Goal: Information Seeking & Learning: Check status

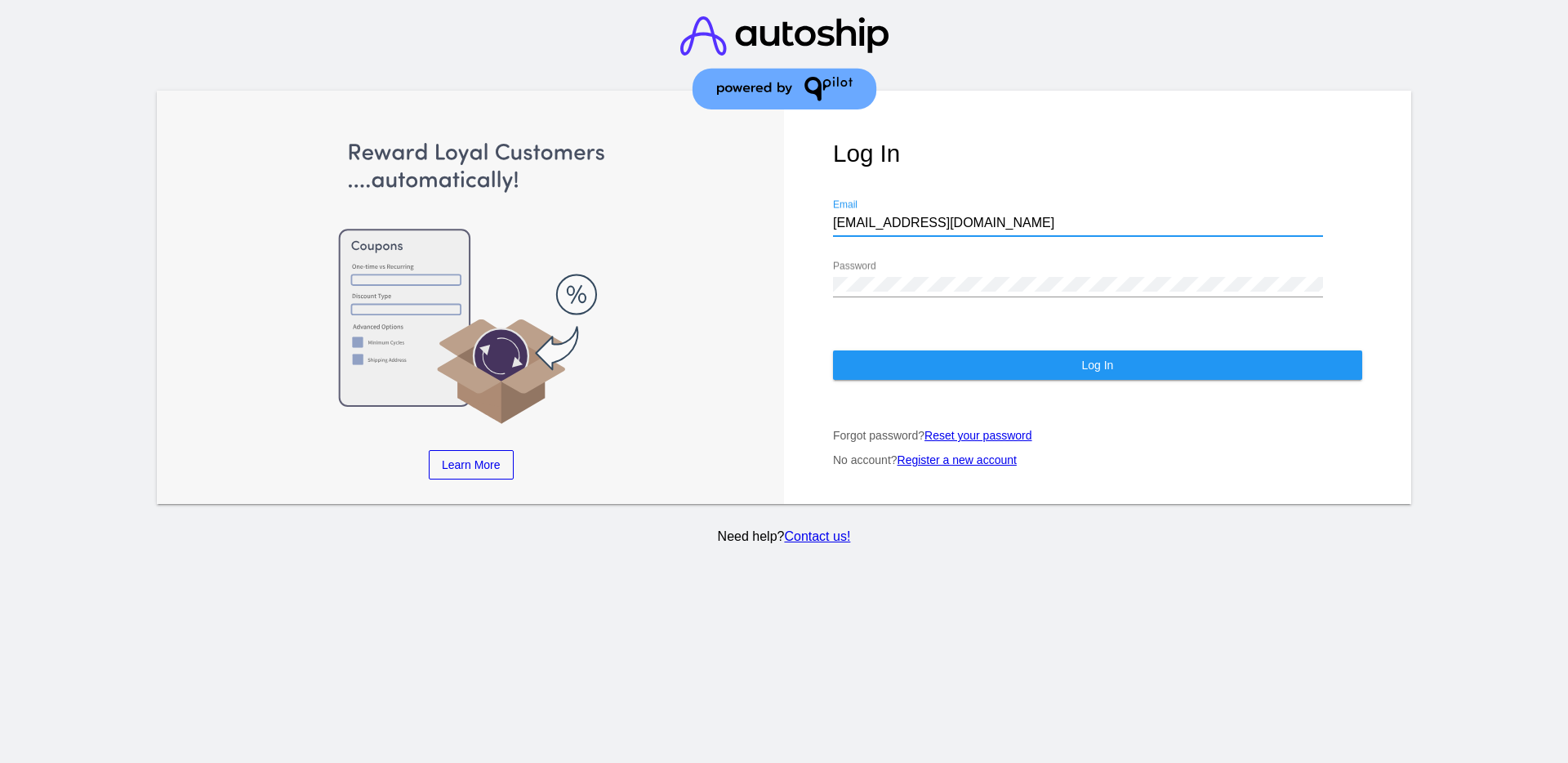
drag, startPoint x: 965, startPoint y: 226, endPoint x: 852, endPoint y: 228, distance: 113.0
click at [852, 229] on input "[EMAIL_ADDRESS][DOMAIN_NAME]" at bounding box center [1078, 223] width 490 height 15
click at [833, 220] on input "[EMAIL_ADDRESS][DOMAIN_NAME]" at bounding box center [1078, 223] width 490 height 15
drag, startPoint x: 883, startPoint y: 215, endPoint x: 935, endPoint y: 208, distance: 52.5
click at [935, 208] on div "[EMAIL_ADDRESS][DOMAIN_NAME] Email" at bounding box center [1078, 218] width 490 height 37
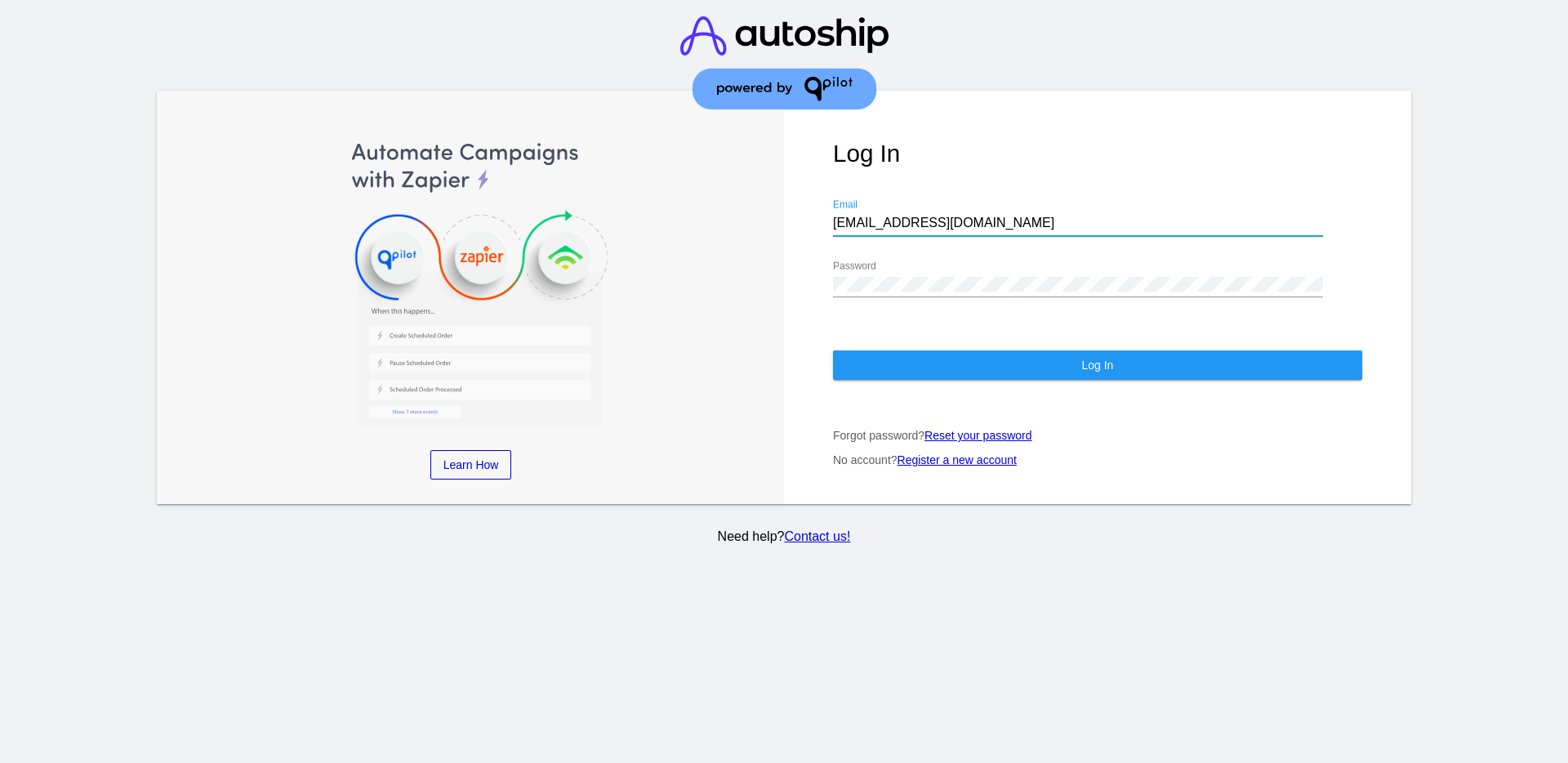
paste input "[EMAIL_ADDRESS][DOMAIN_NAME]"
type input "[EMAIL_ADDRESS][DOMAIN_NAME]"
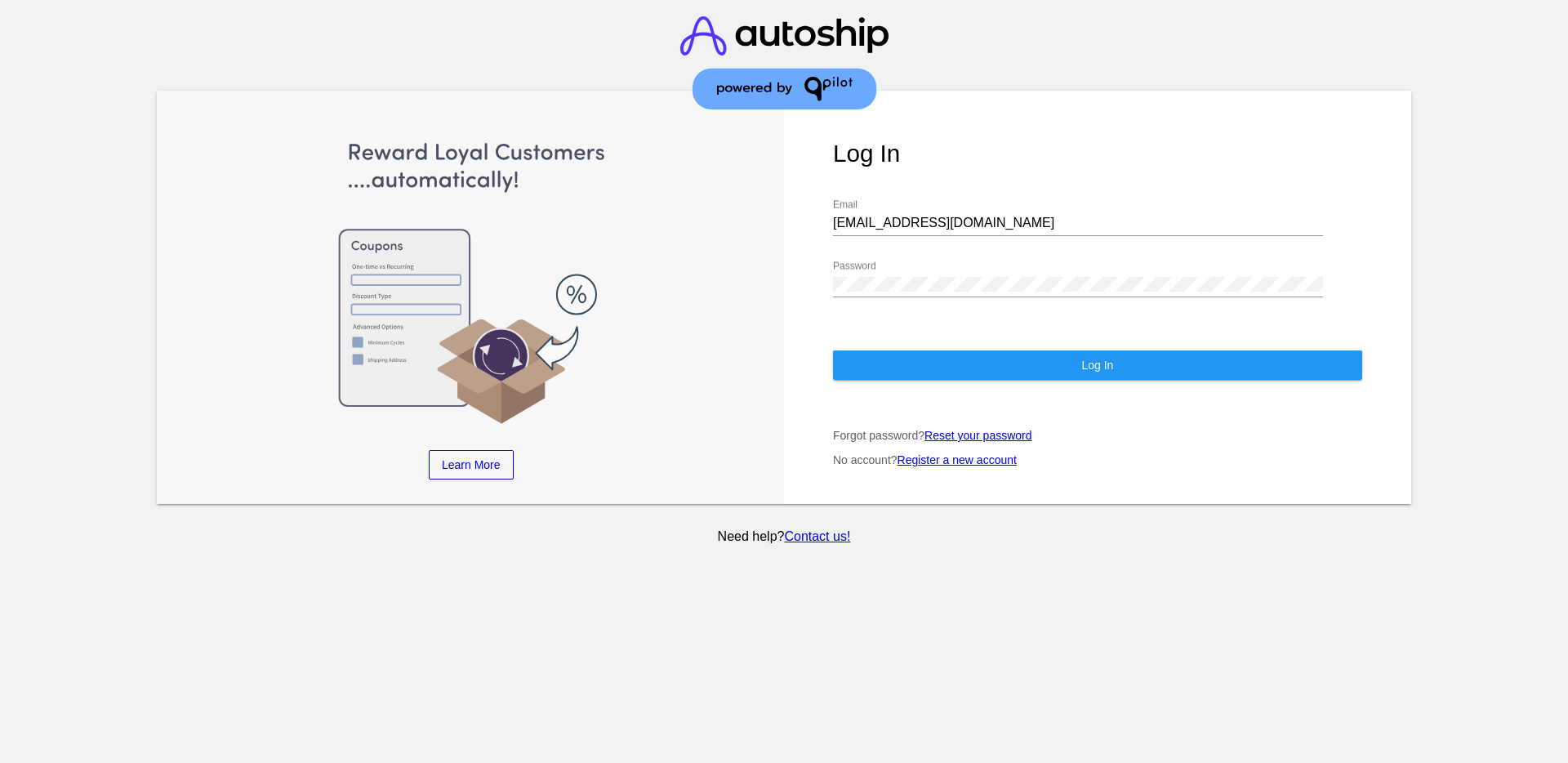
click at [929, 290] on div "Password" at bounding box center [1078, 279] width 490 height 37
drag, startPoint x: 945, startPoint y: 295, endPoint x: 821, endPoint y: 283, distance: 124.6
click at [821, 283] on div "Log In [EMAIL_ADDRESS][DOMAIN_NAME] Email Password Log In Forgot password? Rese…" at bounding box center [1098, 297] width 627 height 414
drag, startPoint x: 924, startPoint y: 354, endPoint x: 917, endPoint y: 349, distance: 8.6
click at [924, 354] on button "Log In" at bounding box center [1097, 365] width 529 height 29
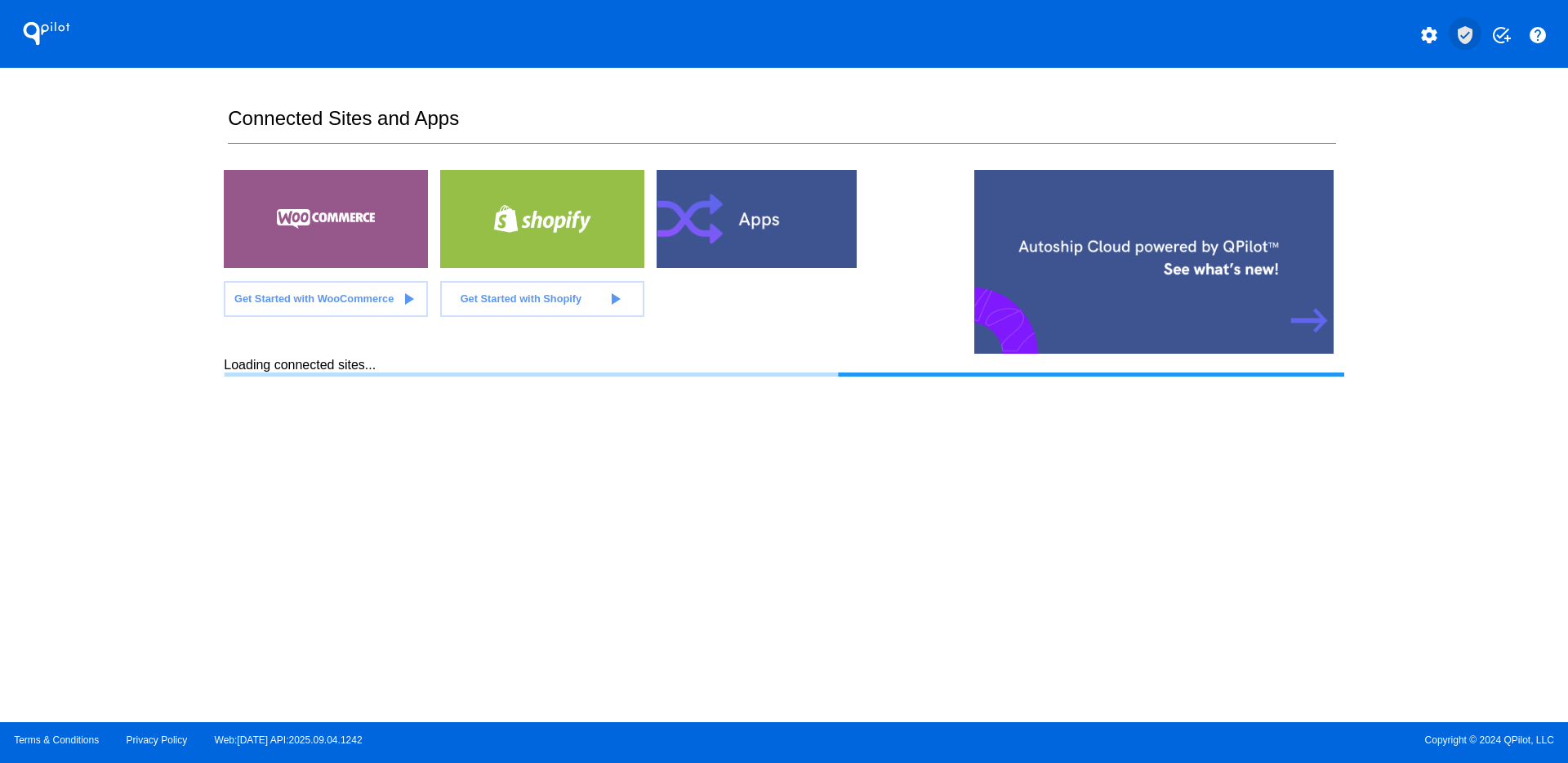
click at [1463, 38] on mat-icon "verified_user" at bounding box center [1465, 35] width 19 height 19
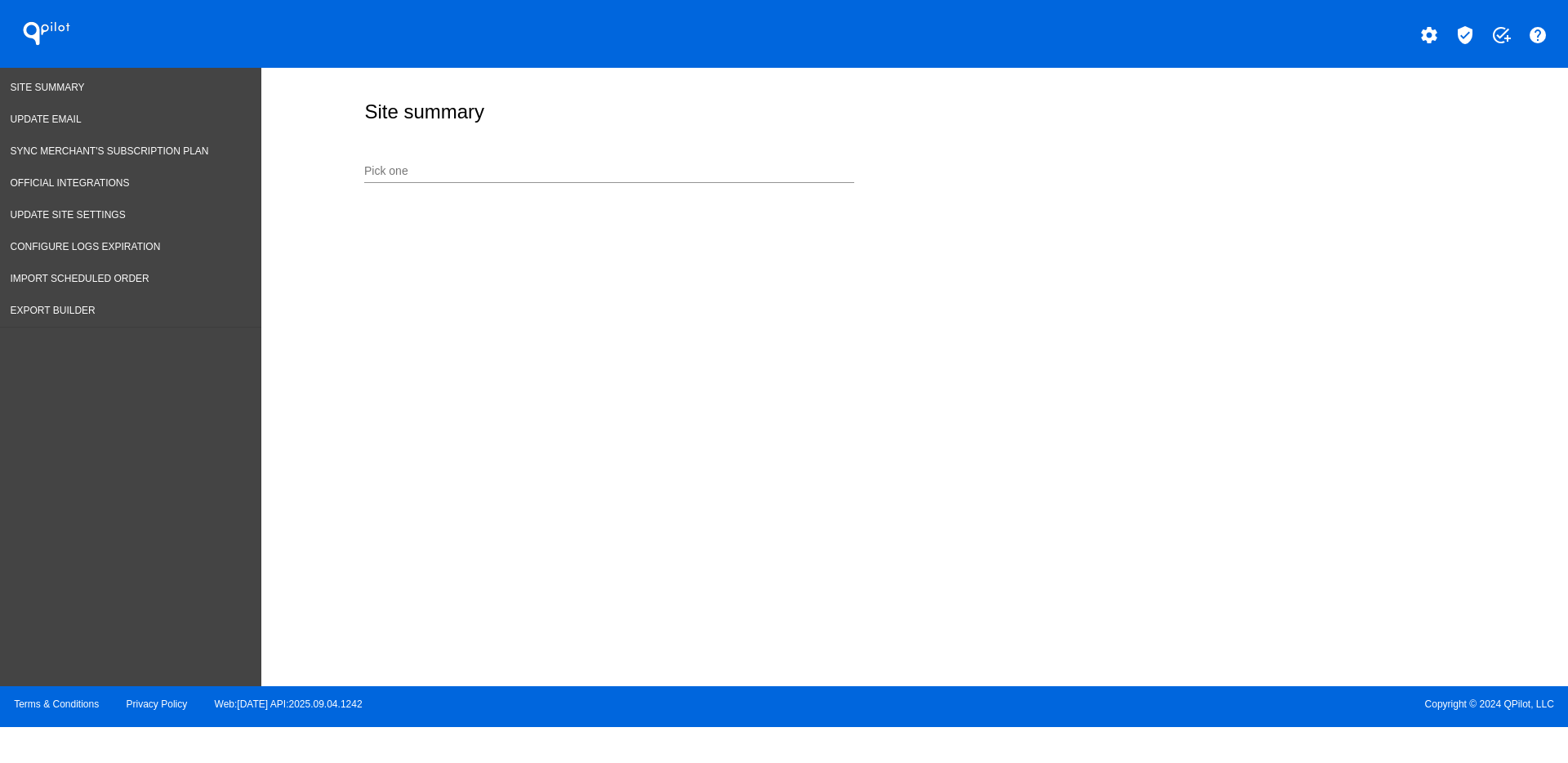
click at [708, 176] on input "Pick one" at bounding box center [609, 171] width 490 height 13
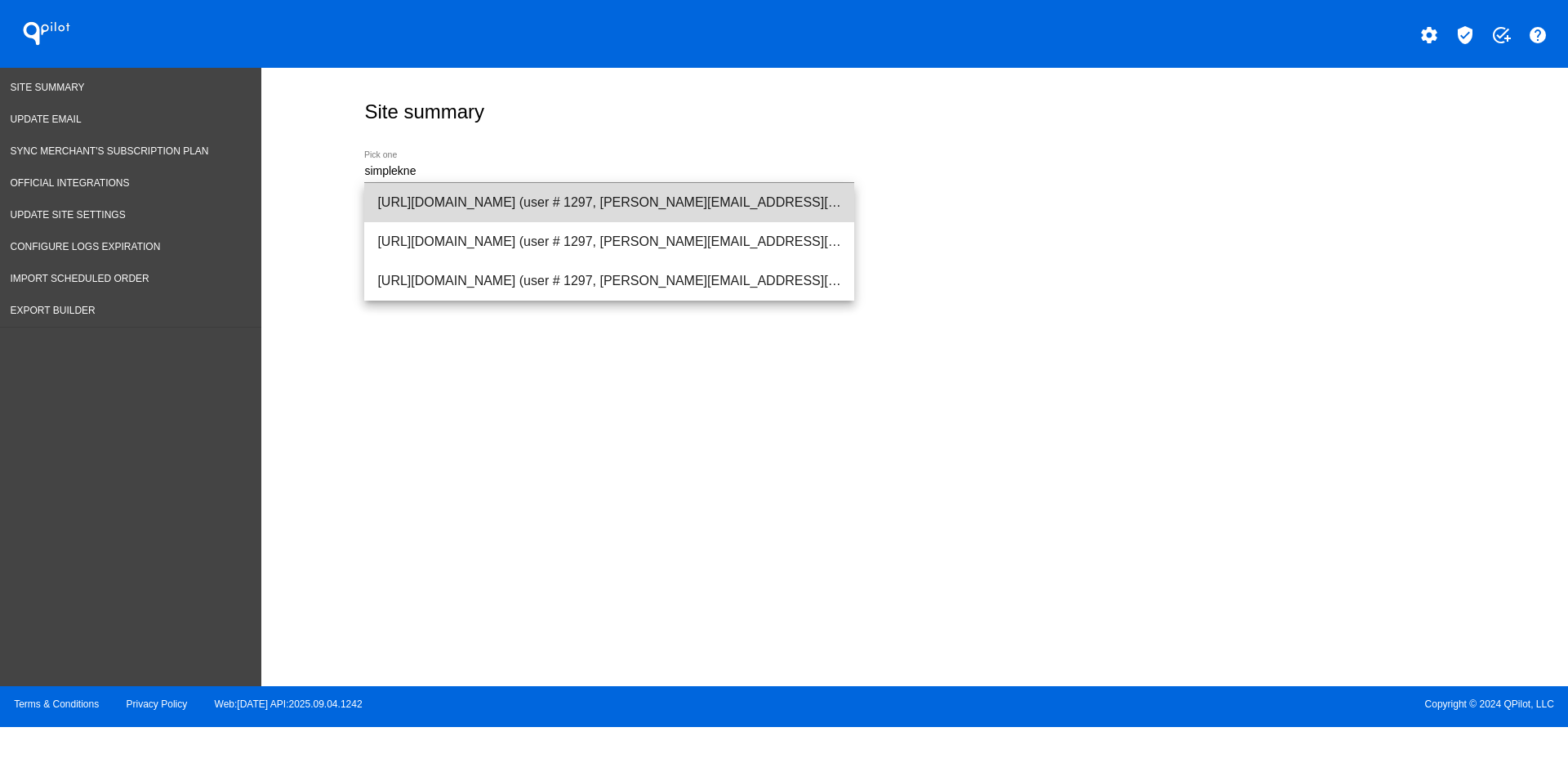
click at [664, 209] on span "[URL][DOMAIN_NAME] (user # 1297, [PERSON_NAME][EMAIL_ADDRESS][DOMAIN_NAME]) - P…" at bounding box center [609, 202] width 464 height 39
type input "[URL][DOMAIN_NAME] (user # 1297, [PERSON_NAME][EMAIL_ADDRESS][DOMAIN_NAME]) - P…"
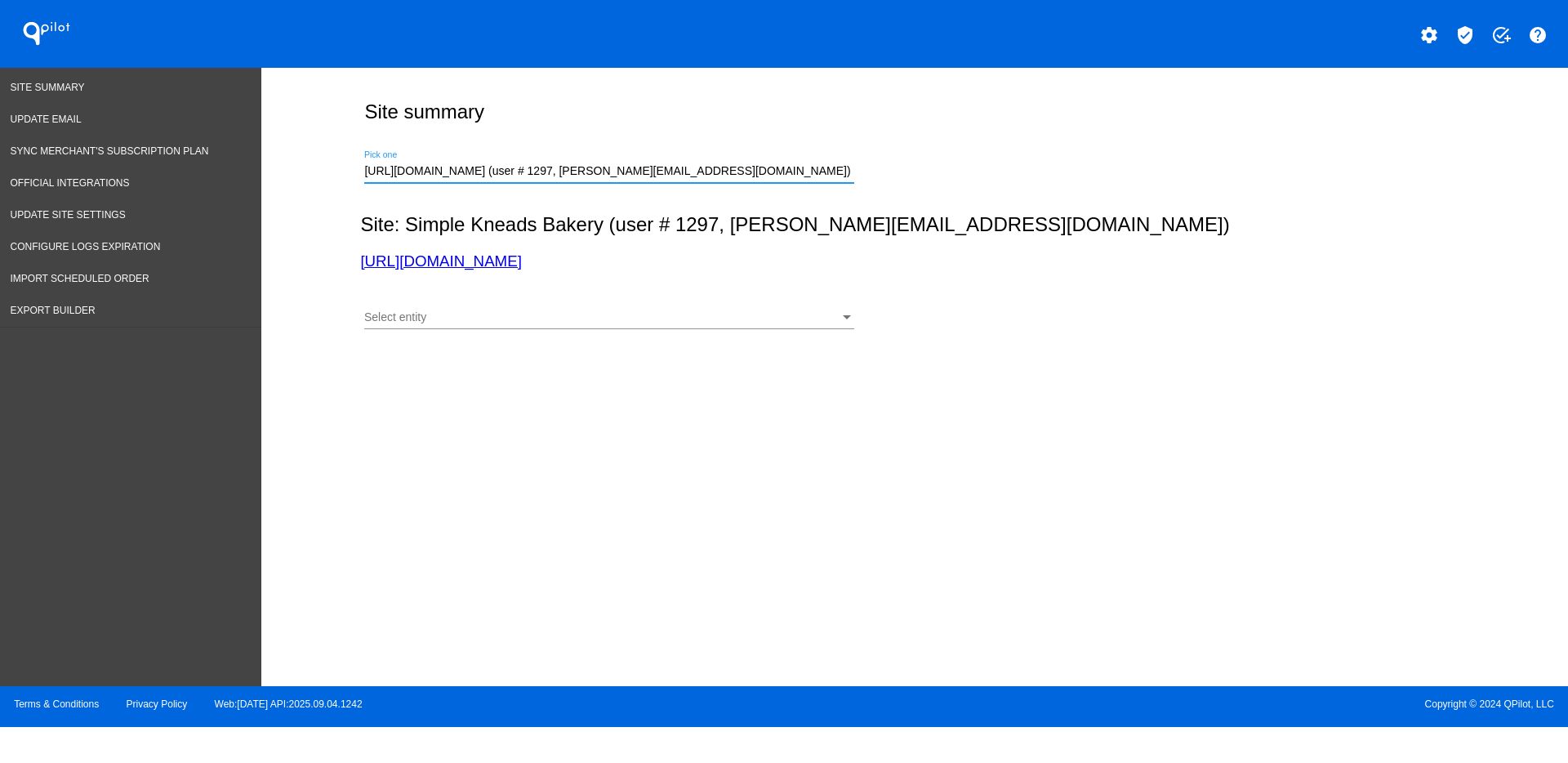
click at [674, 327] on div "Select entity Select entity" at bounding box center [609, 313] width 490 height 32
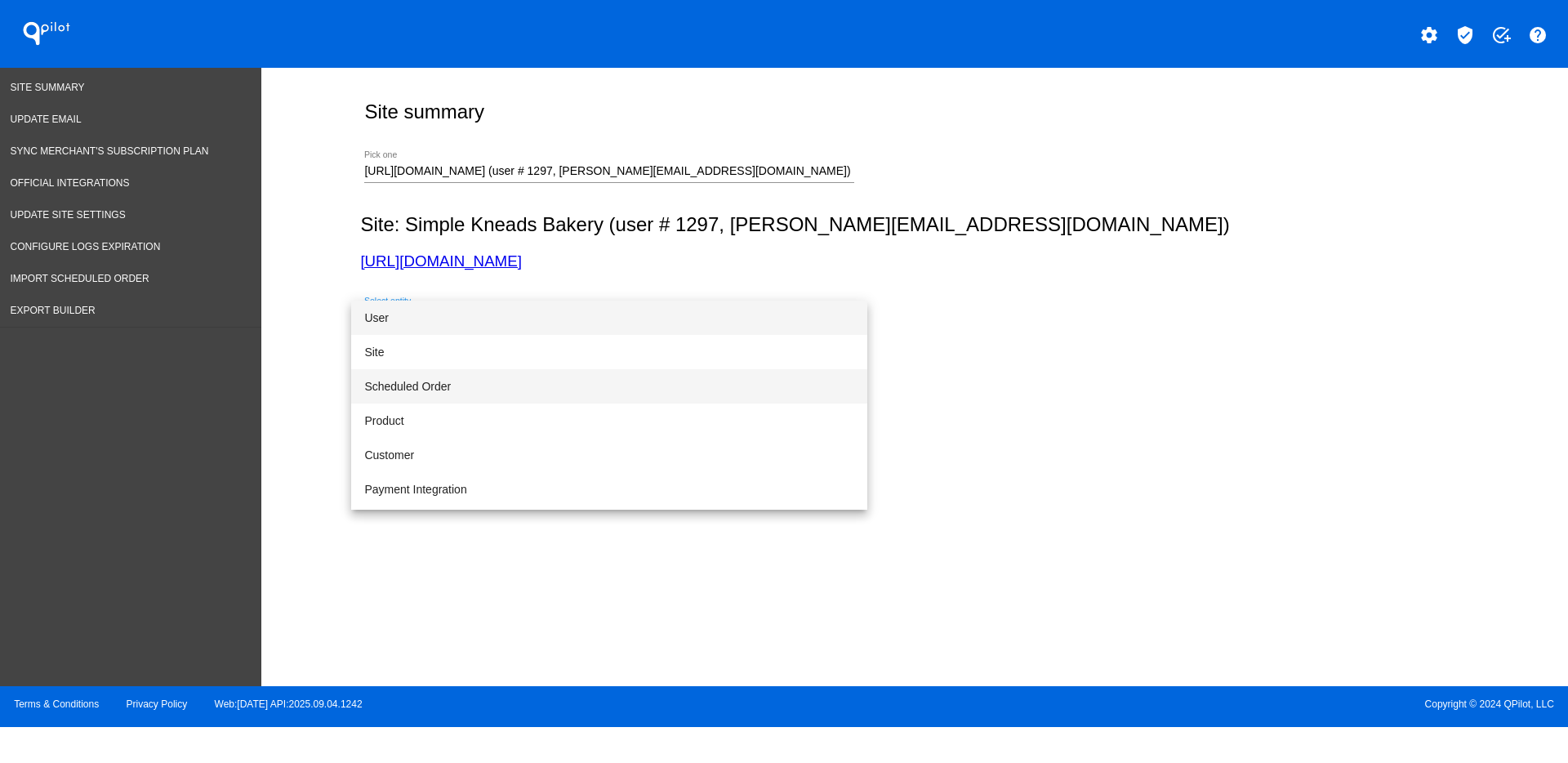
click at [671, 377] on span "Scheduled Order" at bounding box center [609, 387] width 490 height 35
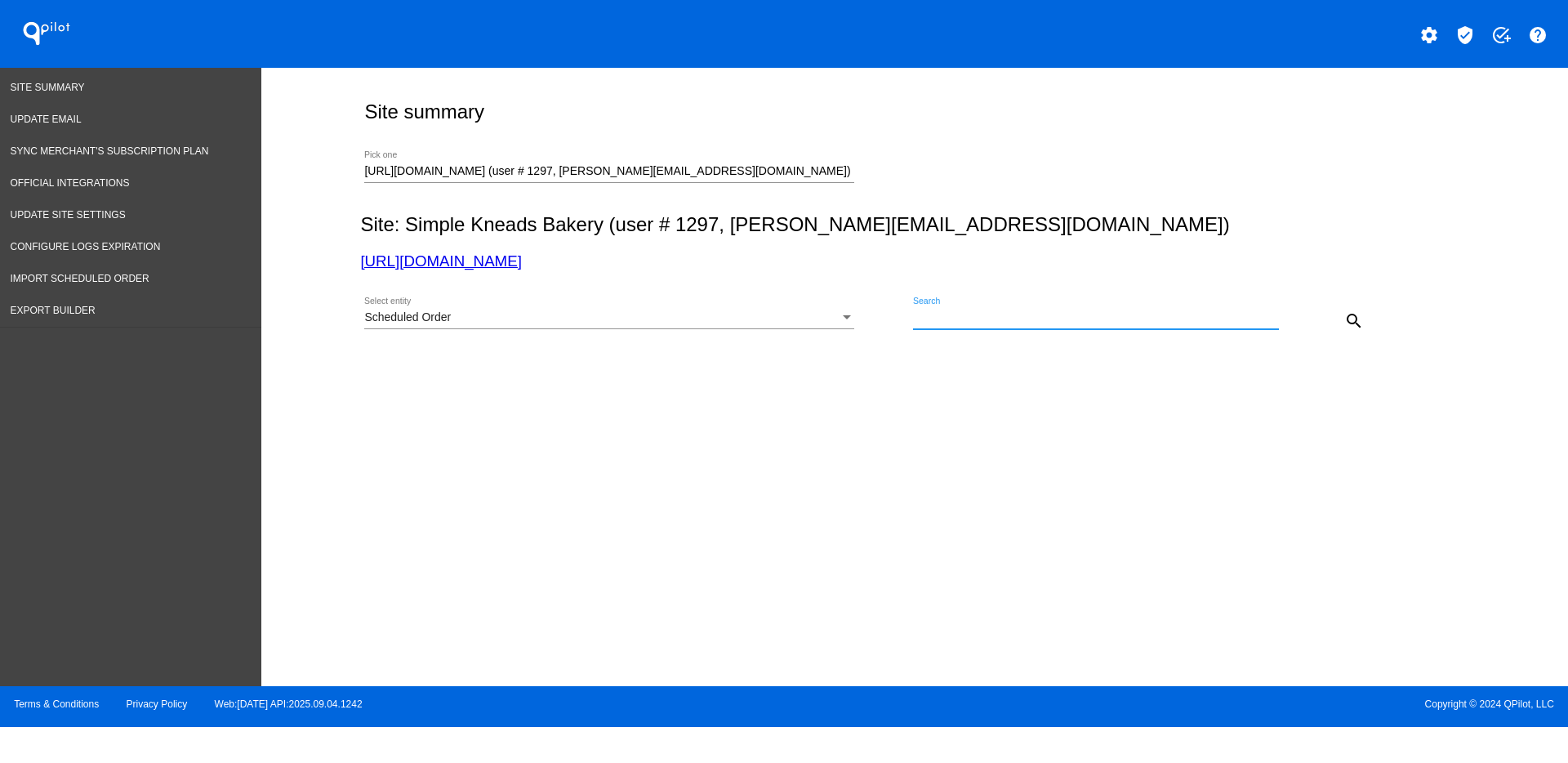
click at [924, 313] on input "Search" at bounding box center [1096, 317] width 366 height 13
paste input "1007333"
click at [1347, 321] on mat-icon "search" at bounding box center [1353, 320] width 19 height 19
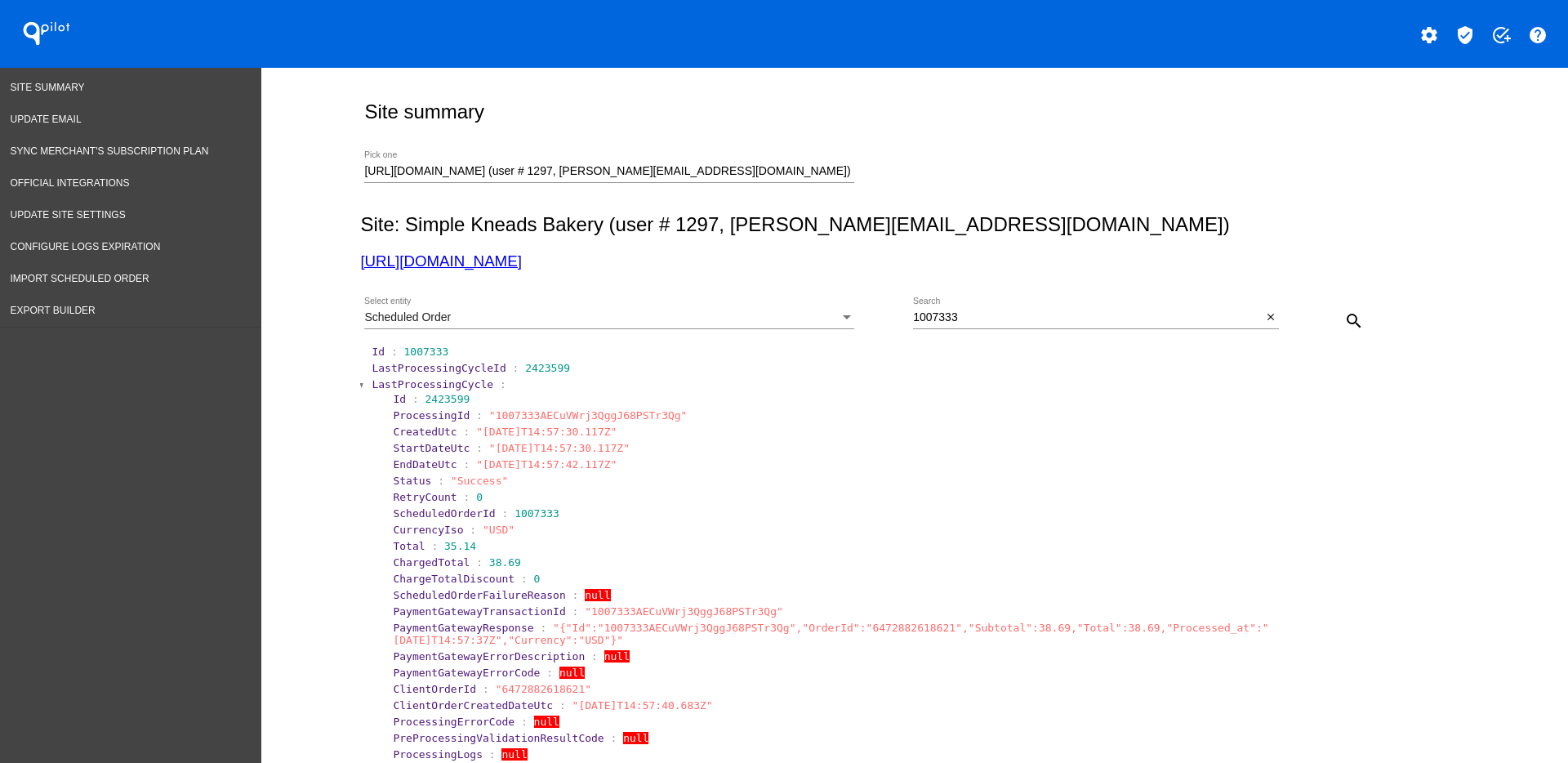
click at [448, 386] on span "LastProcessingCycle" at bounding box center [432, 384] width 122 height 12
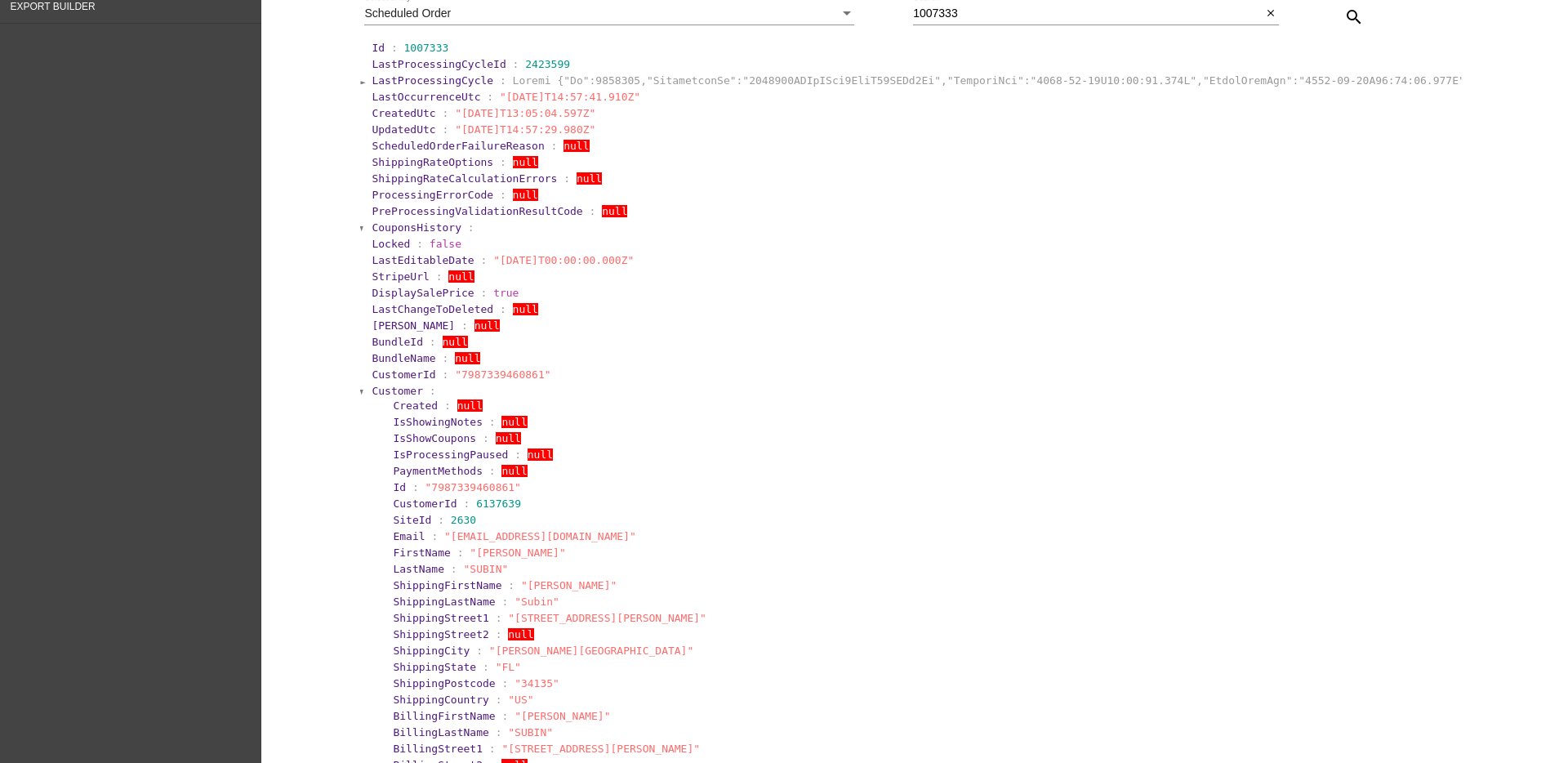
scroll to position [409, 0]
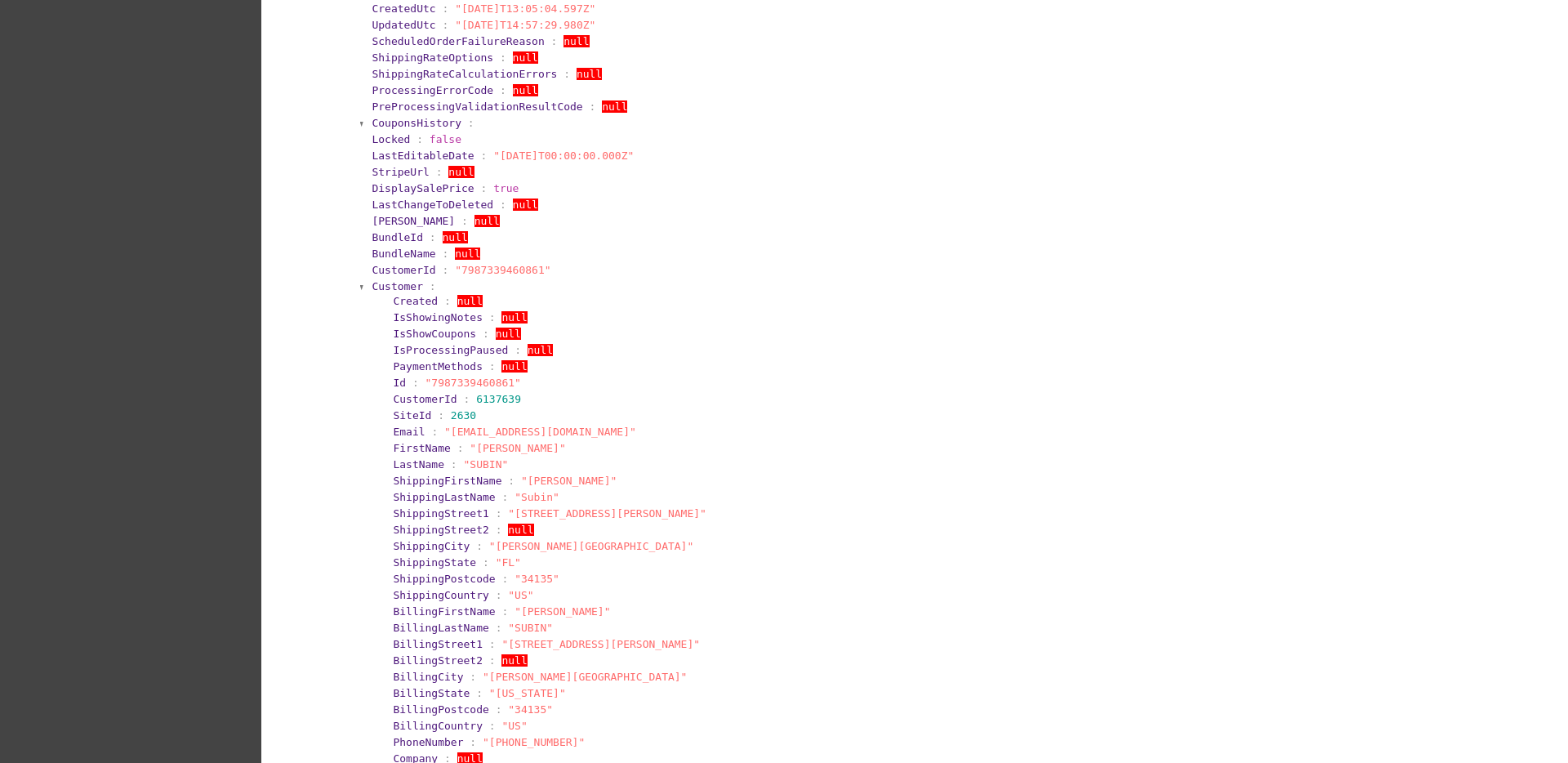
click at [401, 283] on span "Customer" at bounding box center [397, 285] width 51 height 12
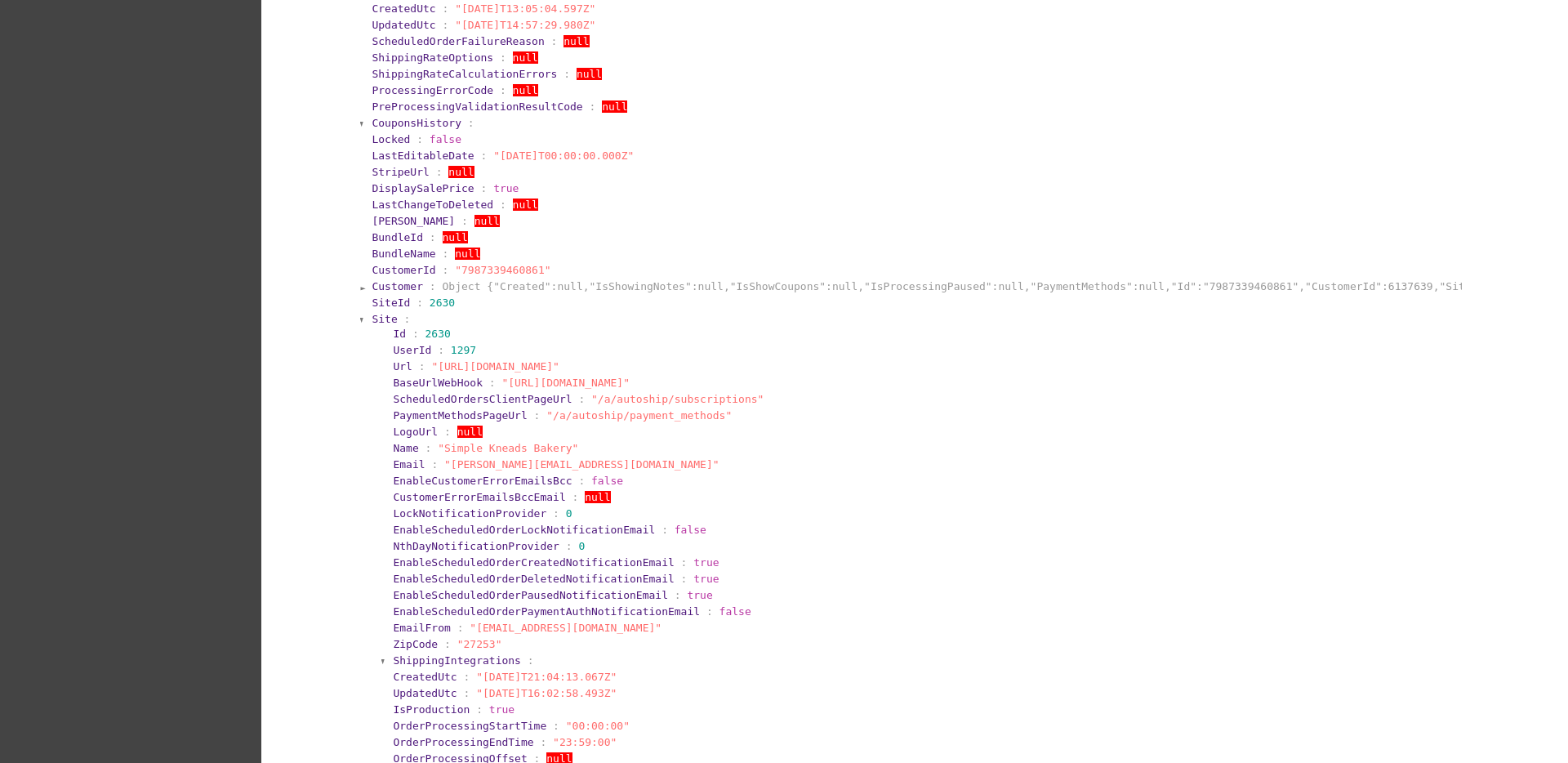
click at [378, 318] on span "Site" at bounding box center [384, 318] width 26 height 12
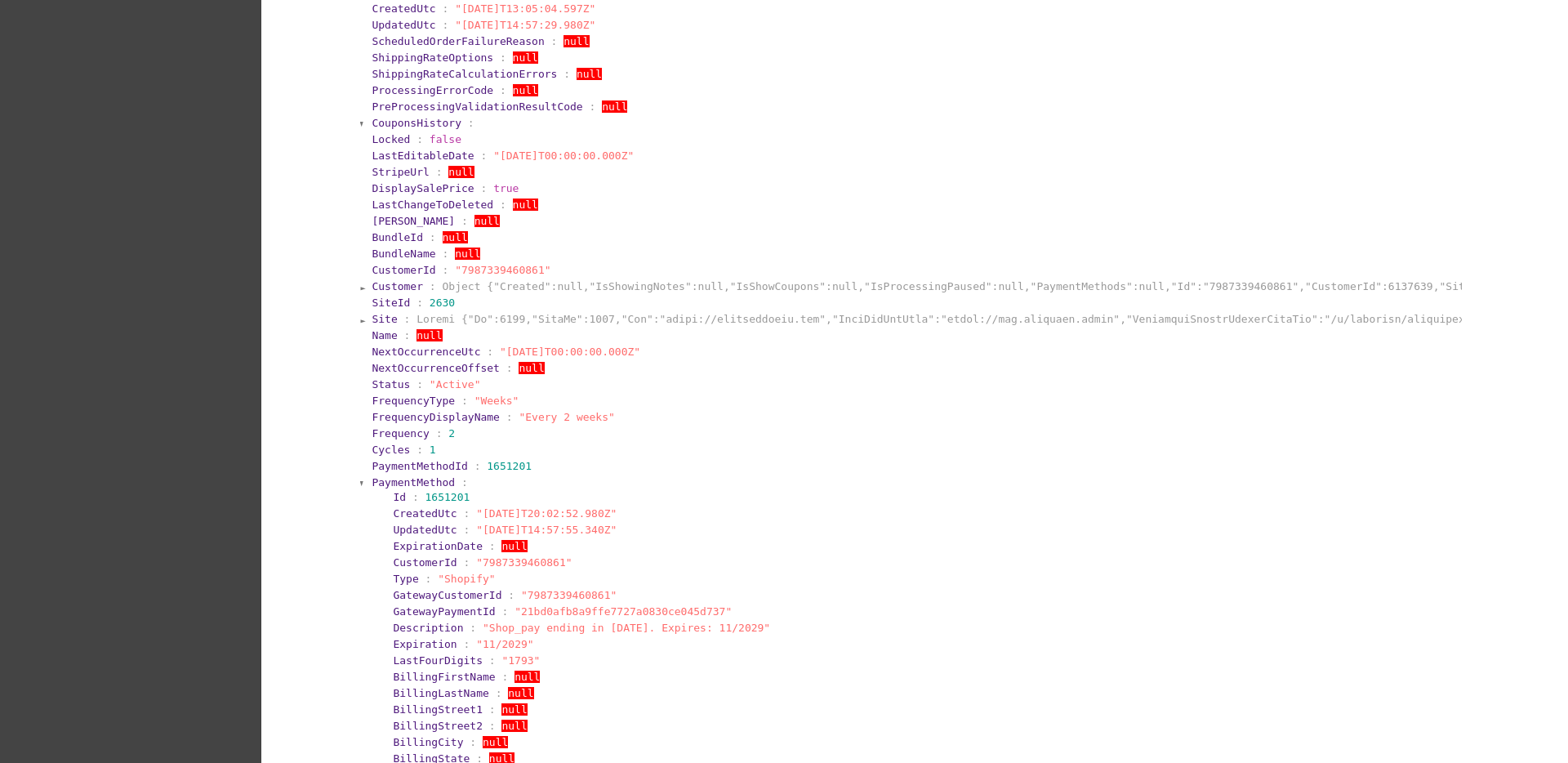
click at [387, 475] on section "PaymentMethod : Id : 1651201 CreatedUtc : "[DATE]T20:02:52.980Z" UpdatedUtc : "…" at bounding box center [915, 662] width 1091 height 376
click at [385, 477] on span "PaymentMethod" at bounding box center [412, 482] width 83 height 12
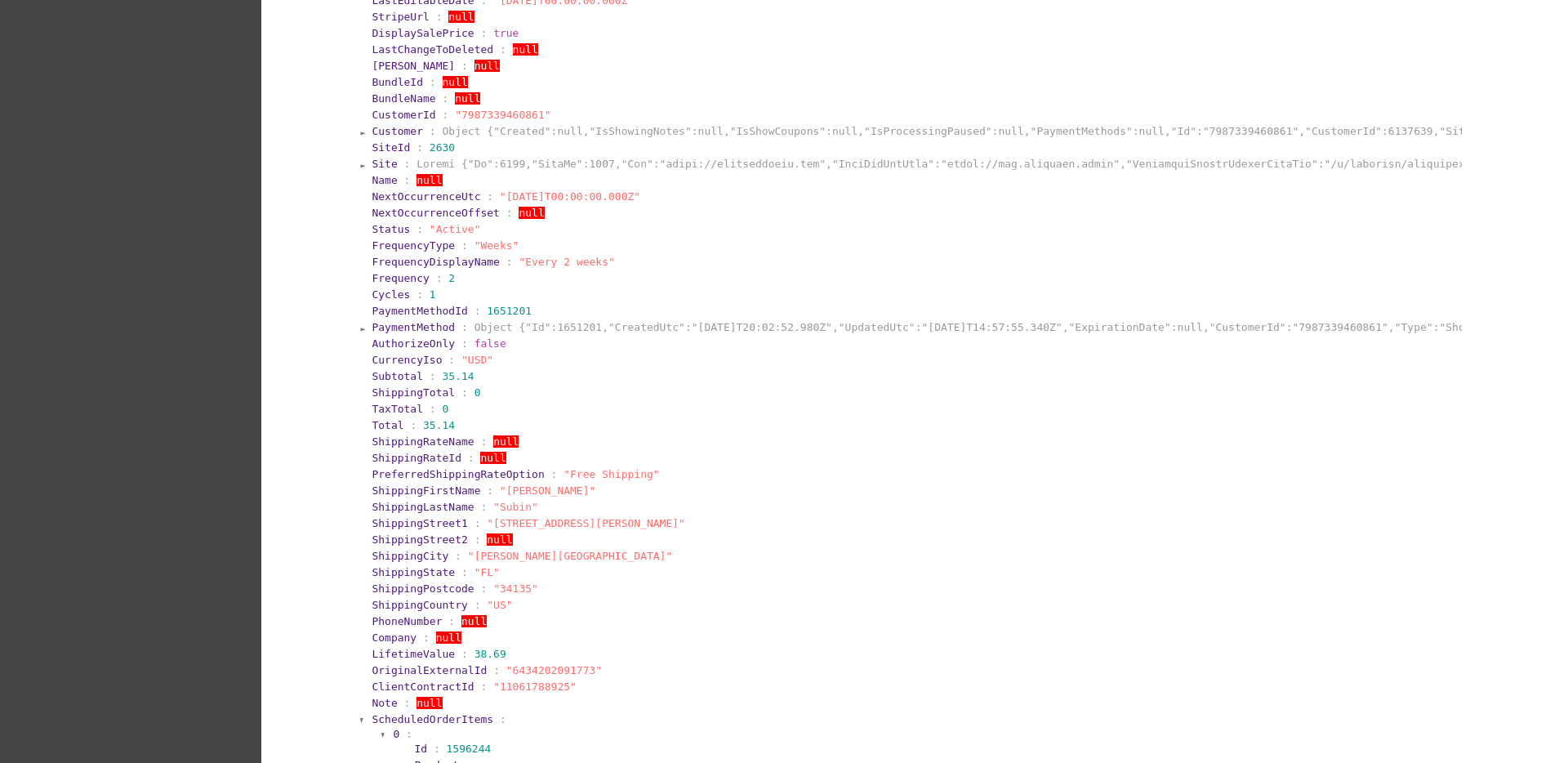
scroll to position [817, 0]
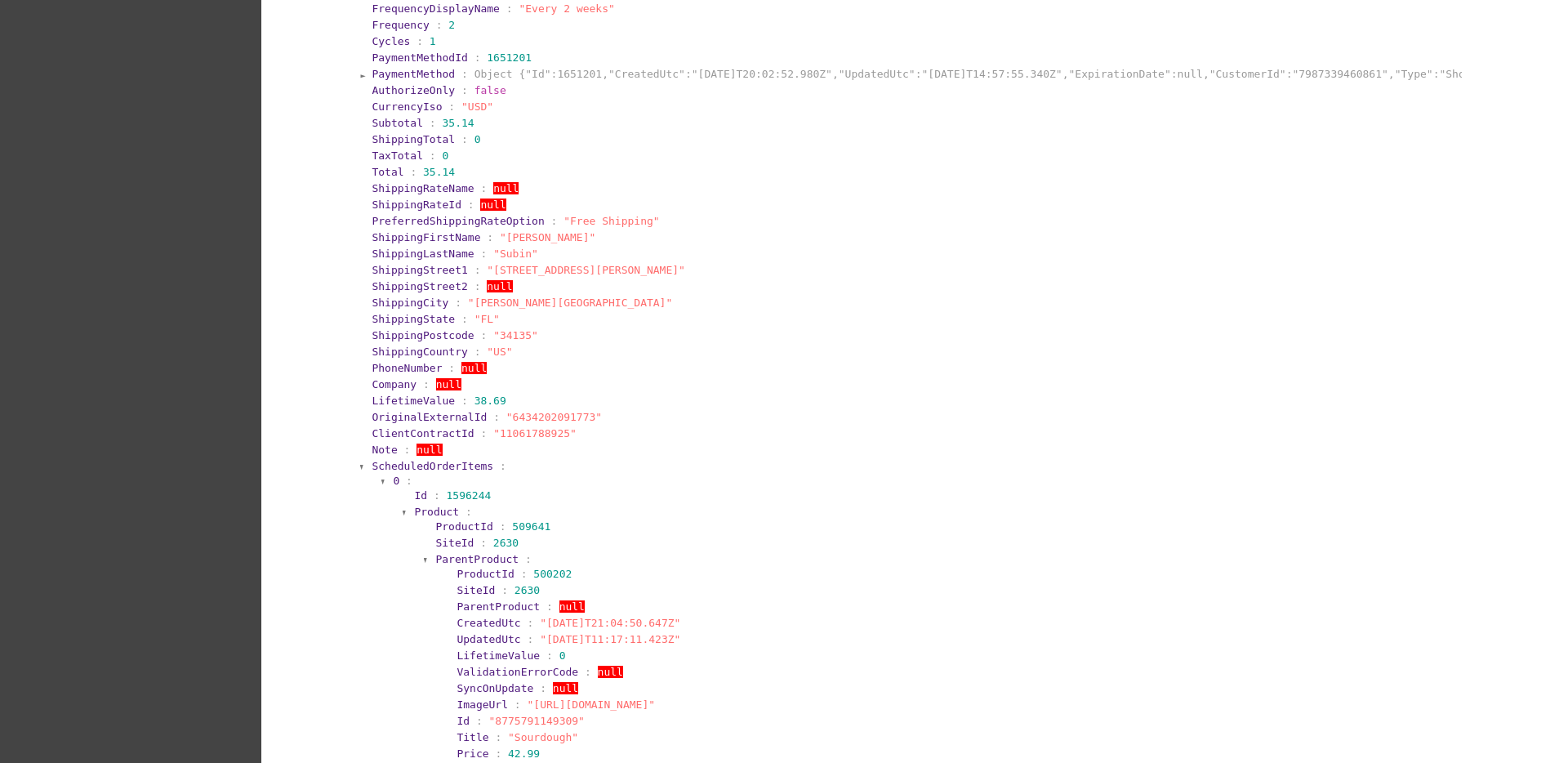
click at [501, 400] on section "LifetimeValue : 38.69" at bounding box center [915, 400] width 1088 height 12
click at [438, 464] on span "ScheduledOrderItems" at bounding box center [432, 466] width 122 height 12
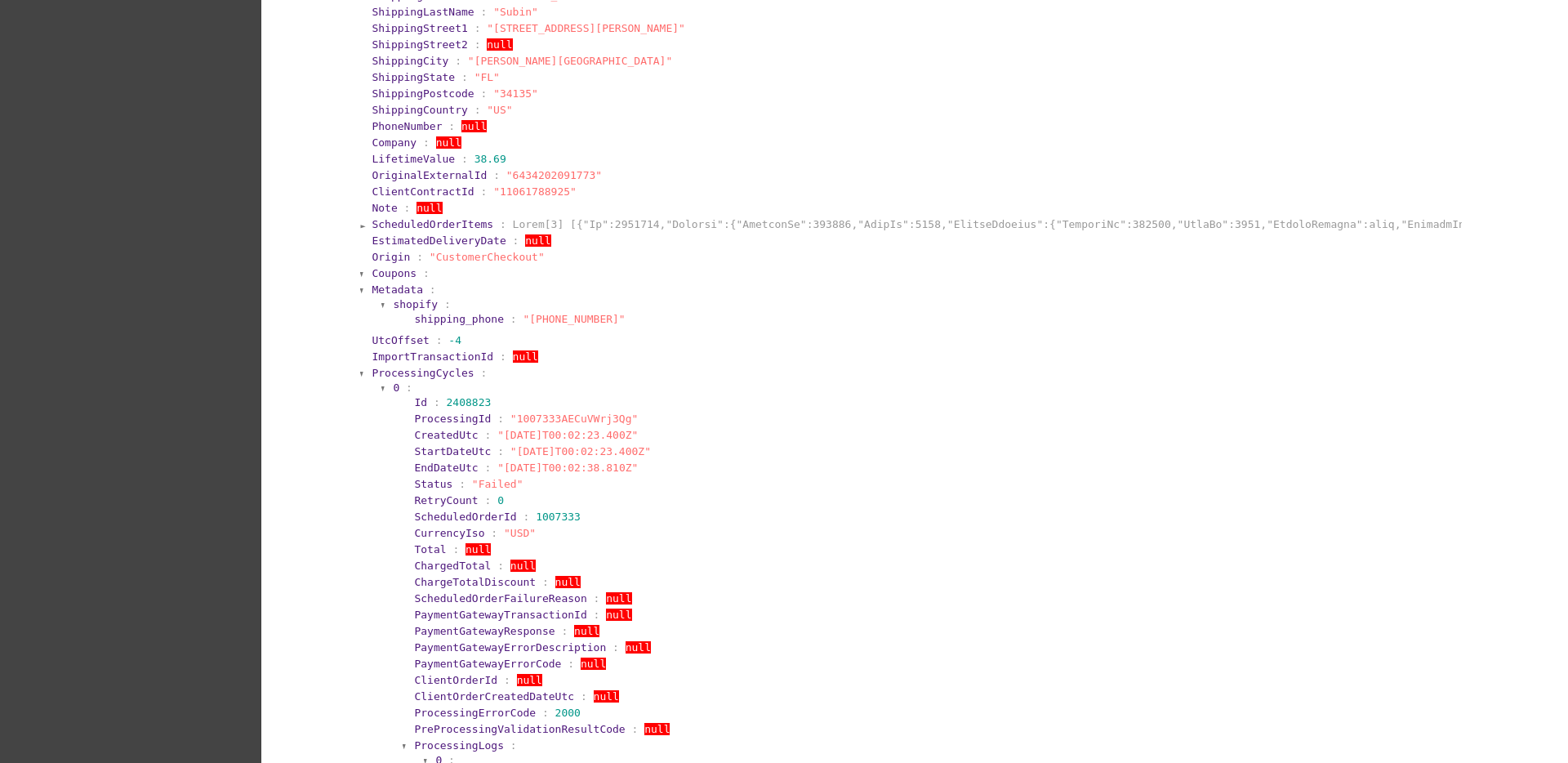
scroll to position [1123, 0]
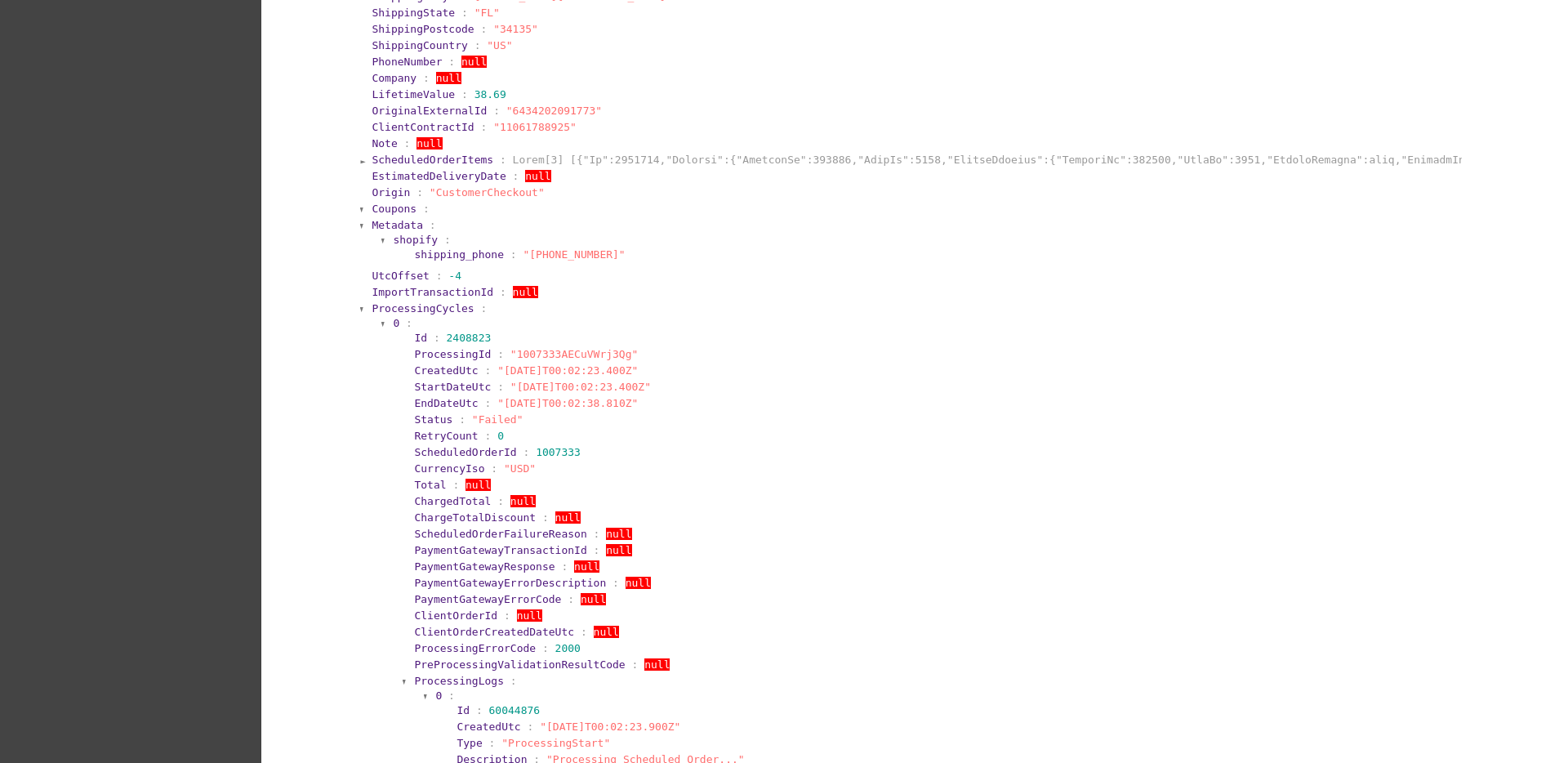
click at [393, 321] on span "0" at bounding box center [396, 323] width 6 height 12
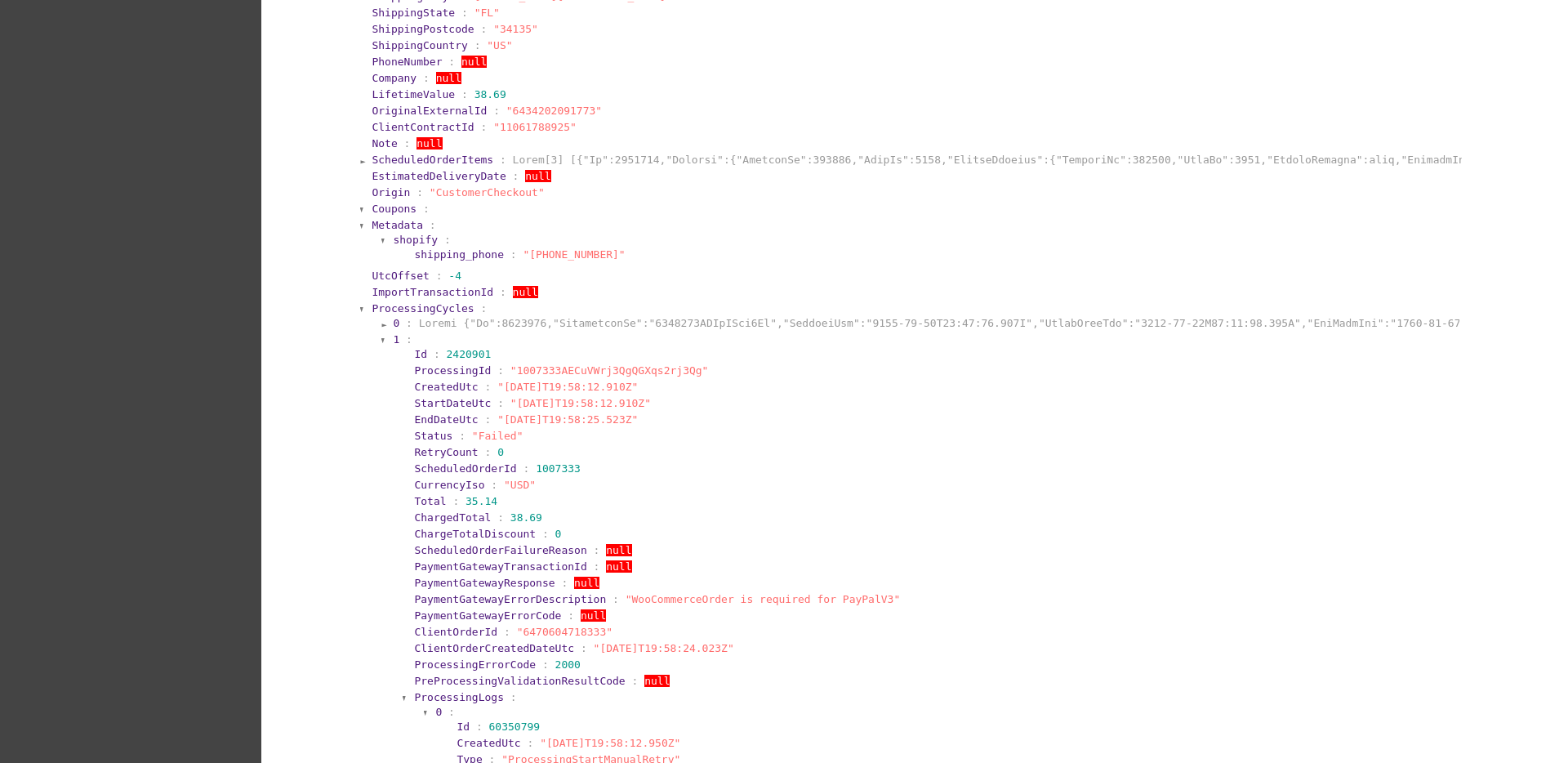
click at [393, 345] on span "1" at bounding box center [396, 339] width 6 height 12
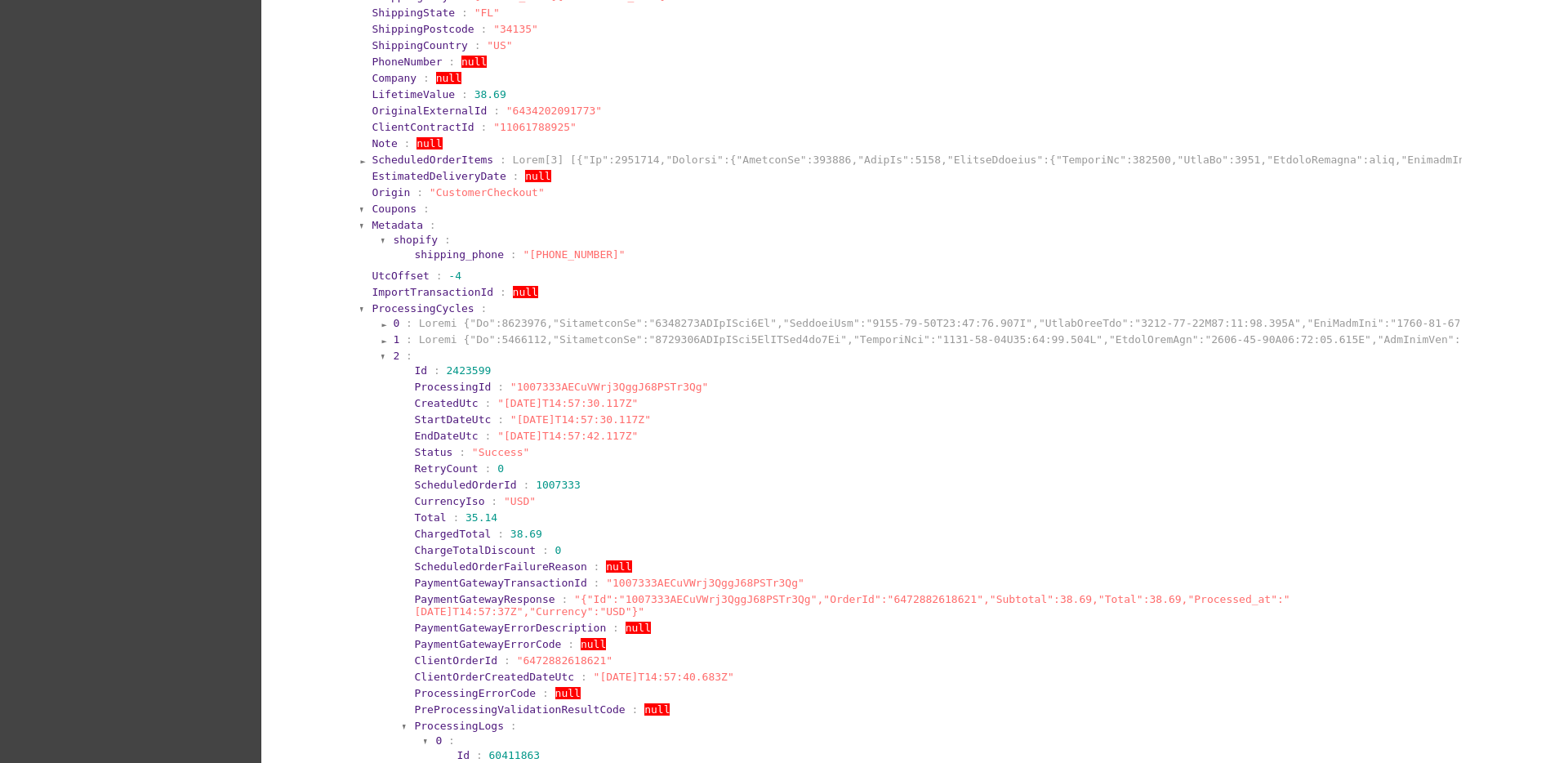
click at [393, 352] on span "2" at bounding box center [396, 355] width 6 height 12
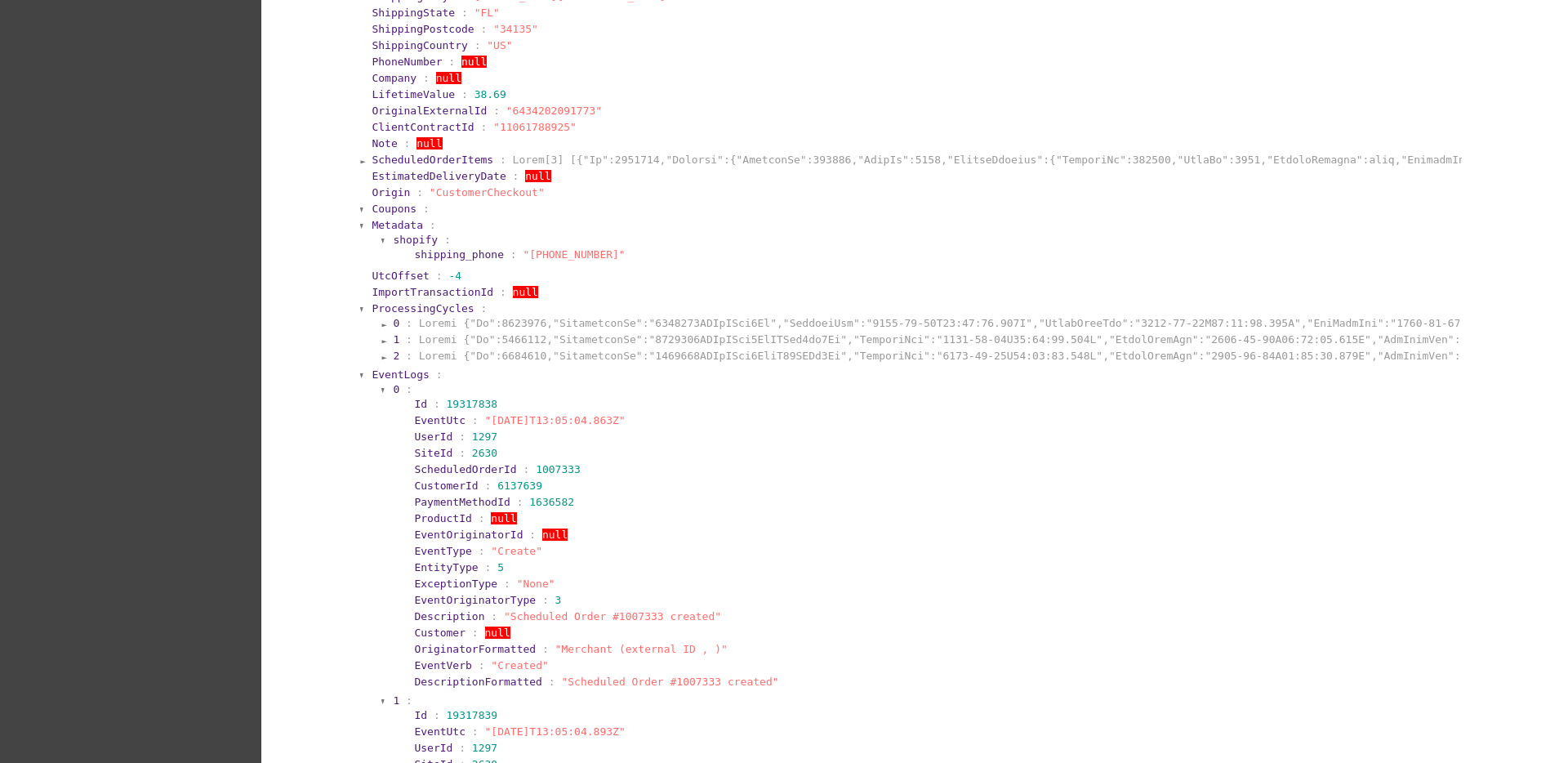
click at [393, 349] on span "2" at bounding box center [396, 355] width 6 height 12
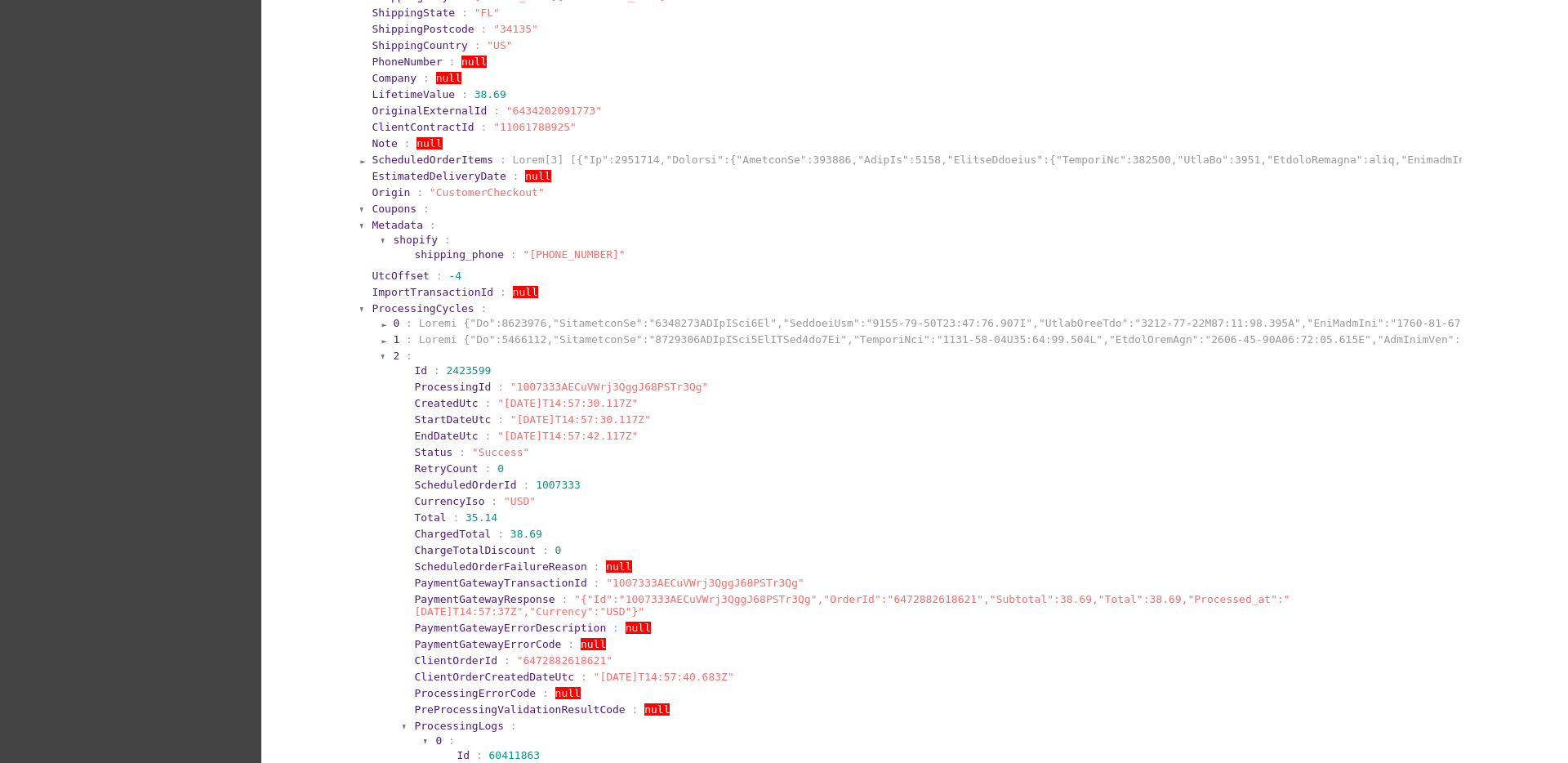
click at [393, 349] on span "2" at bounding box center [396, 355] width 6 height 12
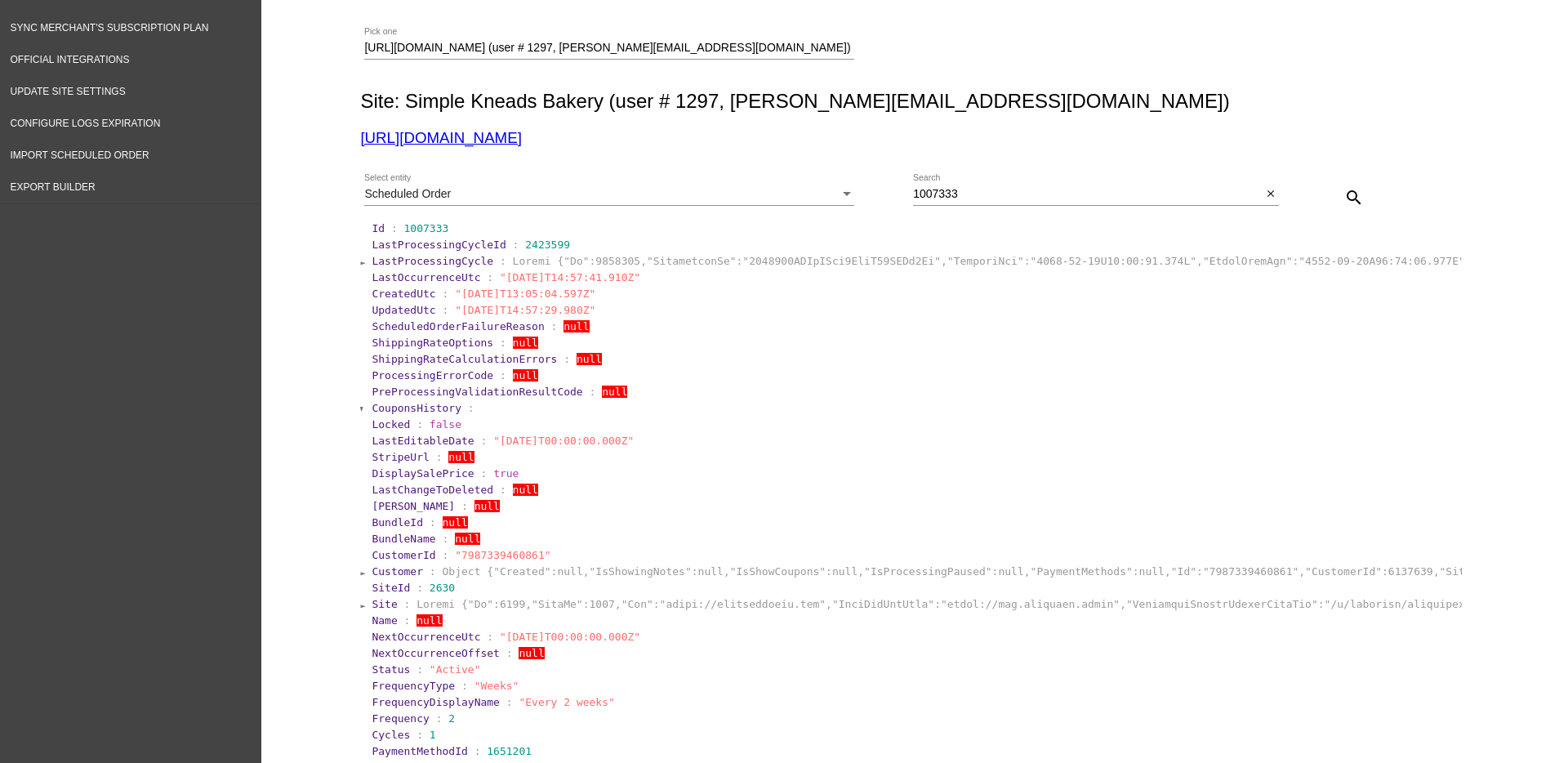
scroll to position [102, 0]
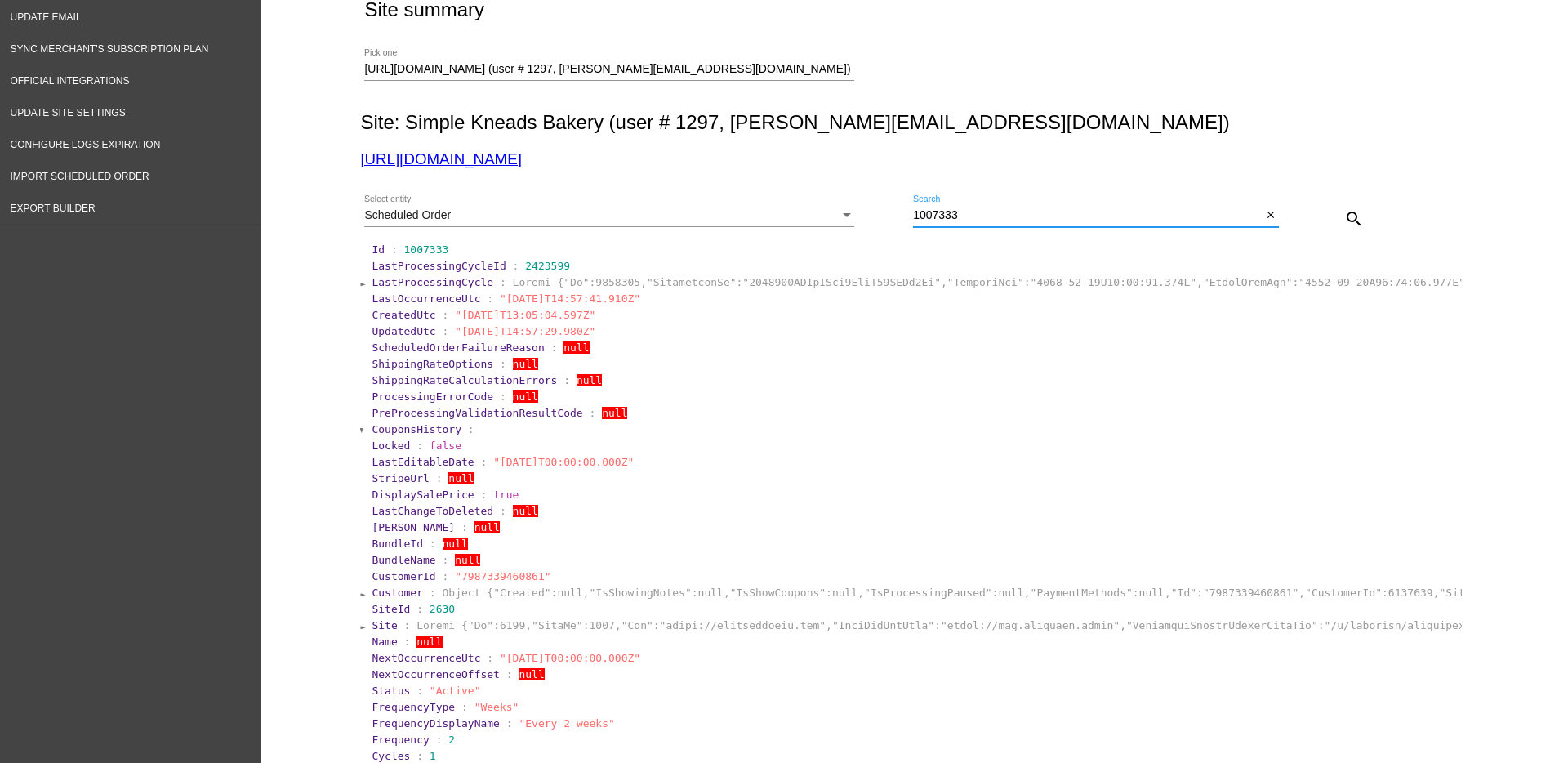
drag, startPoint x: 978, startPoint y: 211, endPoint x: 897, endPoint y: 205, distance: 81.2
click at [897, 205] on div "Scheduled Order Select entity 1007333 Search close search" at bounding box center [911, 212] width 1102 height 58
paste input "997428"
click at [1348, 204] on button "search" at bounding box center [1354, 219] width 33 height 33
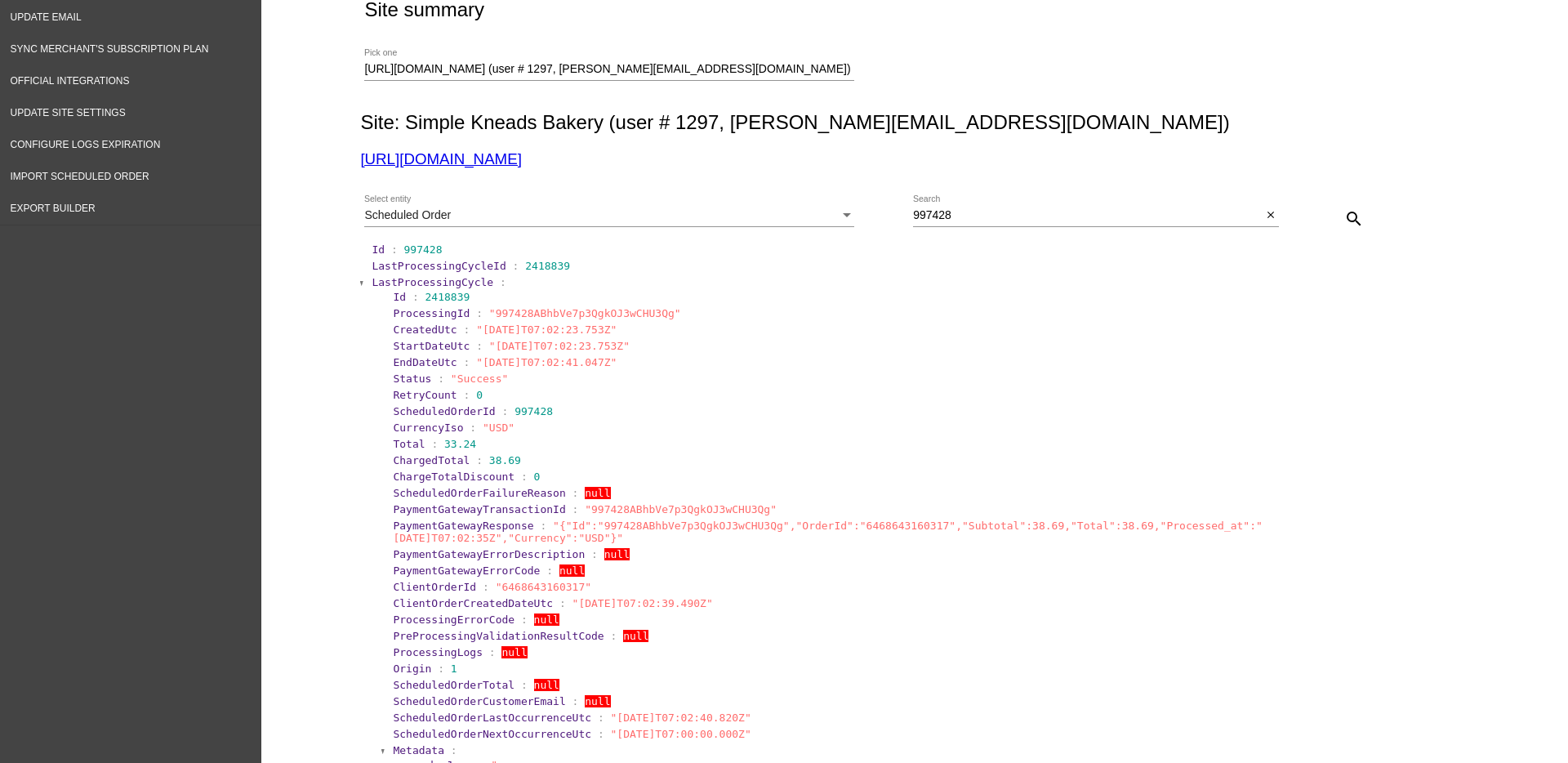
click at [423, 279] on span "LastProcessingCycle" at bounding box center [432, 282] width 122 height 12
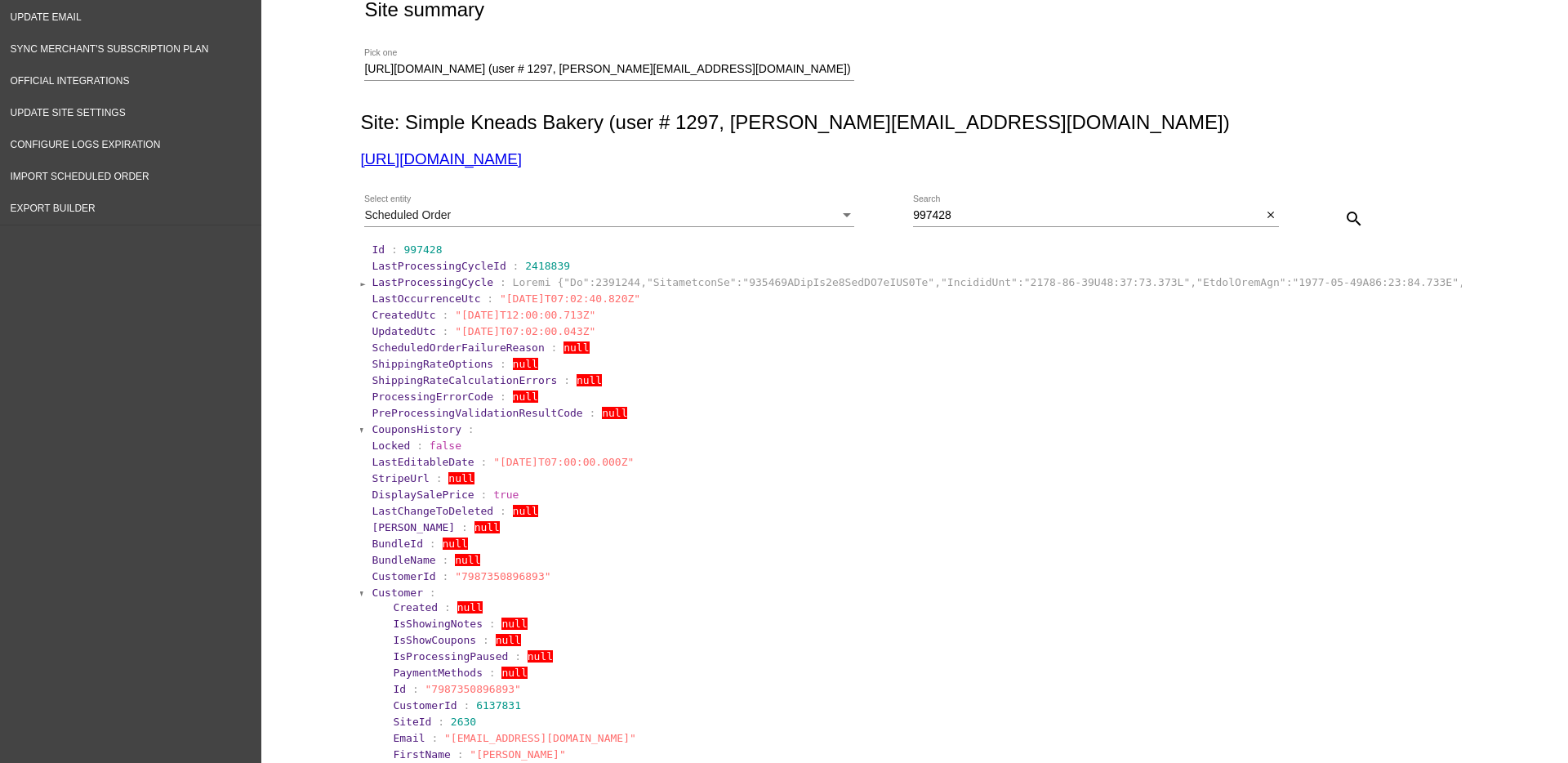
click at [374, 591] on span "Customer" at bounding box center [397, 592] width 51 height 12
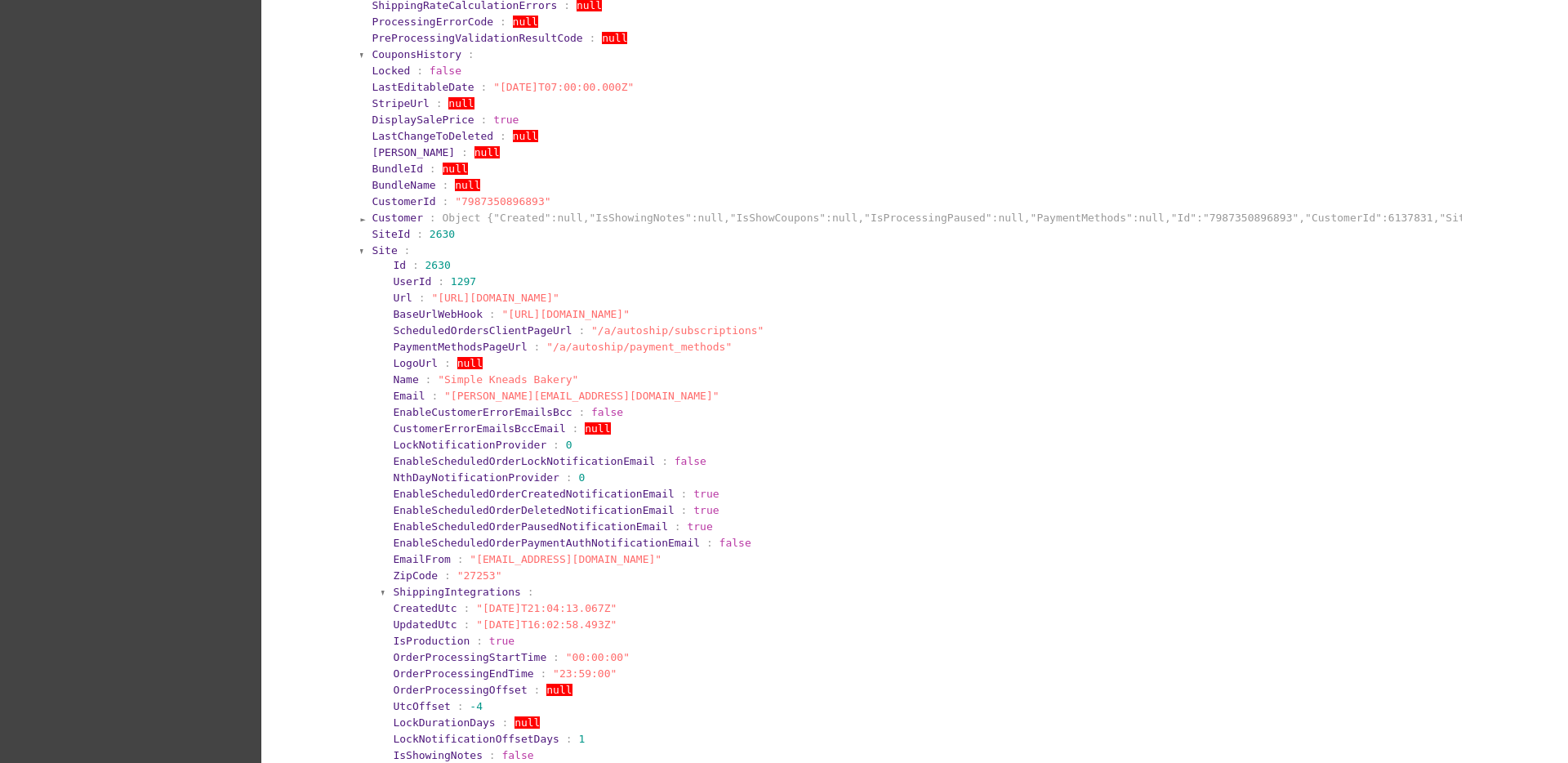
scroll to position [510, 0]
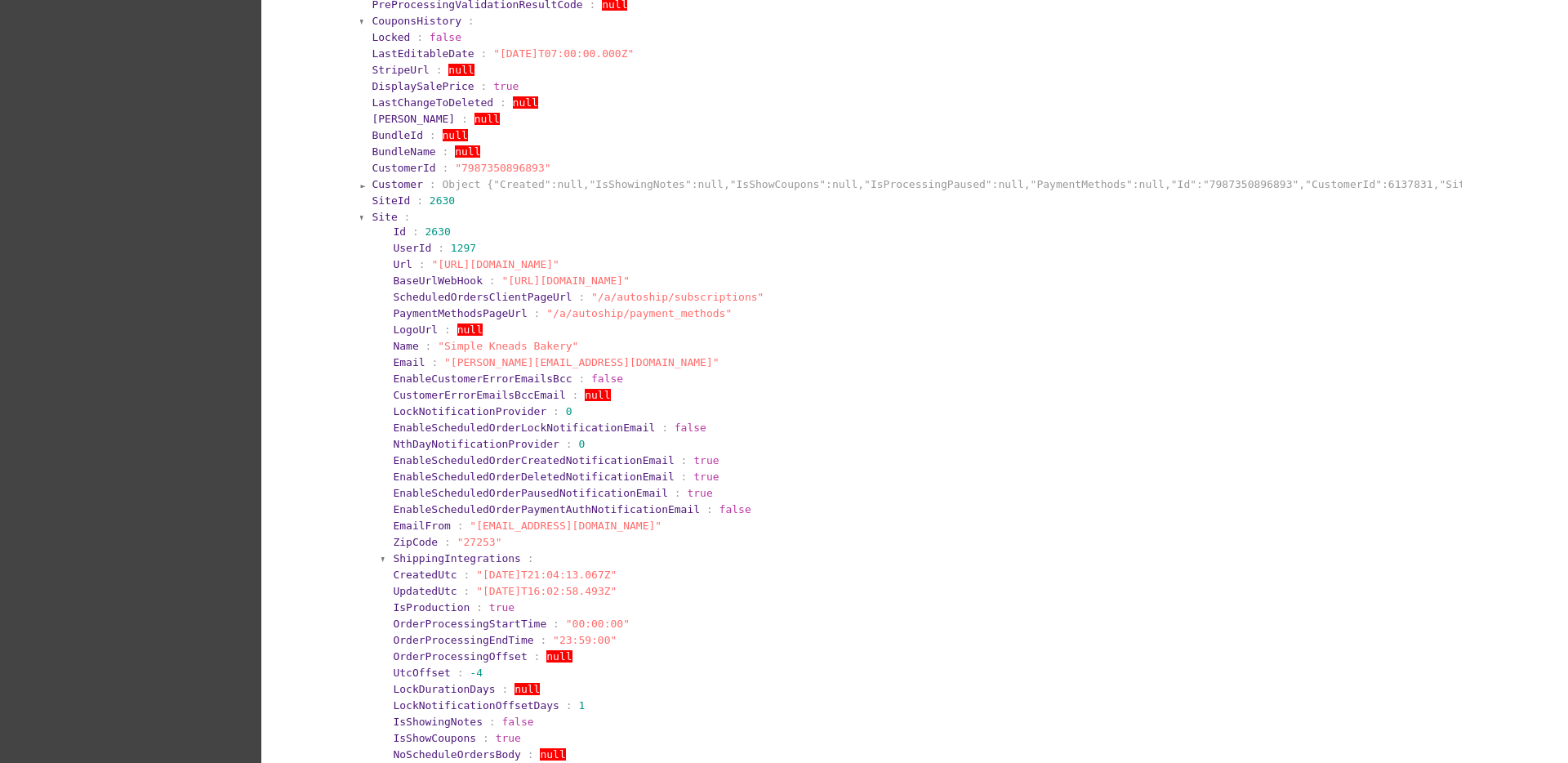
click at [375, 220] on span "Site" at bounding box center [384, 216] width 26 height 12
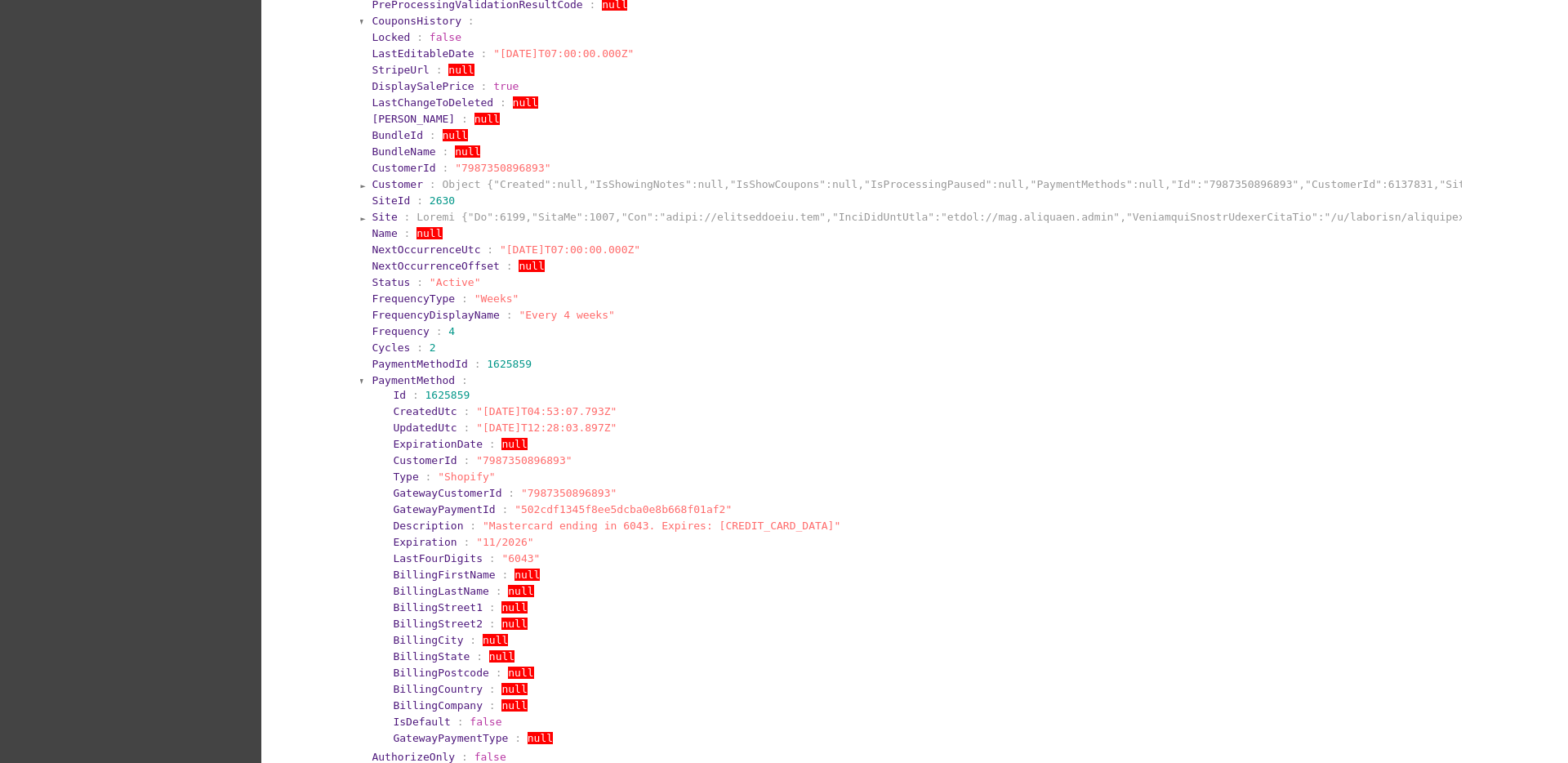
click at [374, 382] on span "PaymentMethod" at bounding box center [412, 380] width 83 height 12
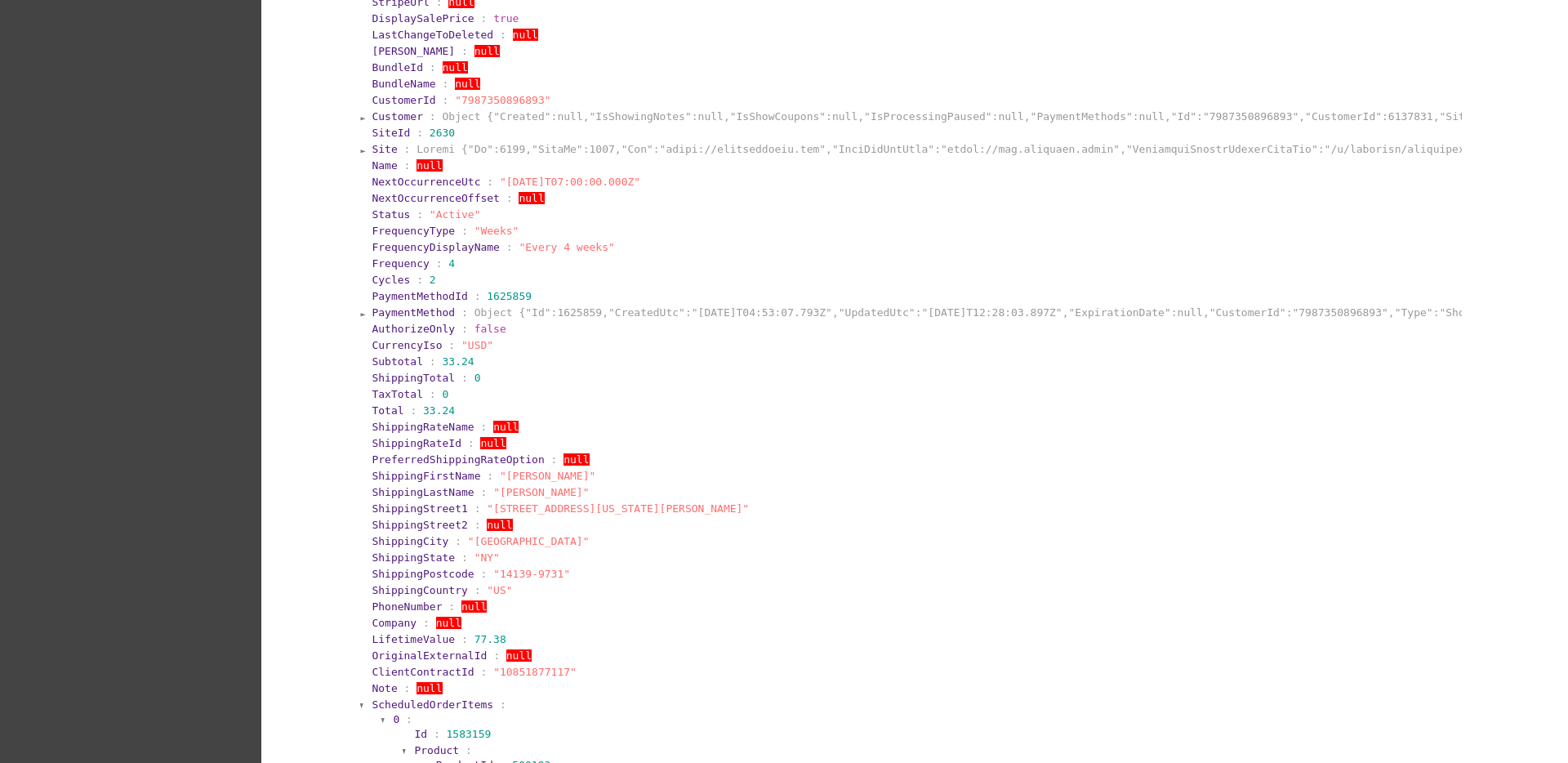
scroll to position [817, 0]
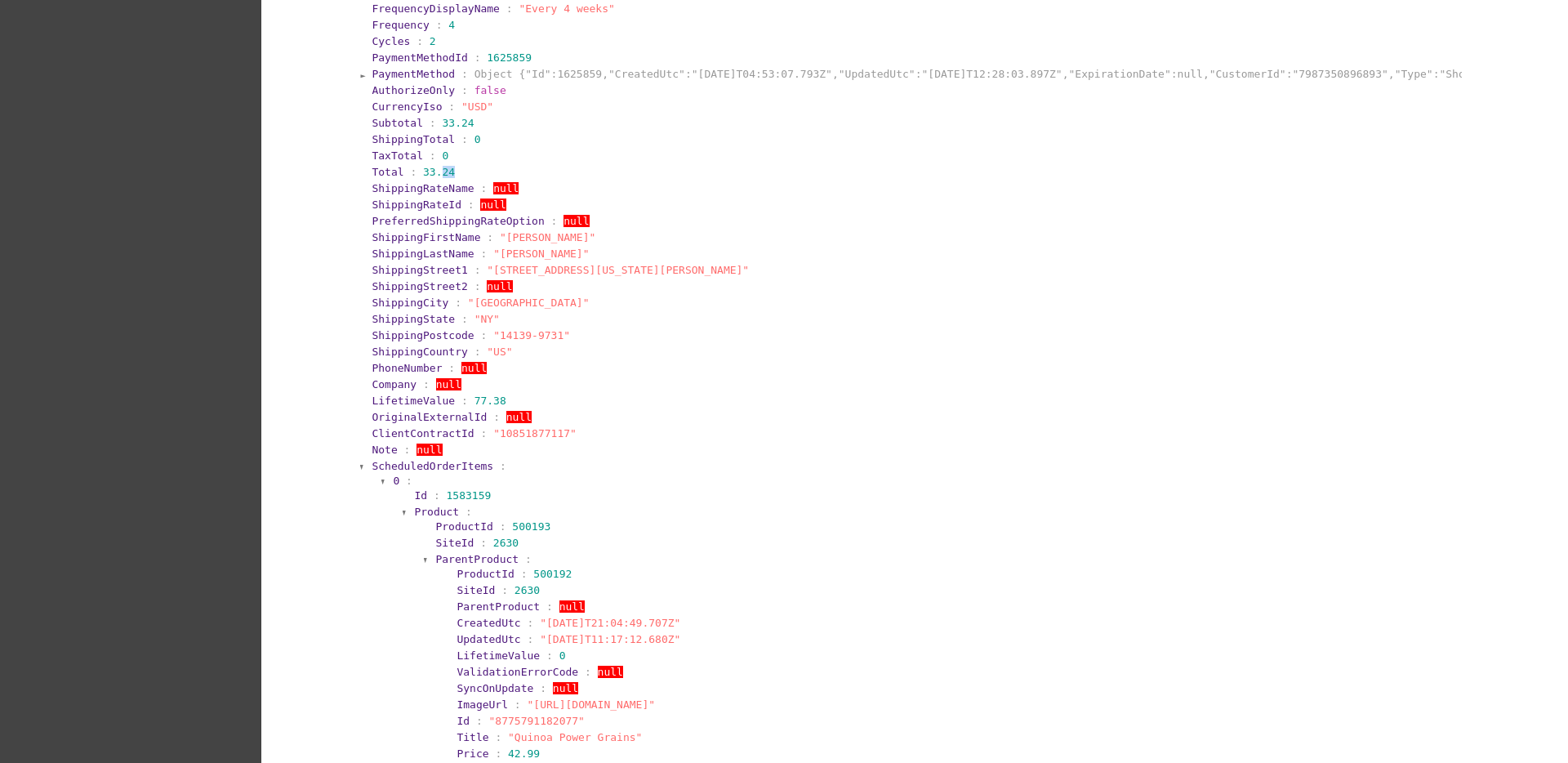
drag, startPoint x: 441, startPoint y: 173, endPoint x: 424, endPoint y: 172, distance: 17.0
click at [424, 172] on section "Total : 33.24" at bounding box center [915, 171] width 1088 height 12
click at [442, 166] on section "Total : 33.24" at bounding box center [915, 171] width 1088 height 12
drag, startPoint x: 443, startPoint y: 176, endPoint x: 410, endPoint y: 172, distance: 33.2
click at [410, 172] on section "Total : 33.24" at bounding box center [915, 171] width 1088 height 12
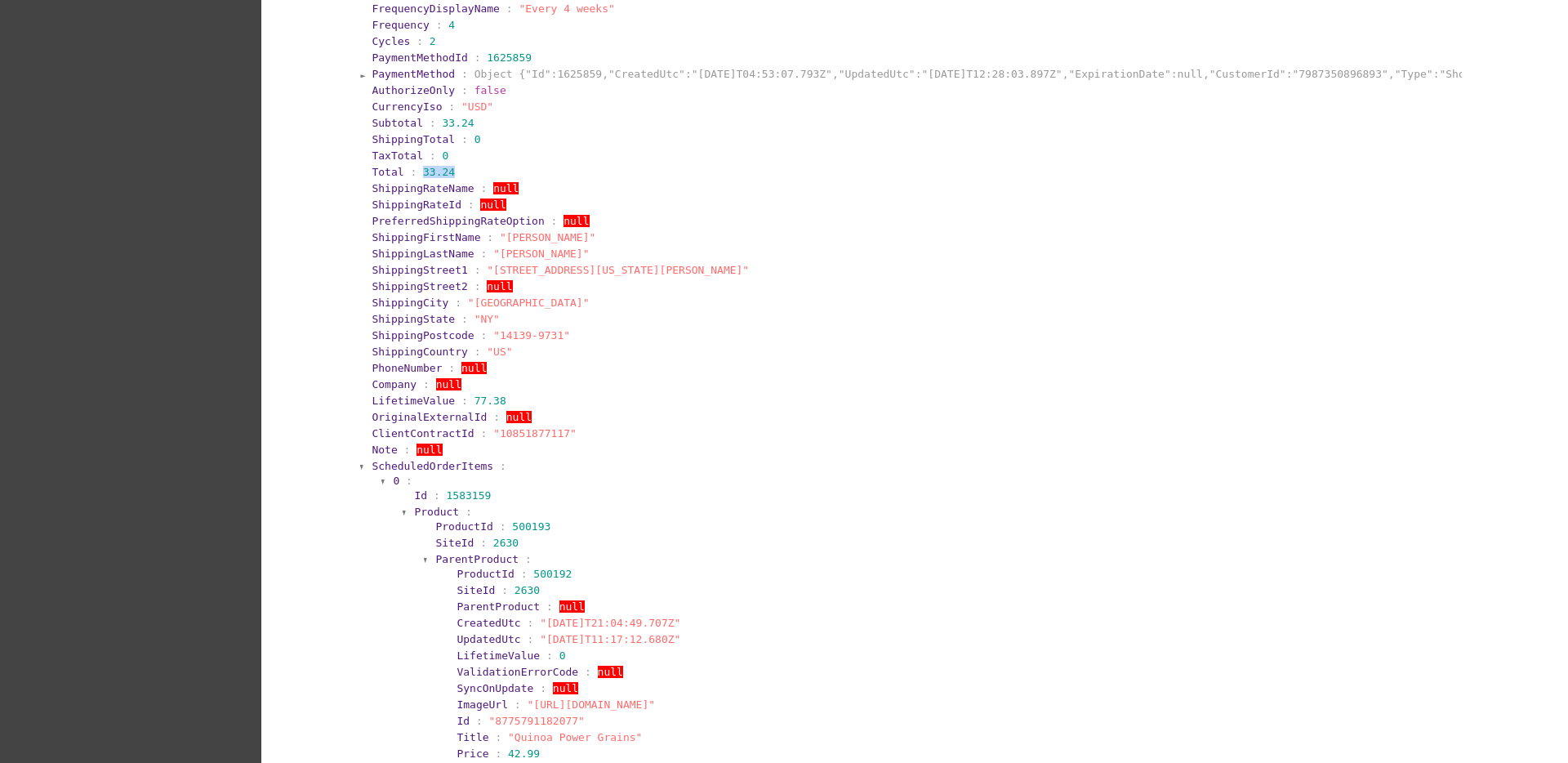
copy span "33.24"
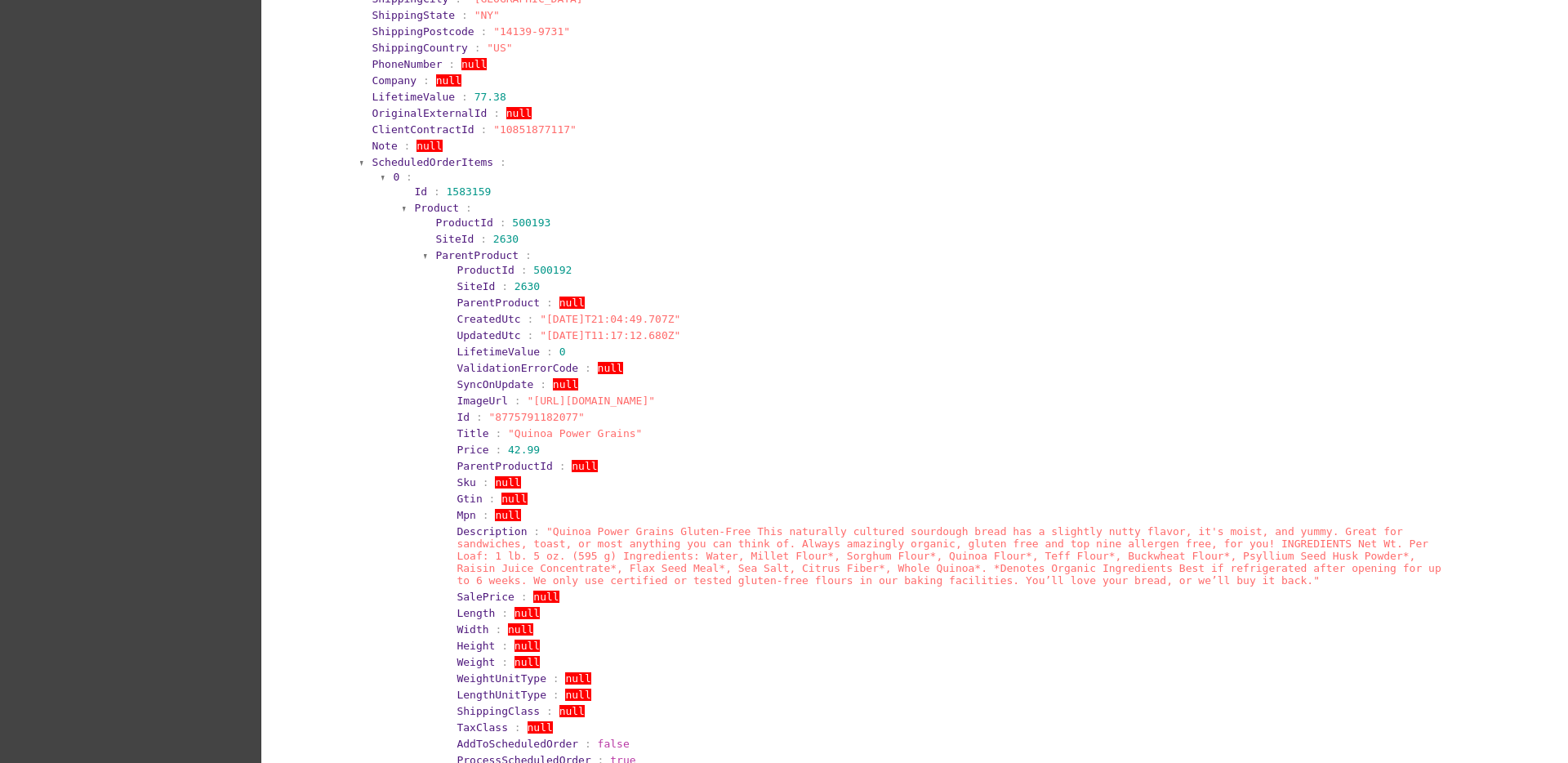
scroll to position [1123, 0]
click at [461, 156] on span "ScheduledOrderItems" at bounding box center [432, 159] width 122 height 12
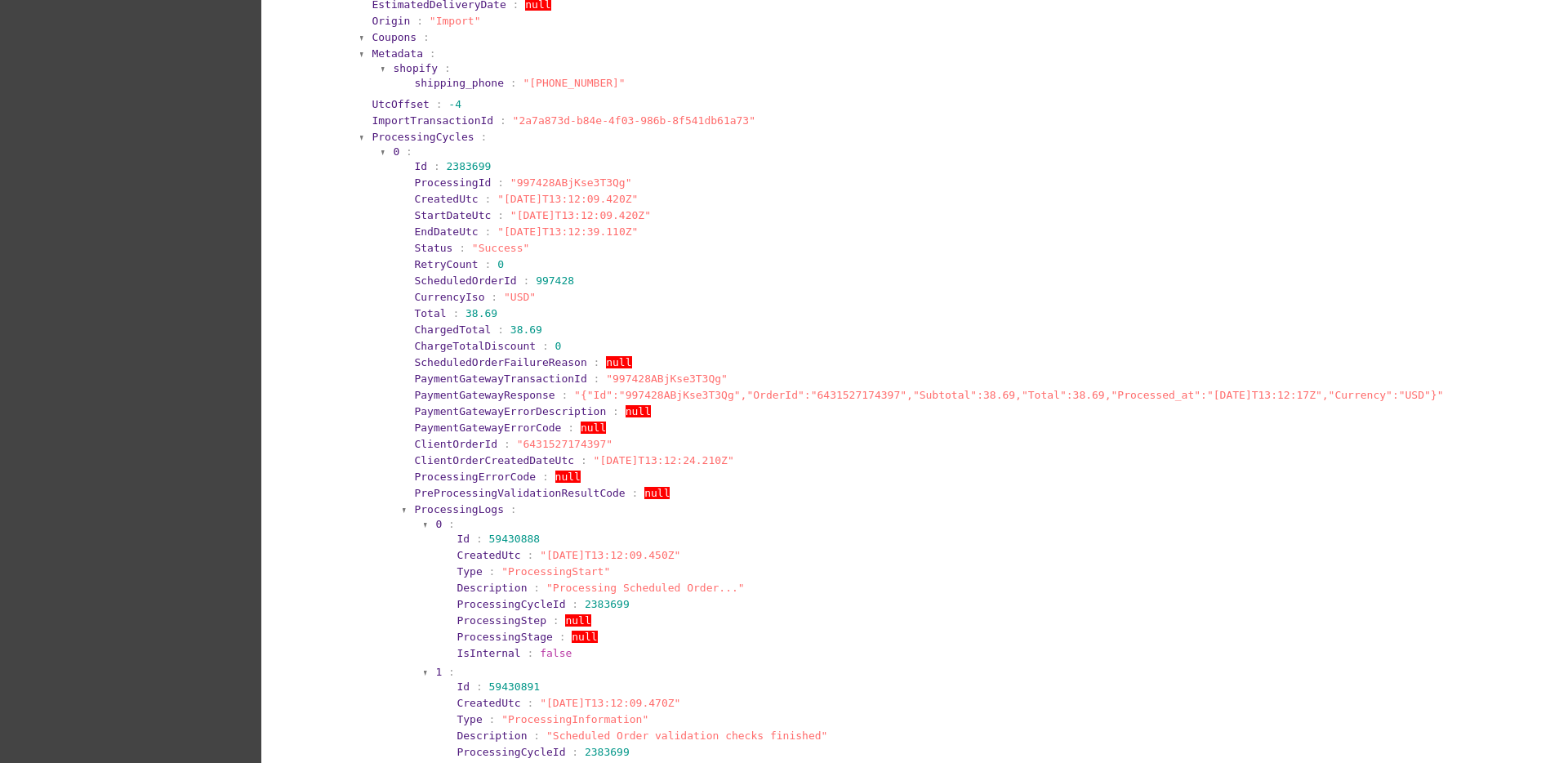
scroll to position [1328, 0]
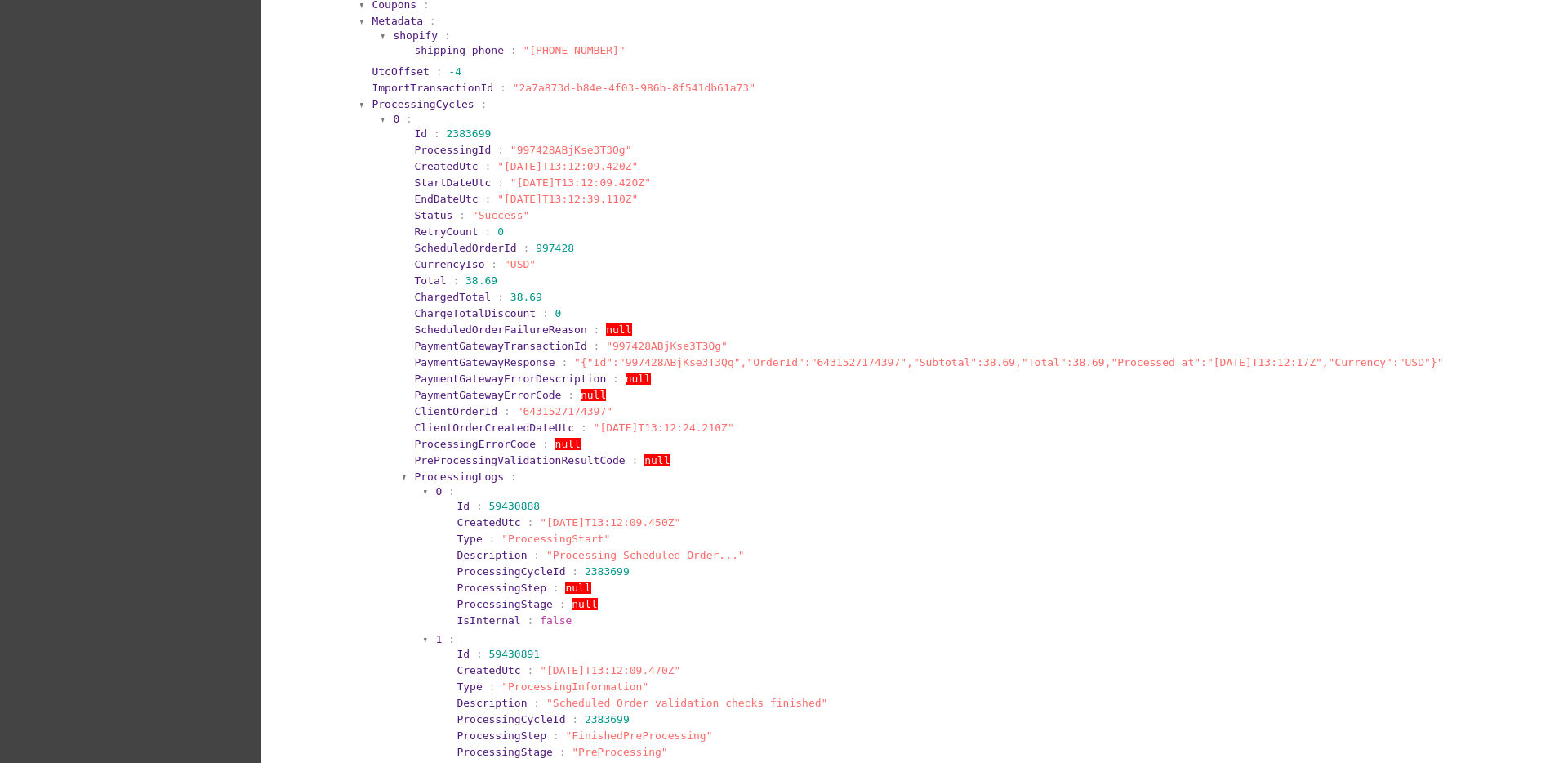
click at [393, 121] on span "0" at bounding box center [396, 118] width 6 height 12
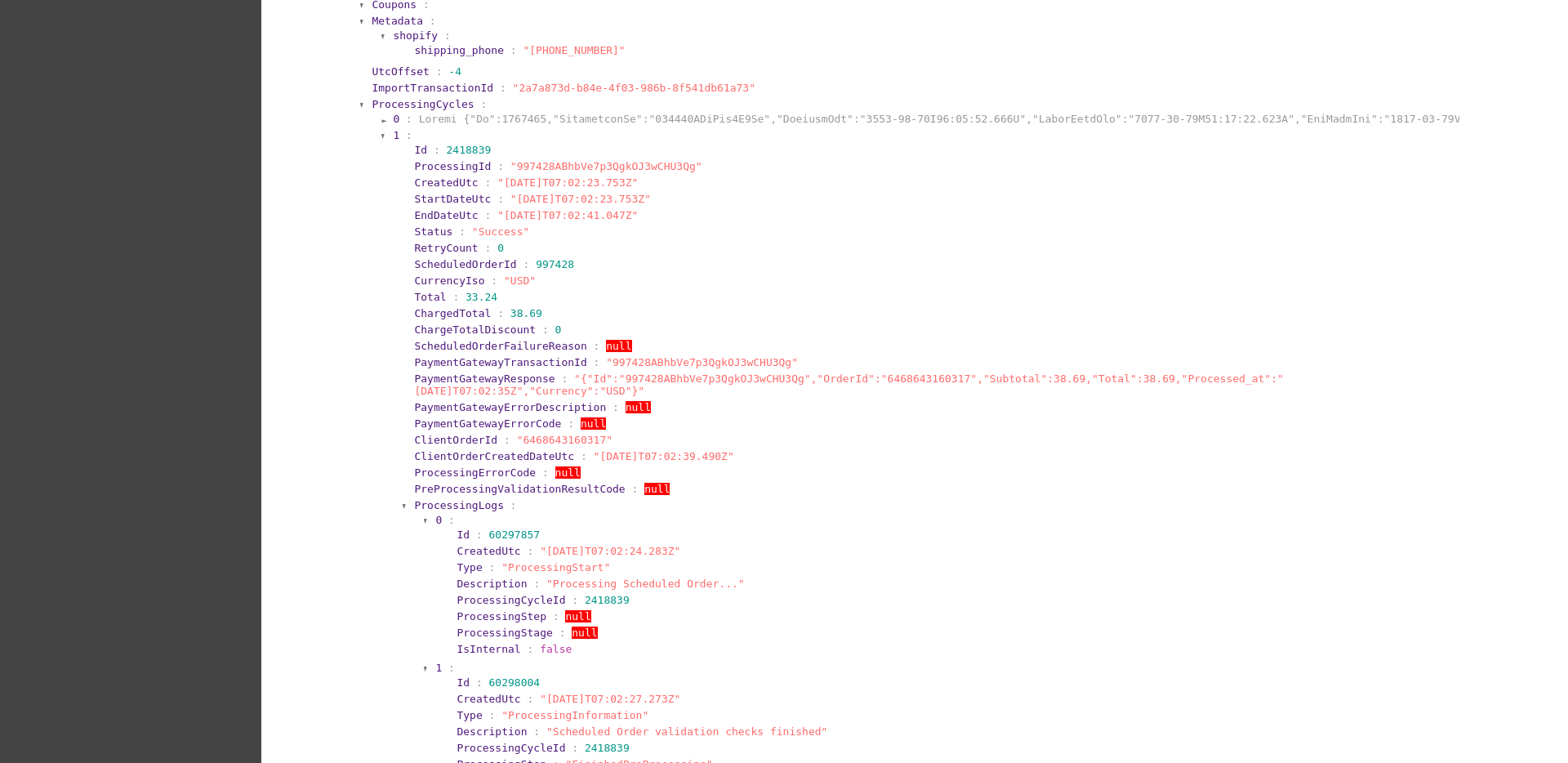
click at [393, 136] on span "1" at bounding box center [396, 134] width 6 height 12
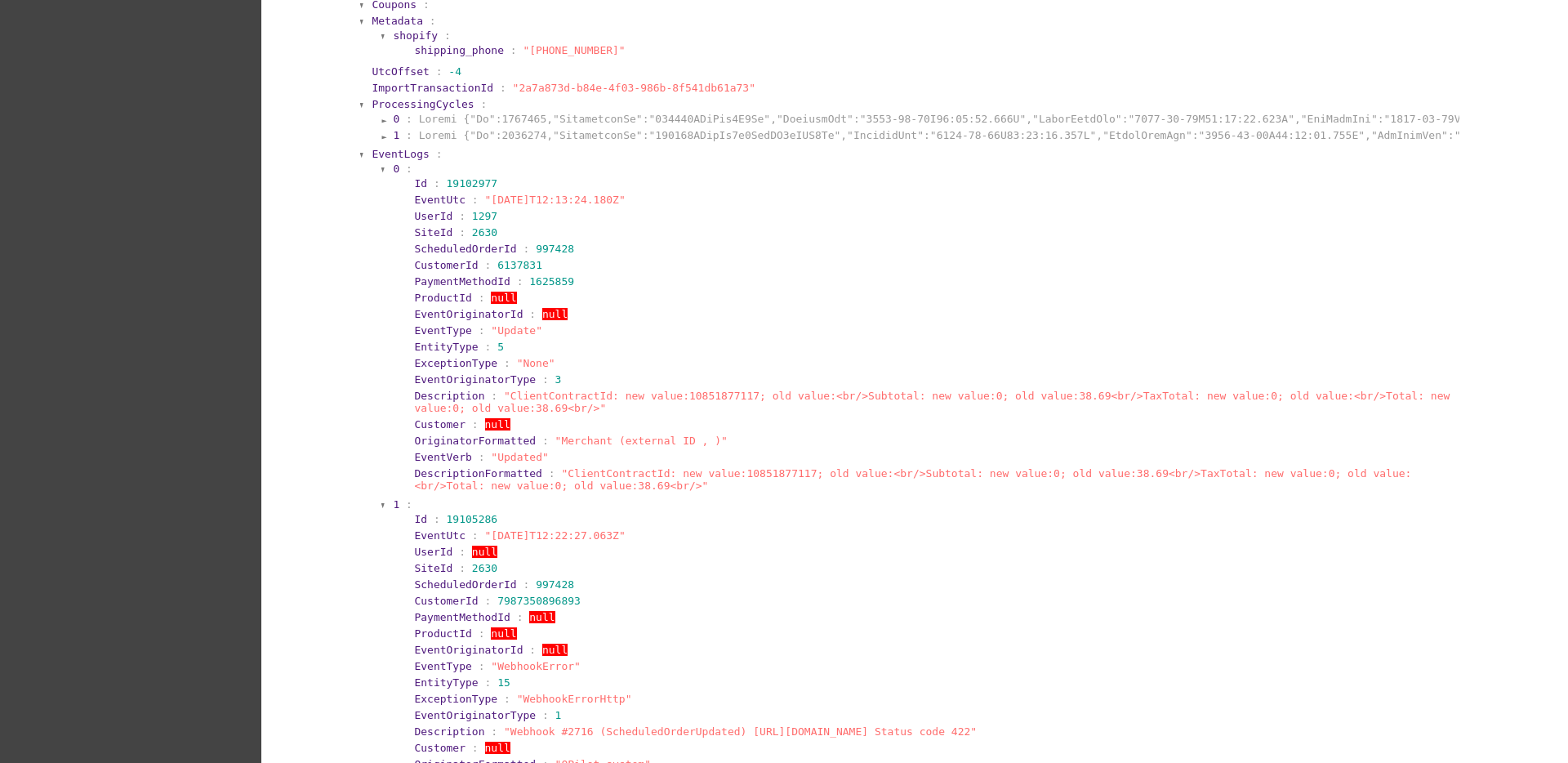
click at [393, 171] on section "0 :" at bounding box center [925, 168] width 1064 height 12
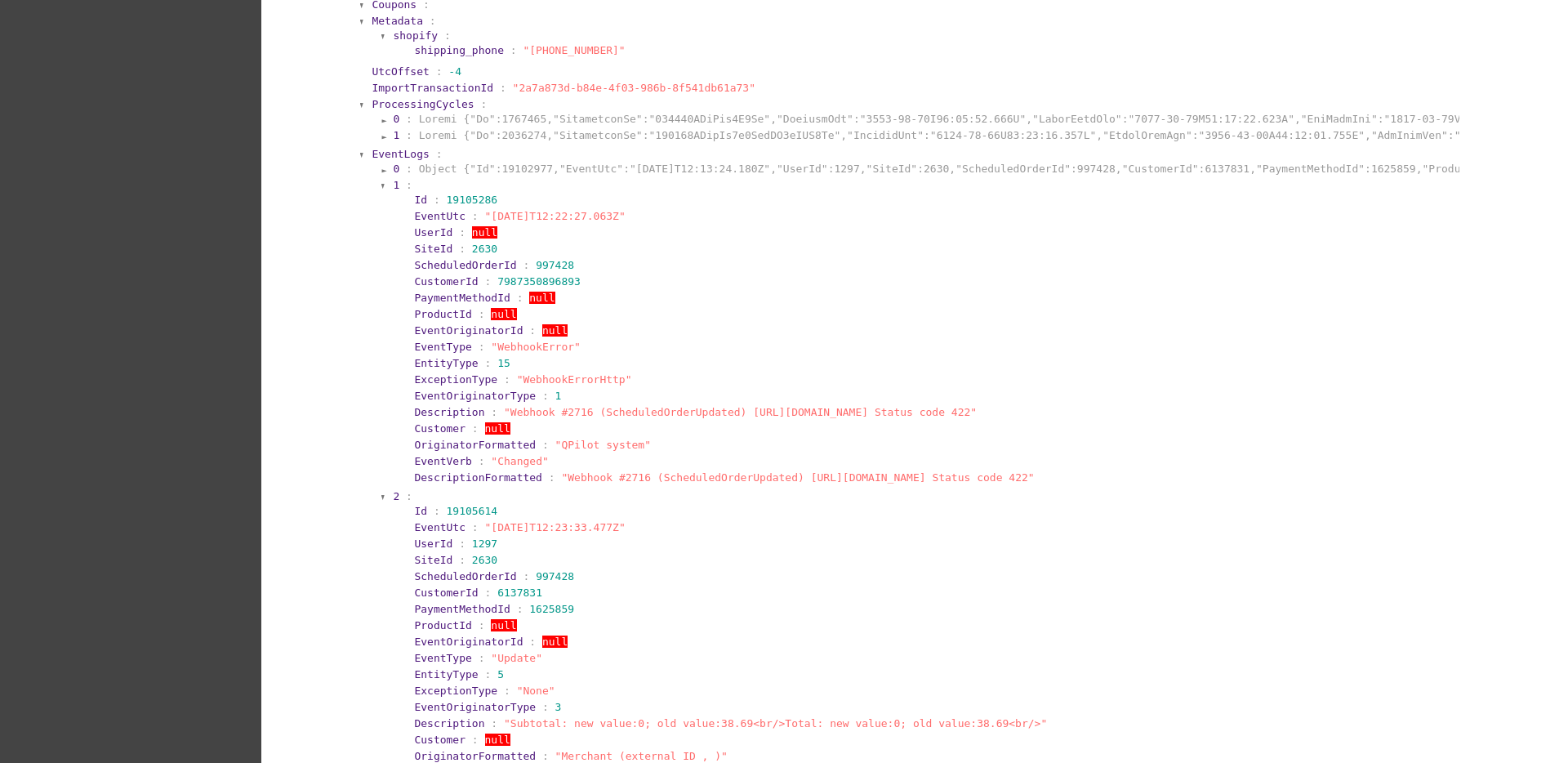
click at [393, 188] on span "1" at bounding box center [396, 185] width 6 height 12
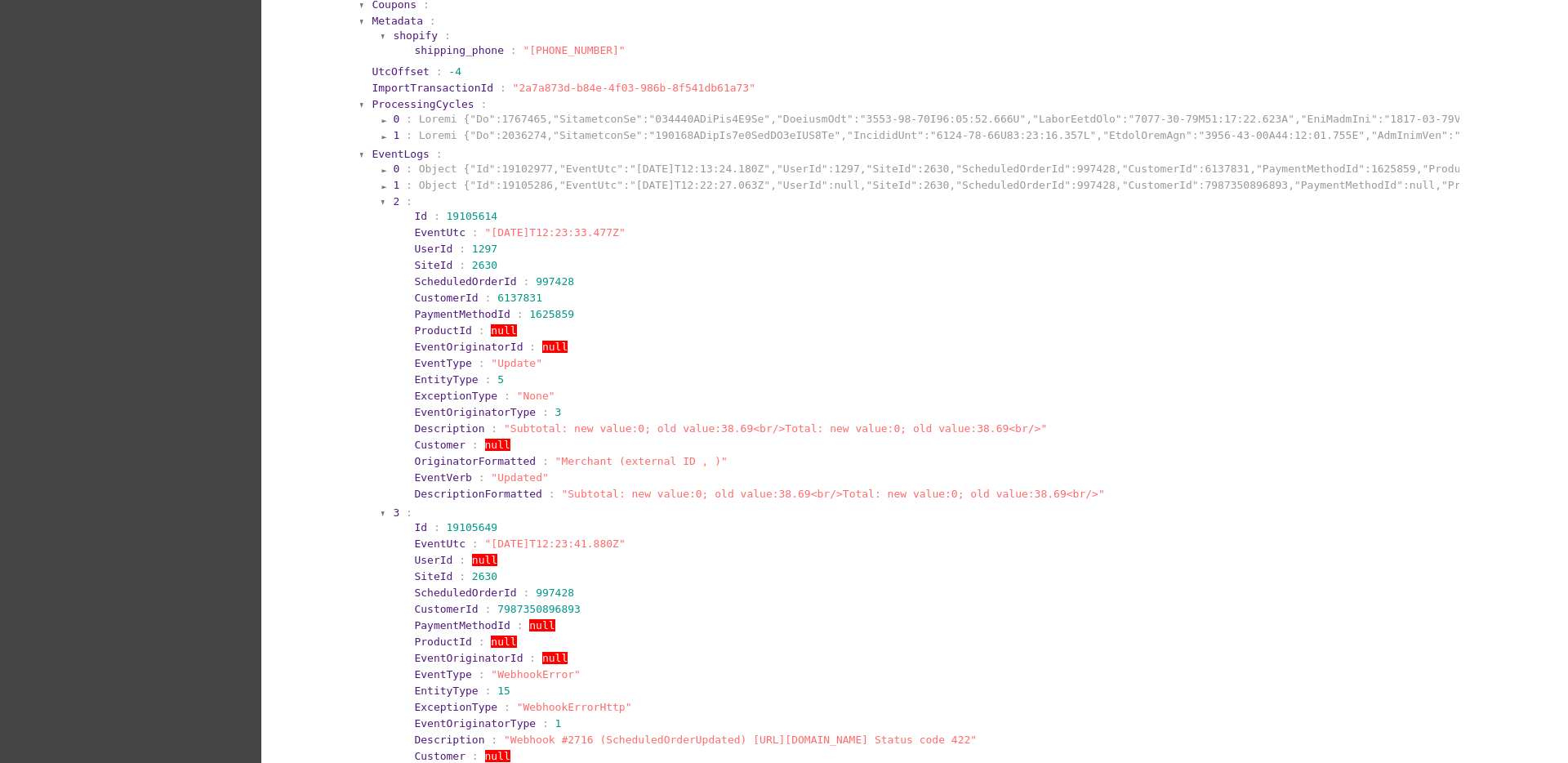
click at [393, 203] on section "2 :" at bounding box center [925, 200] width 1064 height 12
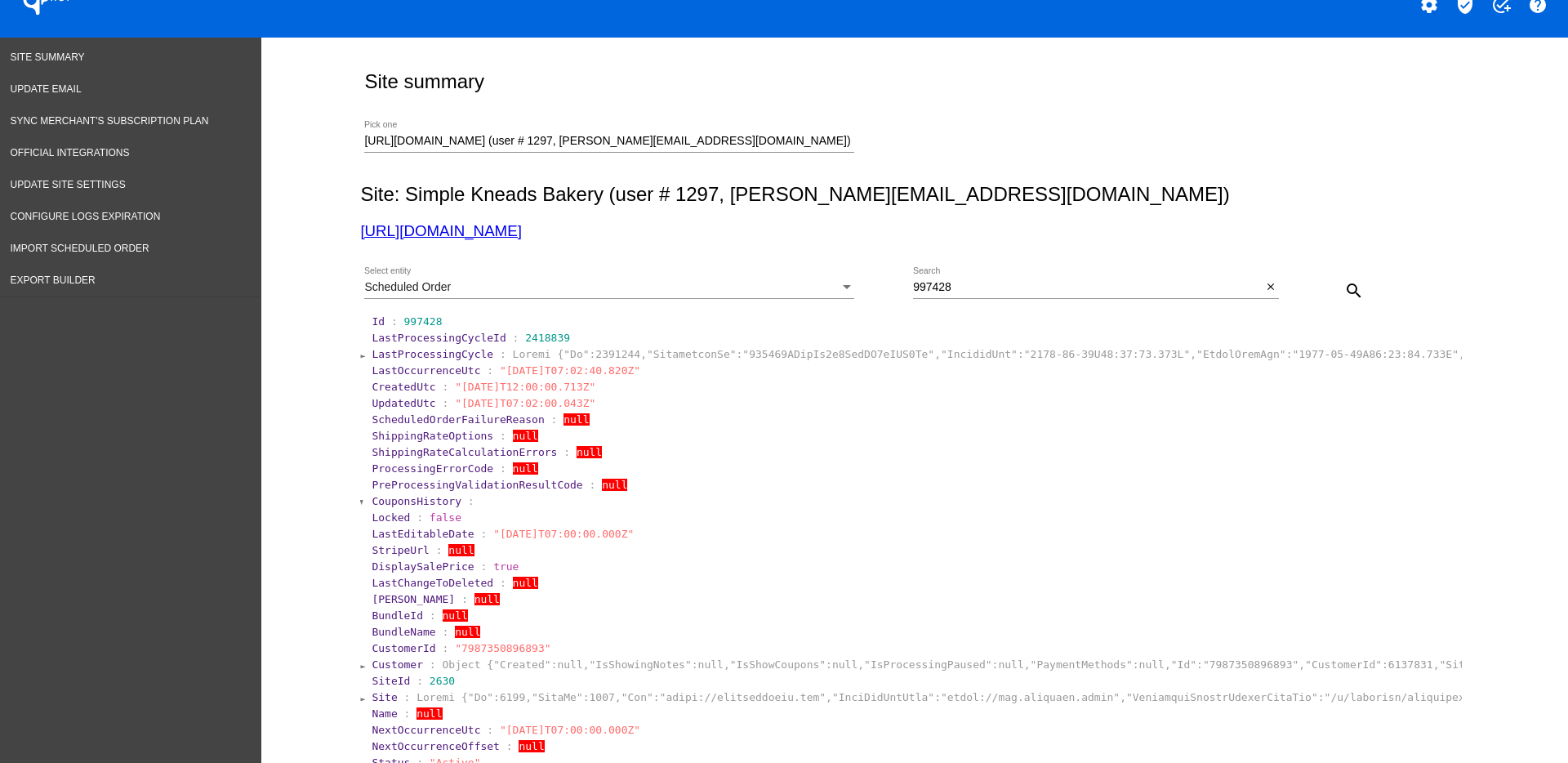
scroll to position [0, 0]
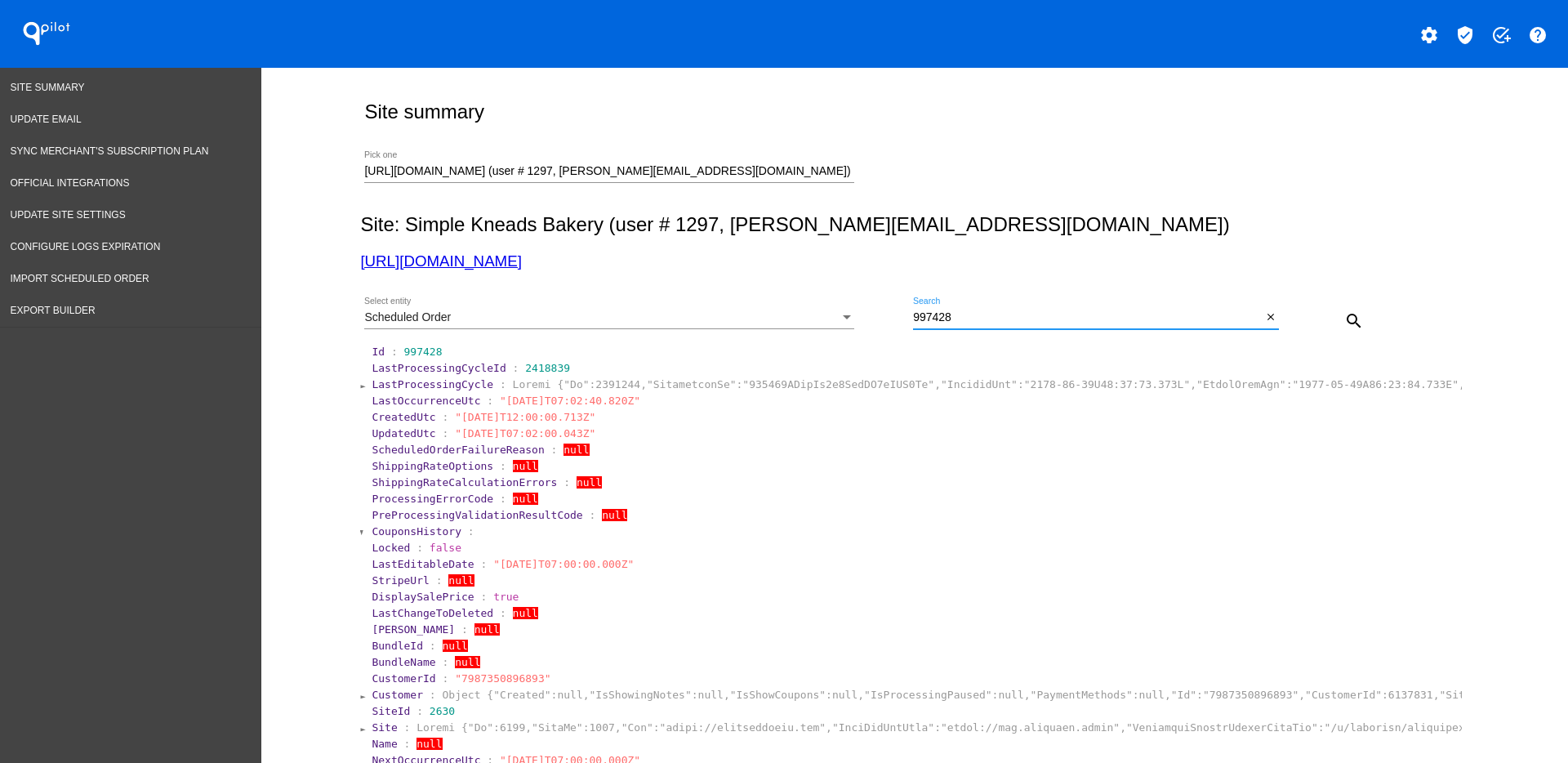
drag, startPoint x: 984, startPoint y: 317, endPoint x: 888, endPoint y: 303, distance: 97.0
click at [888, 303] on div "Scheduled Order Select entity 997428 Search close search" at bounding box center [911, 315] width 1102 height 58
paste input "1001424"
click at [1347, 329] on mat-icon "search" at bounding box center [1353, 320] width 19 height 19
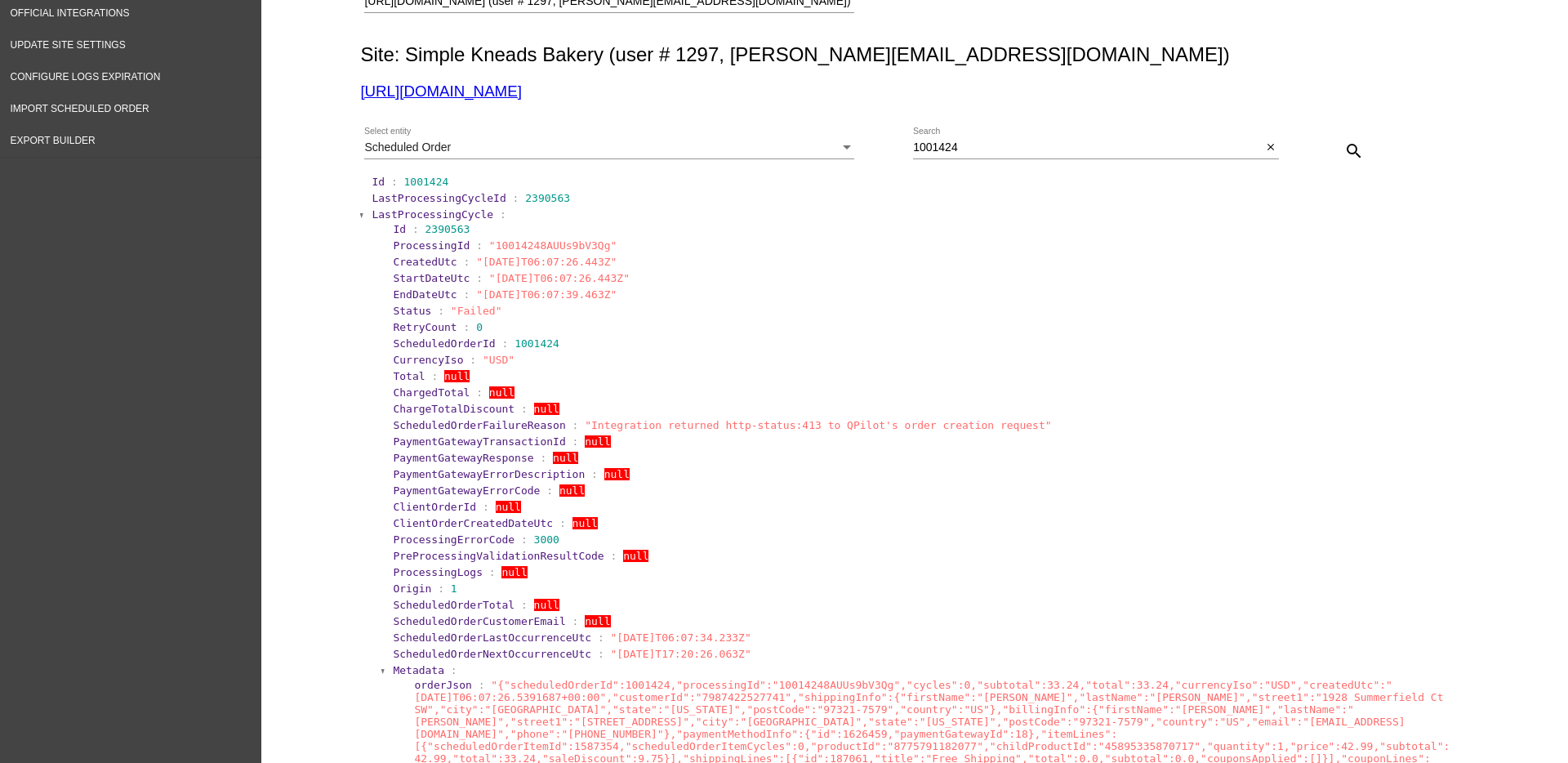
scroll to position [102, 0]
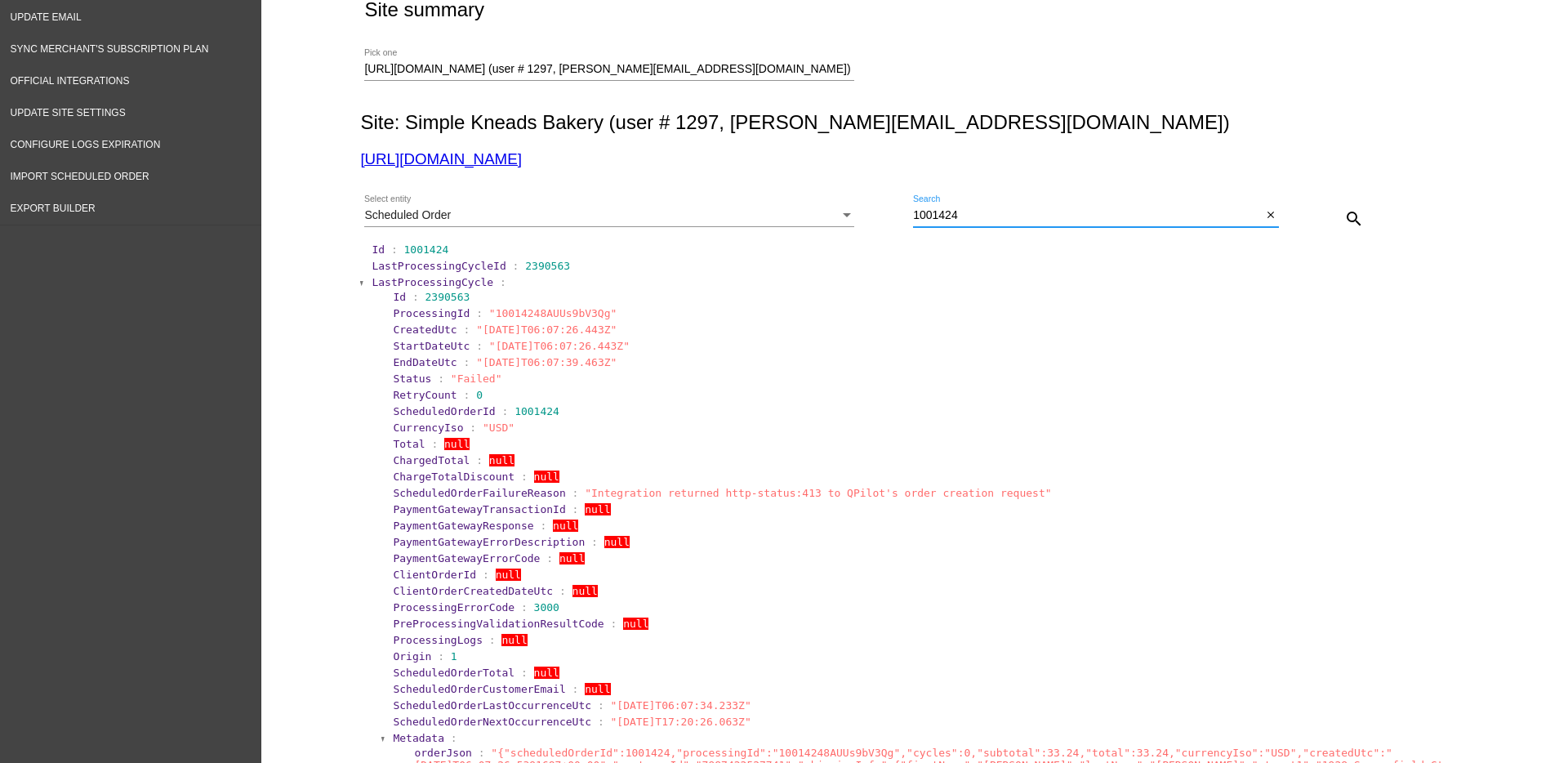
drag, startPoint x: 983, startPoint y: 216, endPoint x: 906, endPoint y: 221, distance: 77.2
click at [913, 221] on input "1001424" at bounding box center [1087, 216] width 348 height 13
drag, startPoint x: 1011, startPoint y: 222, endPoint x: 859, endPoint y: 209, distance: 152.6
click at [858, 208] on div "Scheduled Order Select entity 1001424 Search close search" at bounding box center [911, 212] width 1102 height 58
paste input "669"
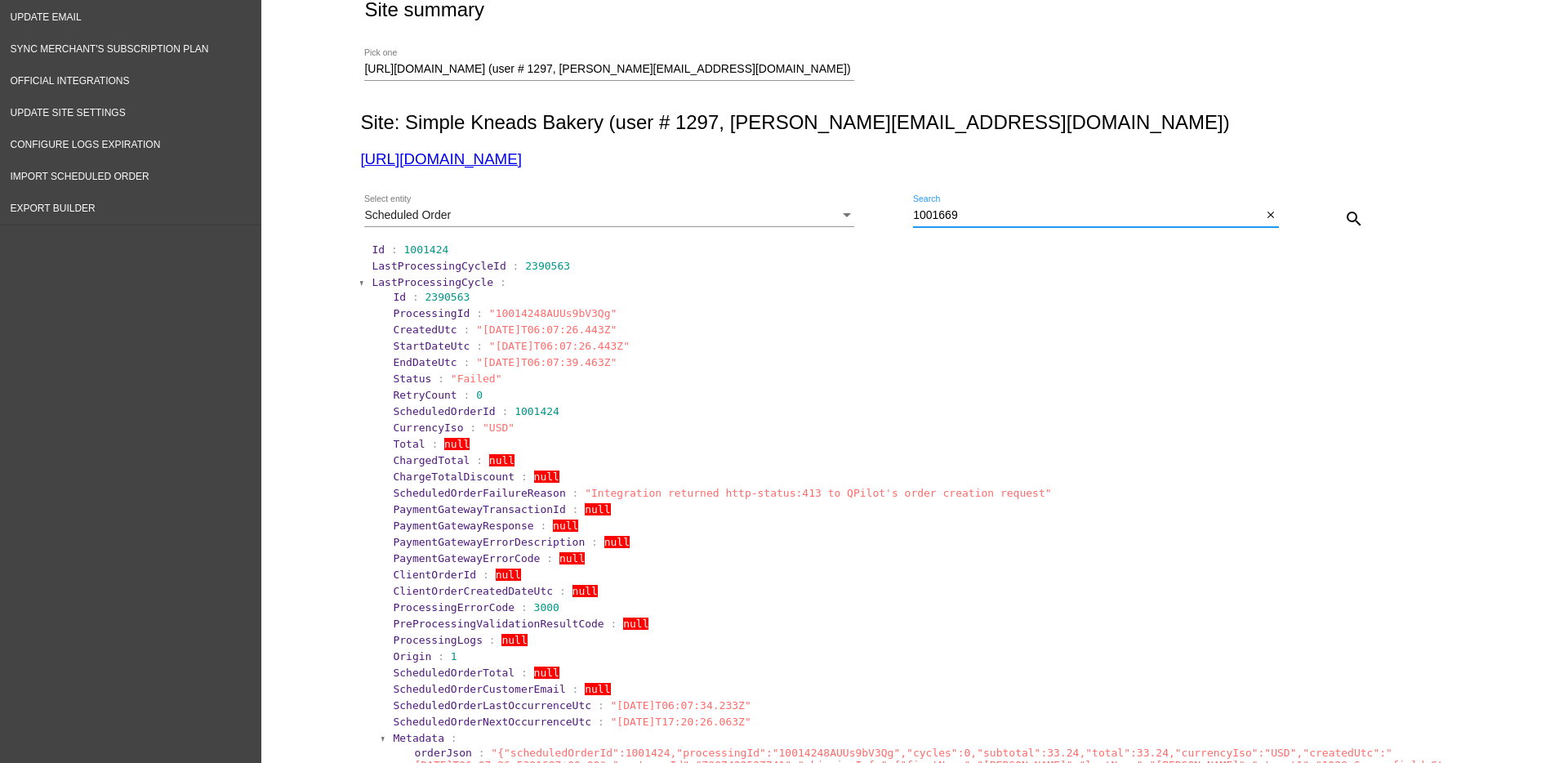
click at [1345, 219] on mat-icon "search" at bounding box center [1353, 219] width 19 height 19
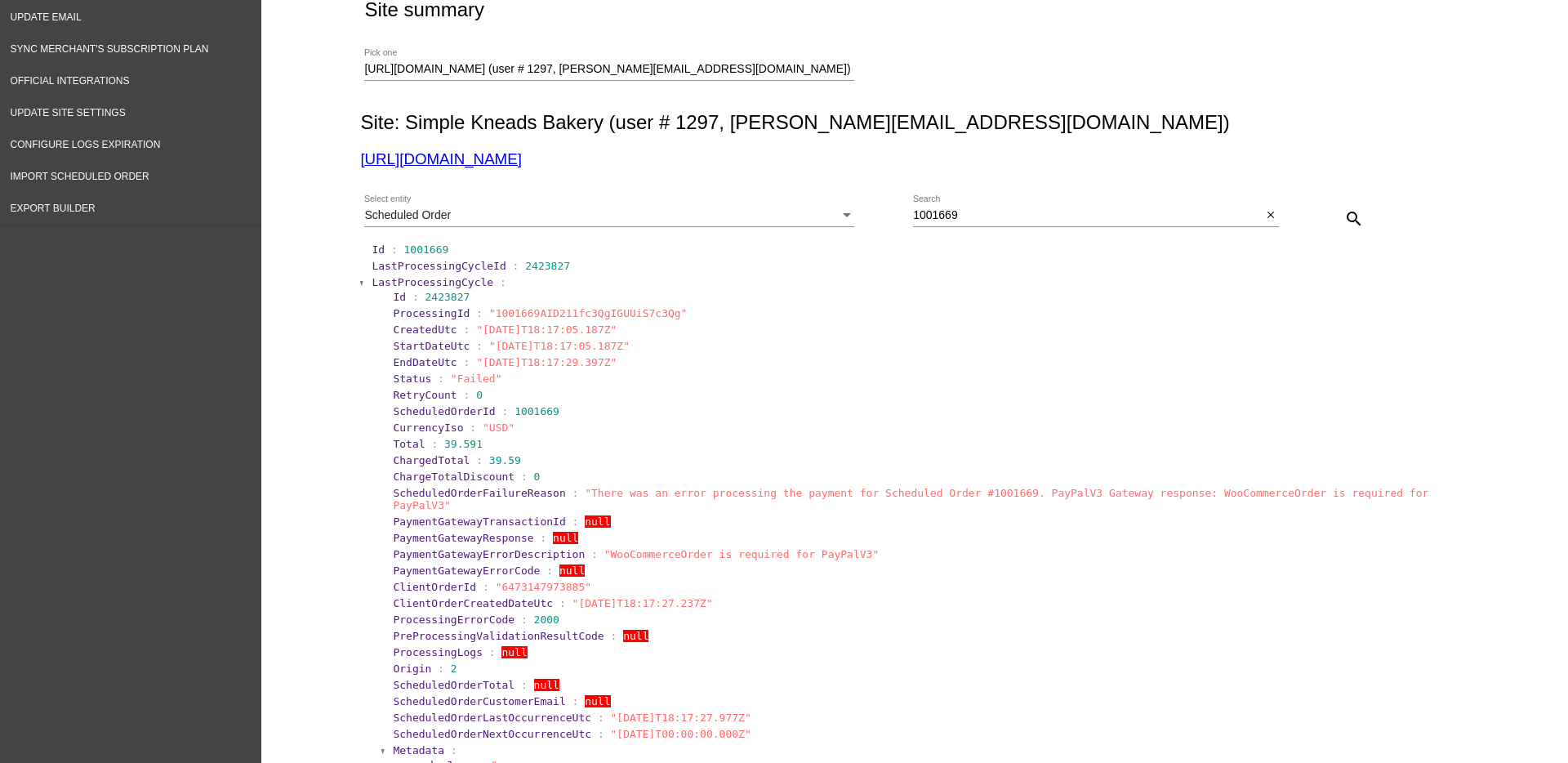
click at [404, 280] on span "LastProcessingCycle" at bounding box center [432, 282] width 122 height 12
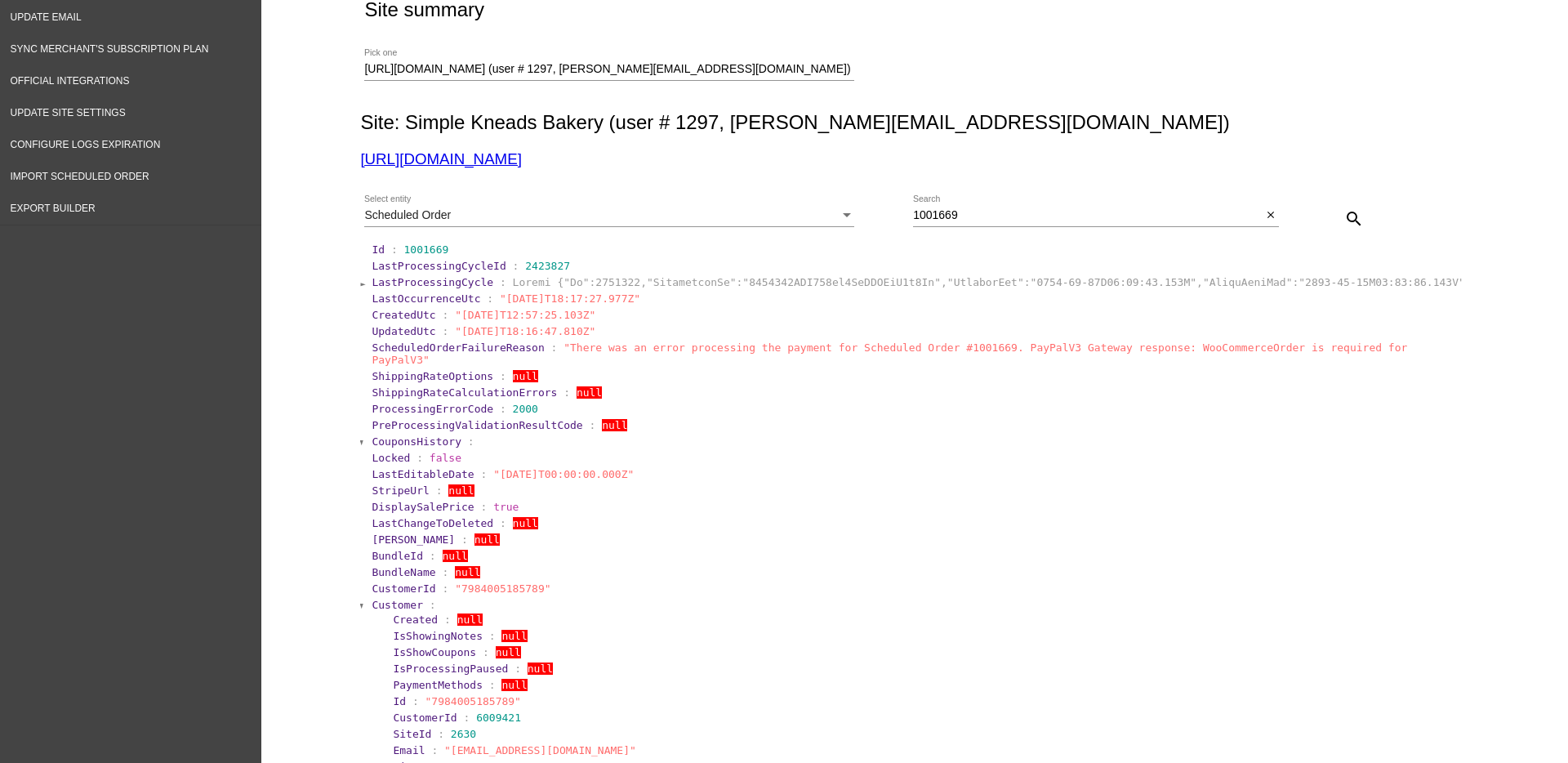
click at [379, 599] on span "Customer" at bounding box center [397, 605] width 51 height 12
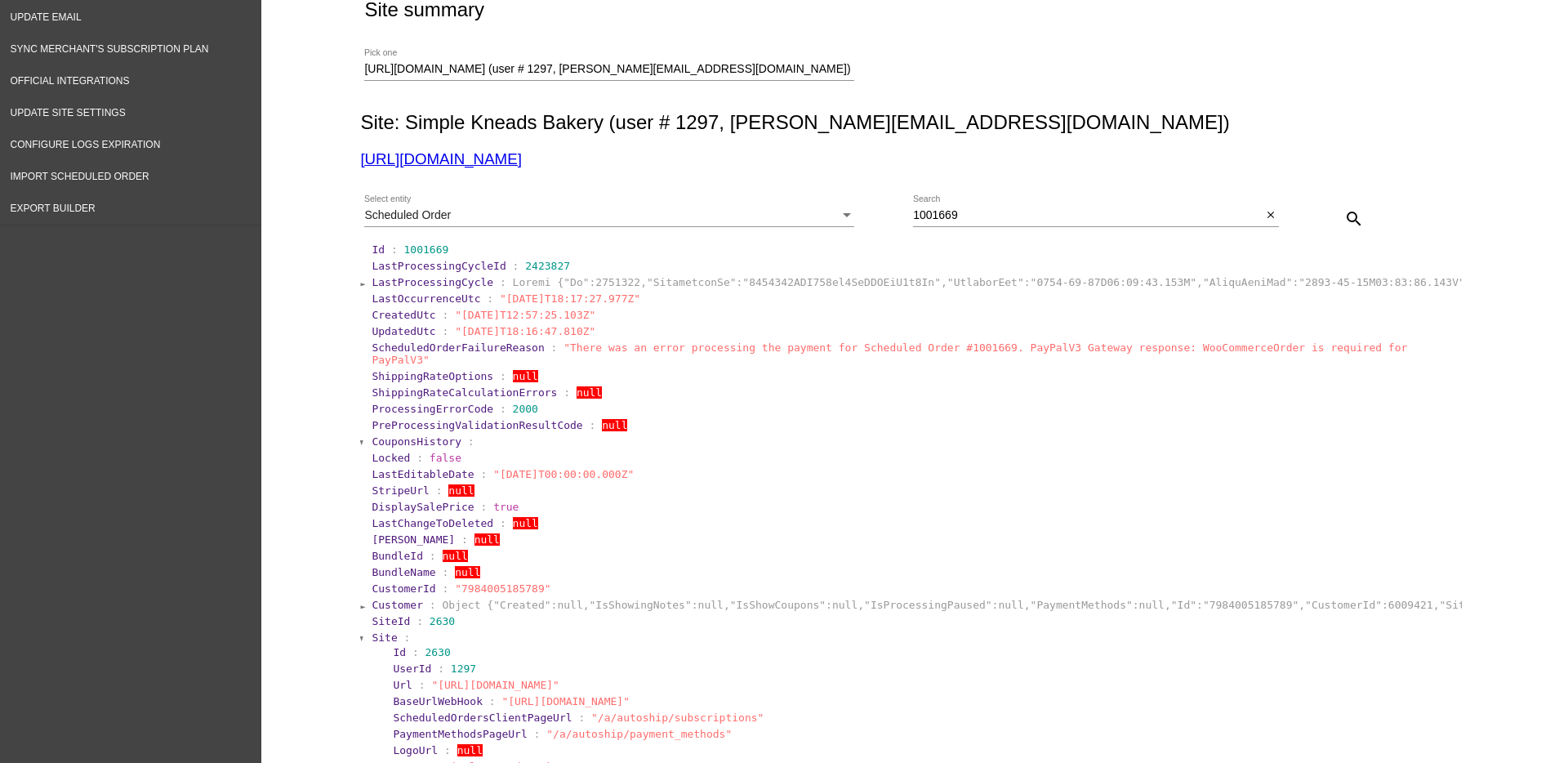
scroll to position [409, 0]
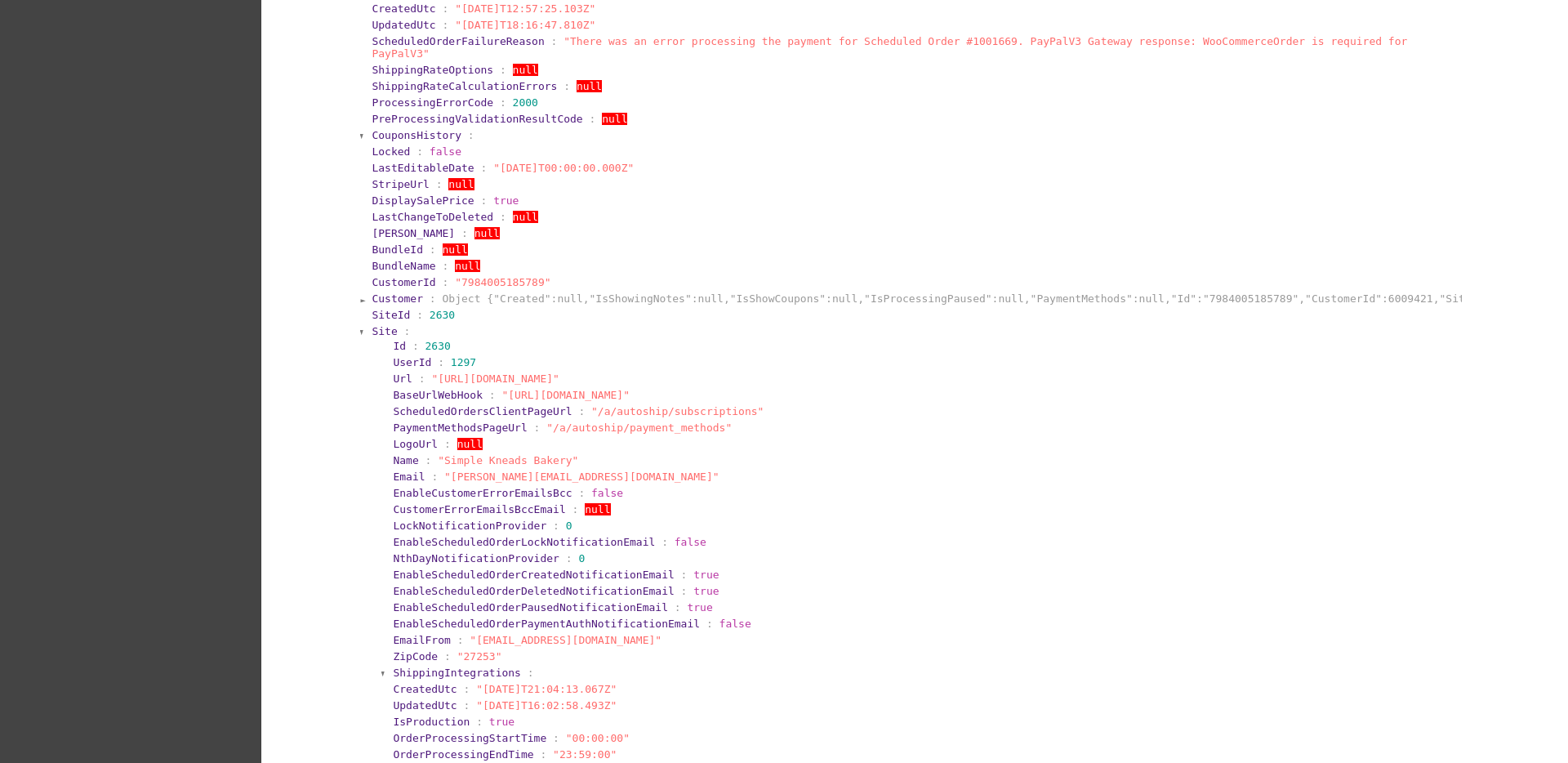
click at [373, 326] on span "Site" at bounding box center [384, 331] width 26 height 12
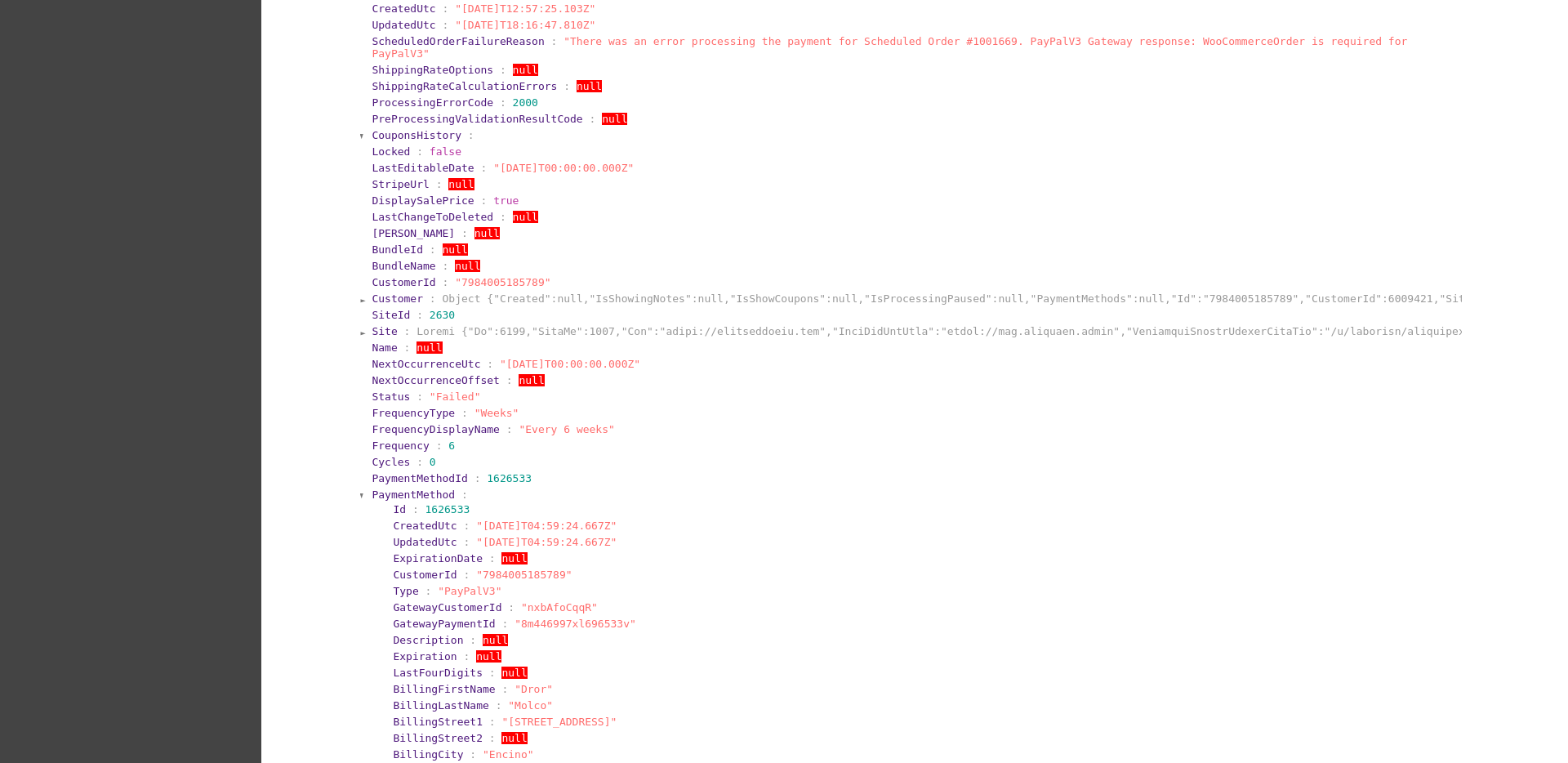
click at [371, 489] on span "PaymentMethod" at bounding box center [412, 494] width 83 height 12
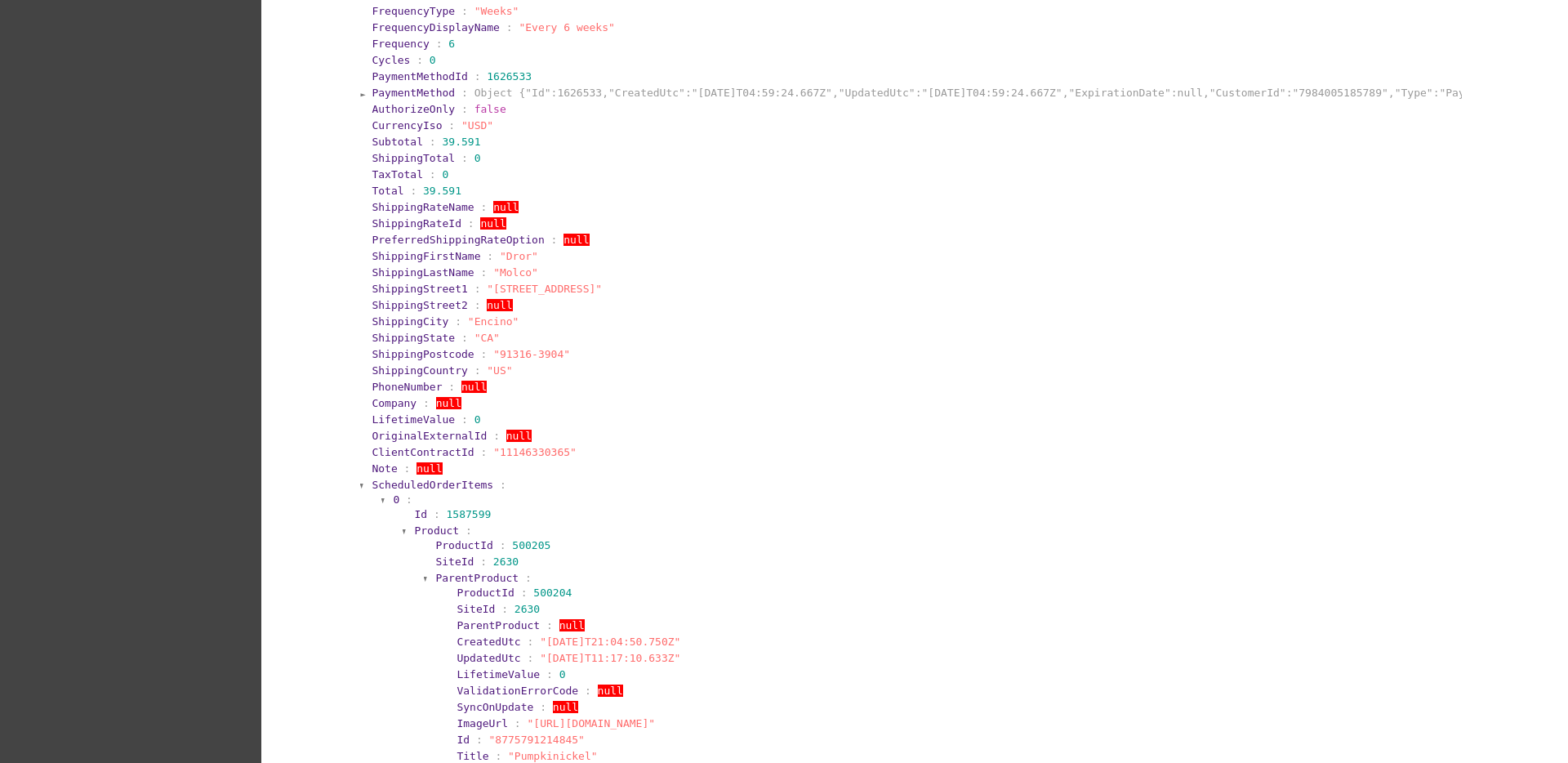
scroll to position [817, 0]
click at [379, 472] on span "ScheduledOrderItems" at bounding box center [432, 478] width 122 height 12
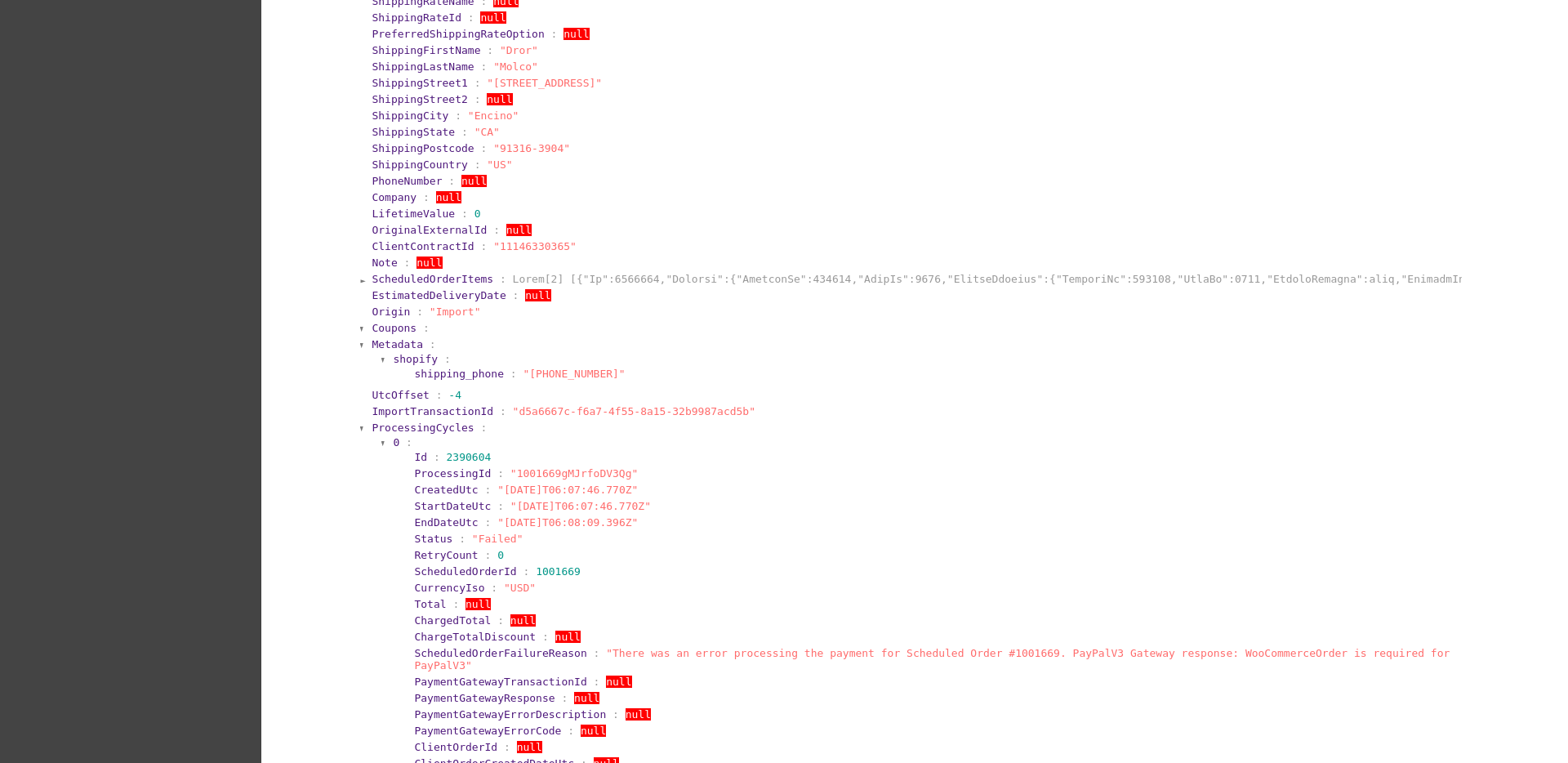
scroll to position [1022, 0]
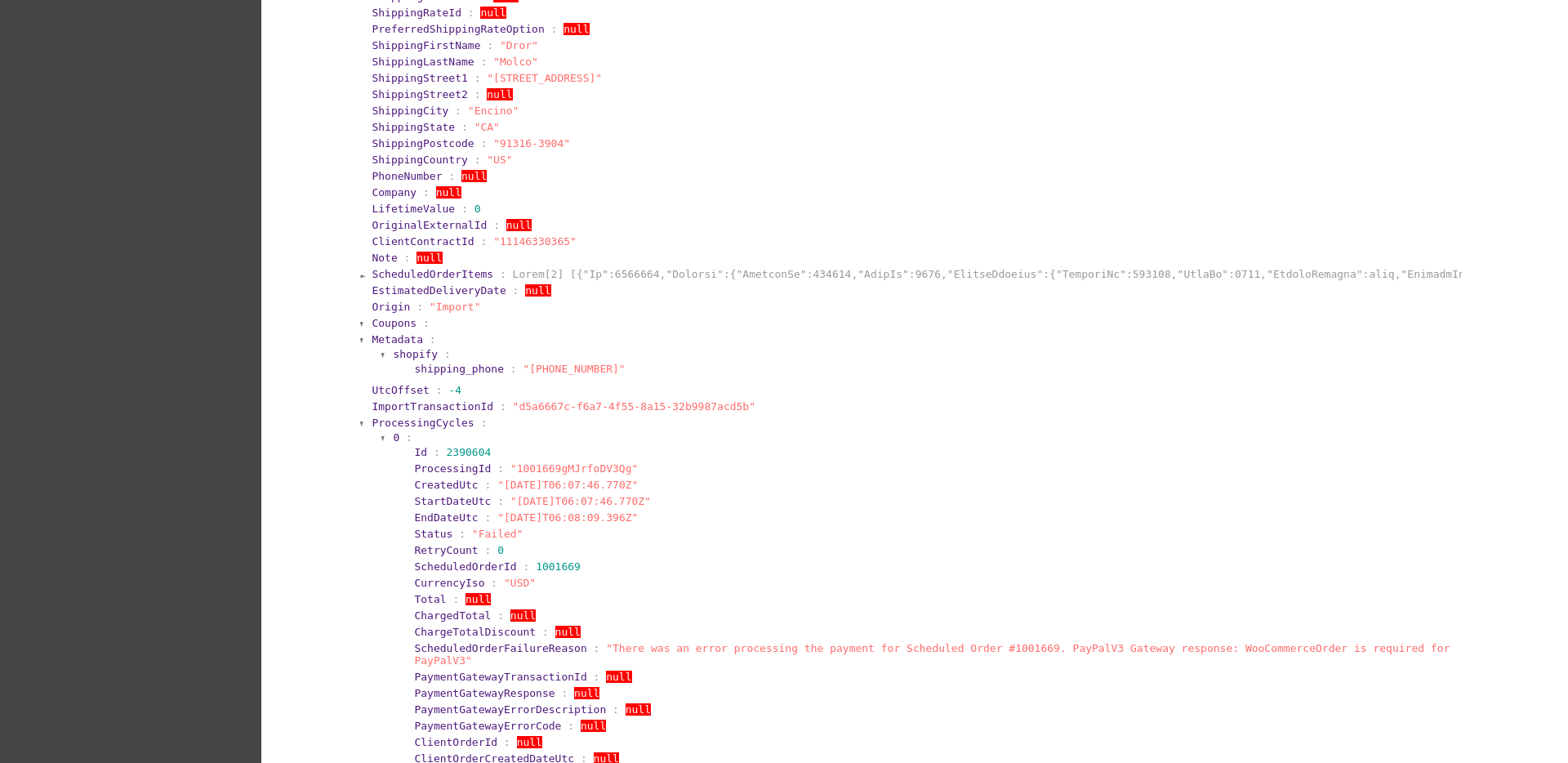
click at [434, 417] on span "ProcessingCycles" at bounding box center [422, 423] width 102 height 12
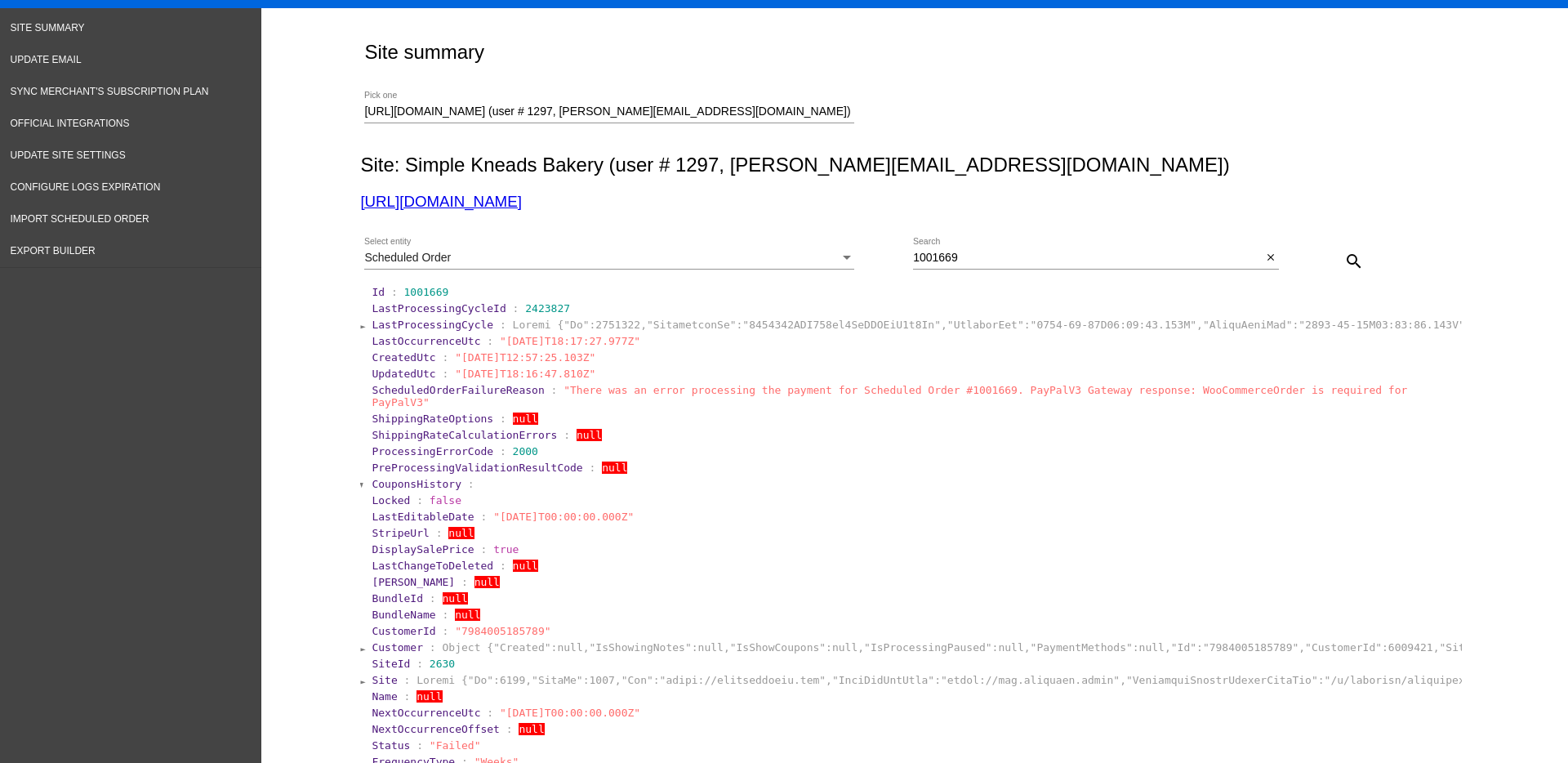
scroll to position [0, 0]
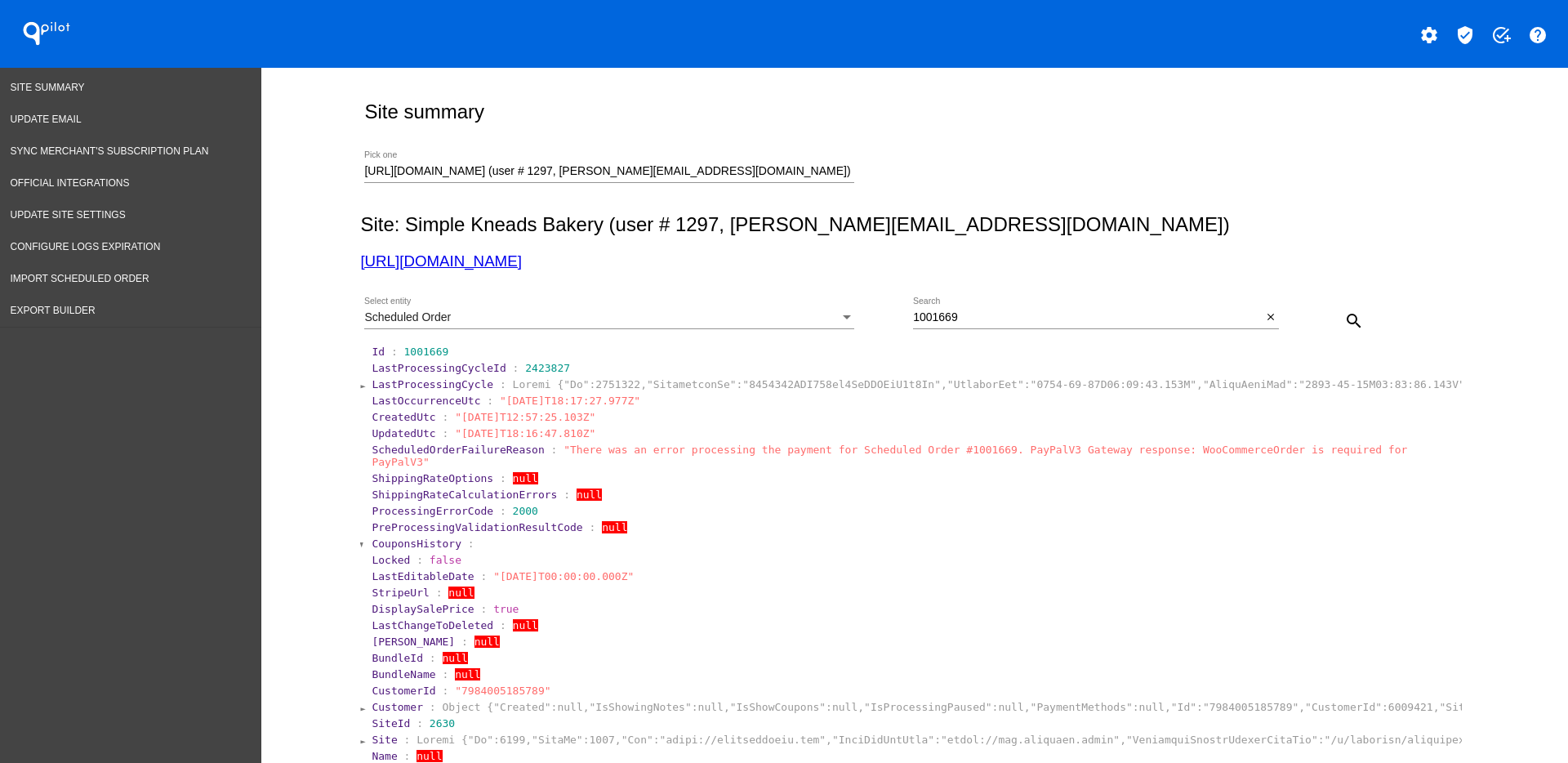
drag, startPoint x: 985, startPoint y: 324, endPoint x: 901, endPoint y: 314, distance: 84.6
click at [901, 314] on div "Scheduled Order Select entity 1001669 Search close search" at bounding box center [911, 315] width 1102 height 58
drag, startPoint x: 913, startPoint y: 317, endPoint x: 888, endPoint y: 300, distance: 30.2
click at [888, 306] on div "Scheduled Order Select entity" at bounding box center [638, 320] width 549 height 47
click at [960, 326] on div "1001669 Search" at bounding box center [1087, 313] width 348 height 32
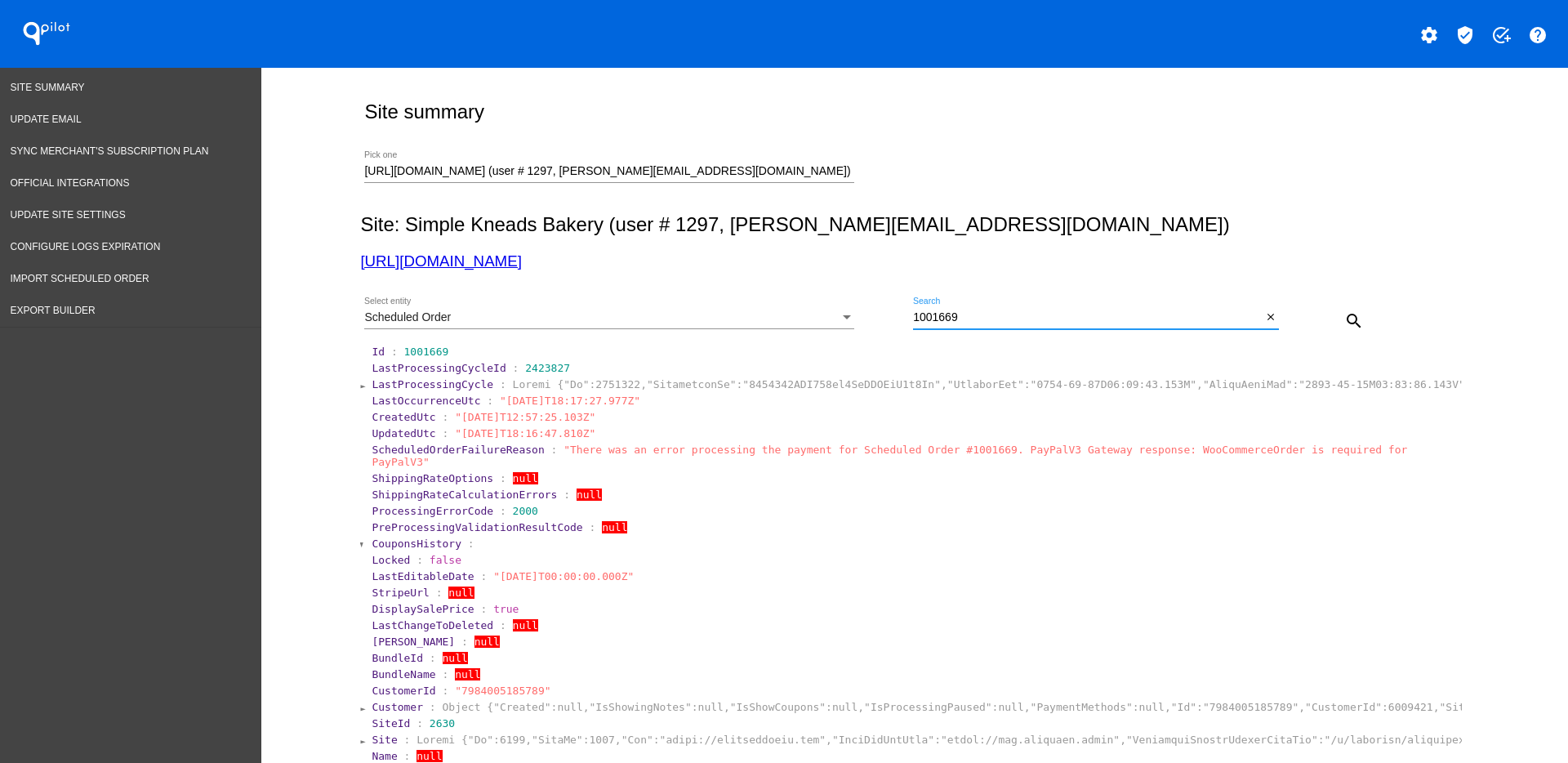
drag, startPoint x: 978, startPoint y: 321, endPoint x: 856, endPoint y: 313, distance: 122.3
click at [856, 313] on div "Scheduled Order Select entity 1001669 Search close search" at bounding box center [911, 315] width 1102 height 58
paste input "58"
type input "1001658"
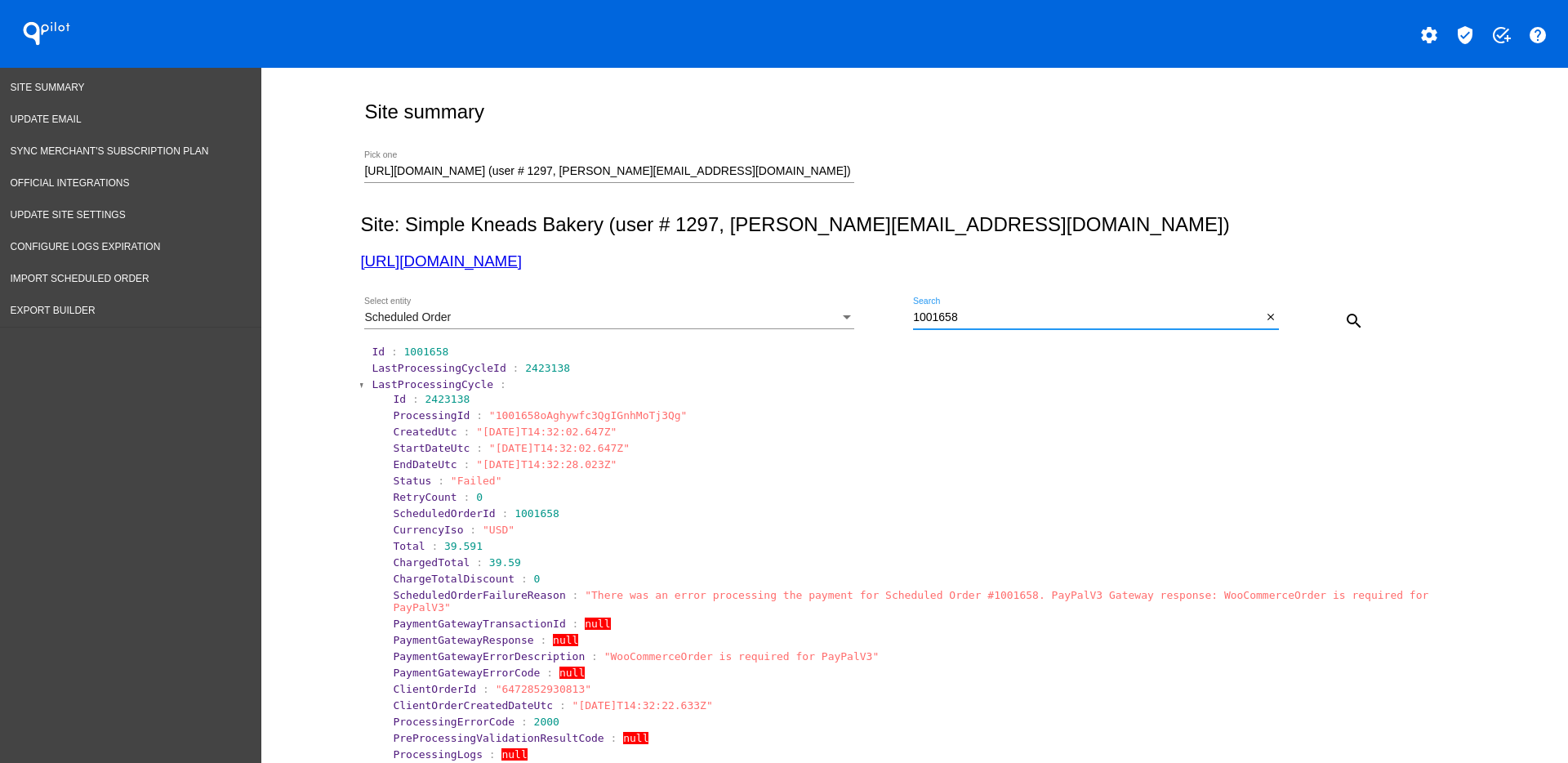
click at [382, 383] on span "LastProcessingCycle" at bounding box center [432, 384] width 122 height 12
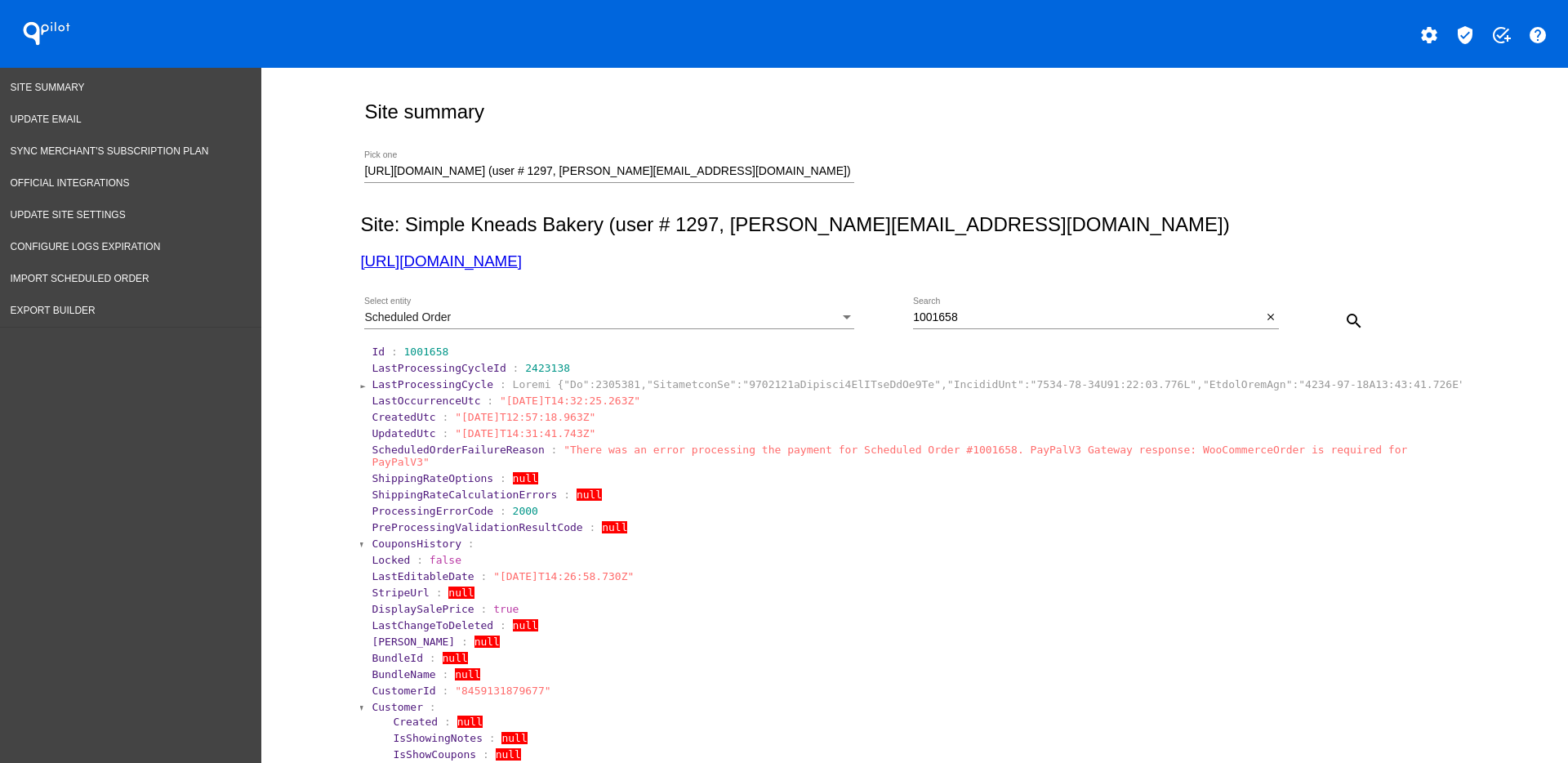
scroll to position [306, 0]
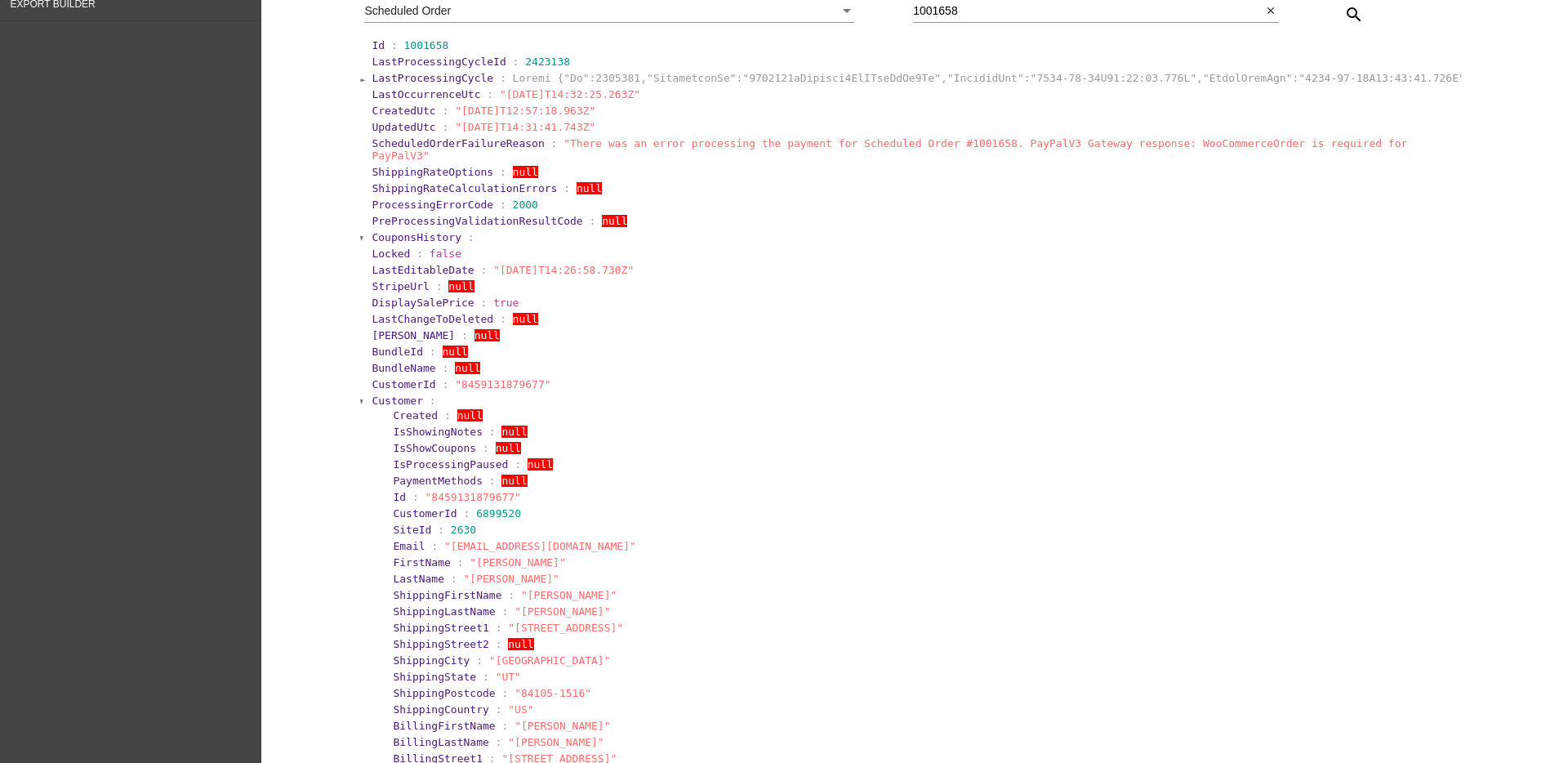
click at [381, 394] on span "Customer" at bounding box center [397, 400] width 51 height 12
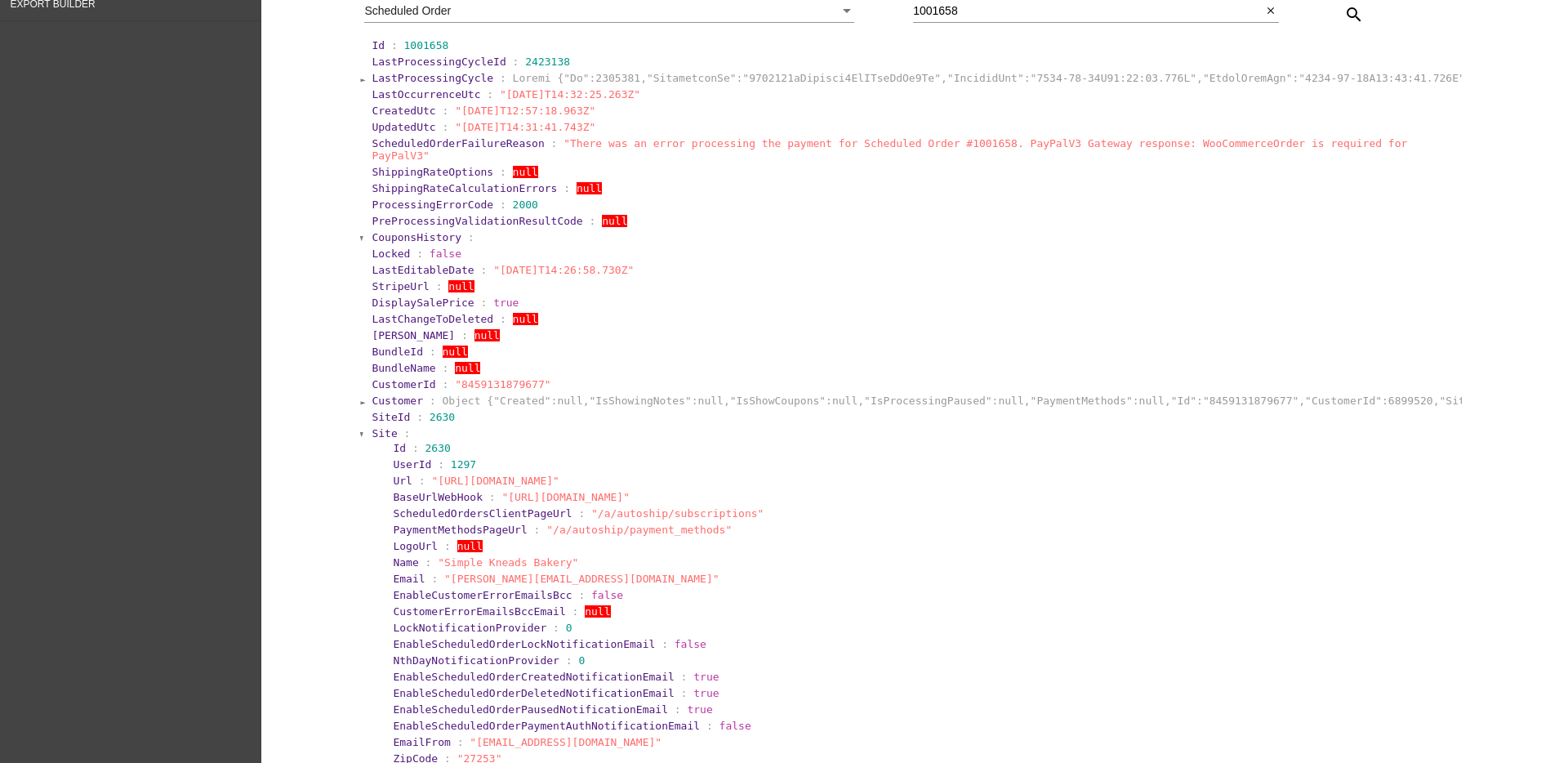
click at [378, 411] on span "SiteId" at bounding box center [390, 416] width 38 height 12
click at [378, 427] on span "Site" at bounding box center [384, 433] width 26 height 12
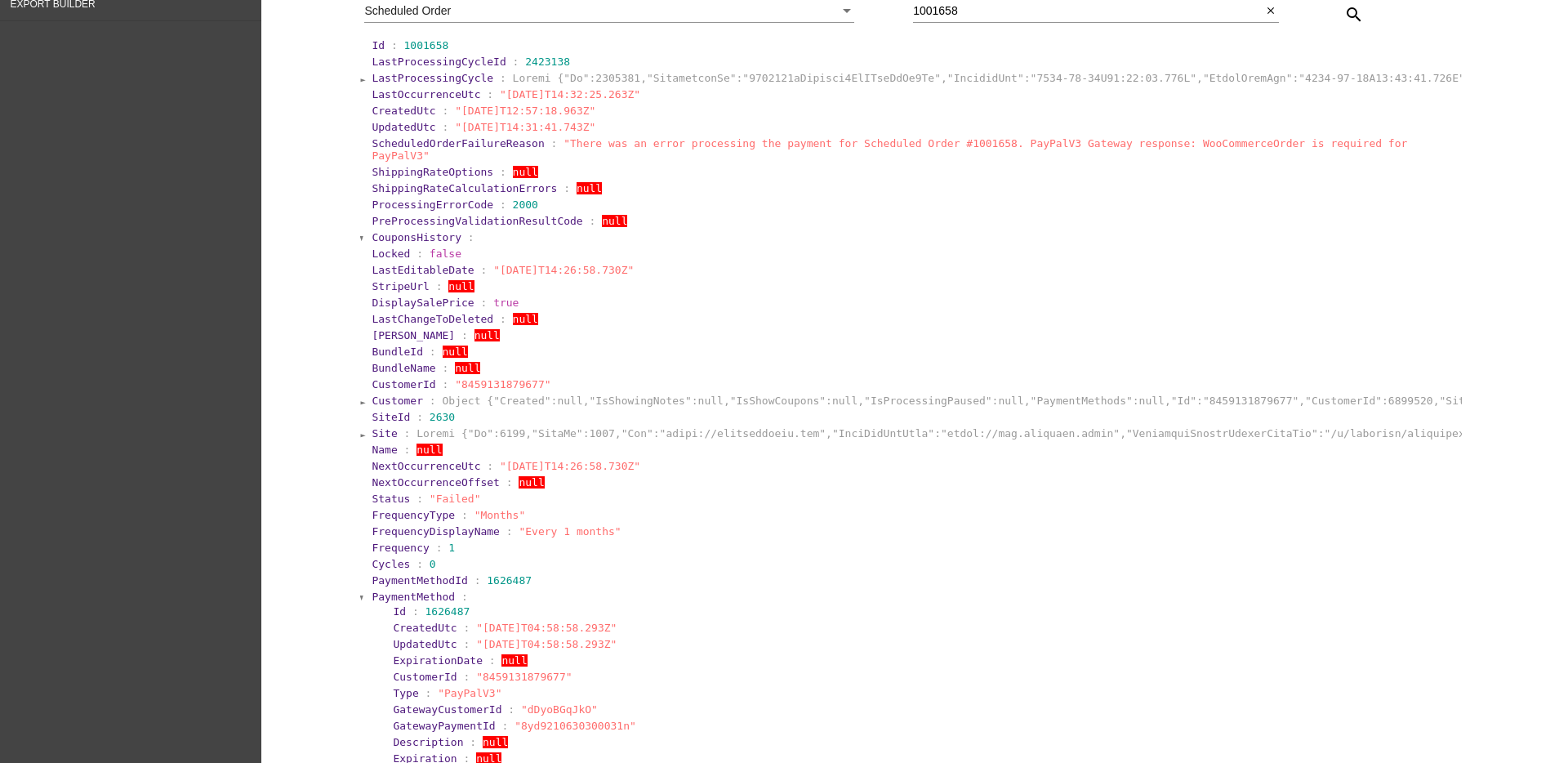
click at [381, 591] on span "PaymentMethod" at bounding box center [412, 596] width 83 height 12
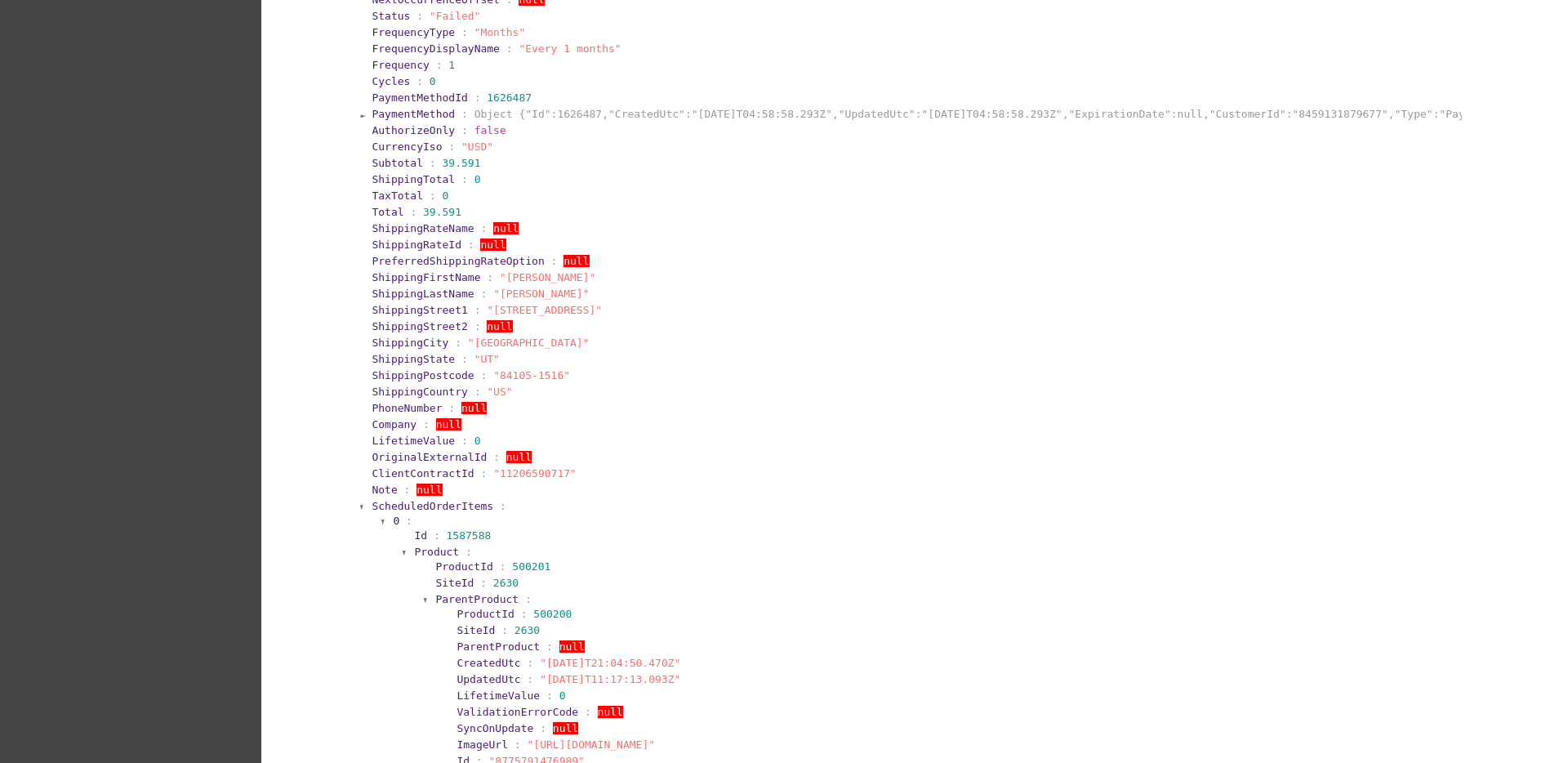
scroll to position [817, 0]
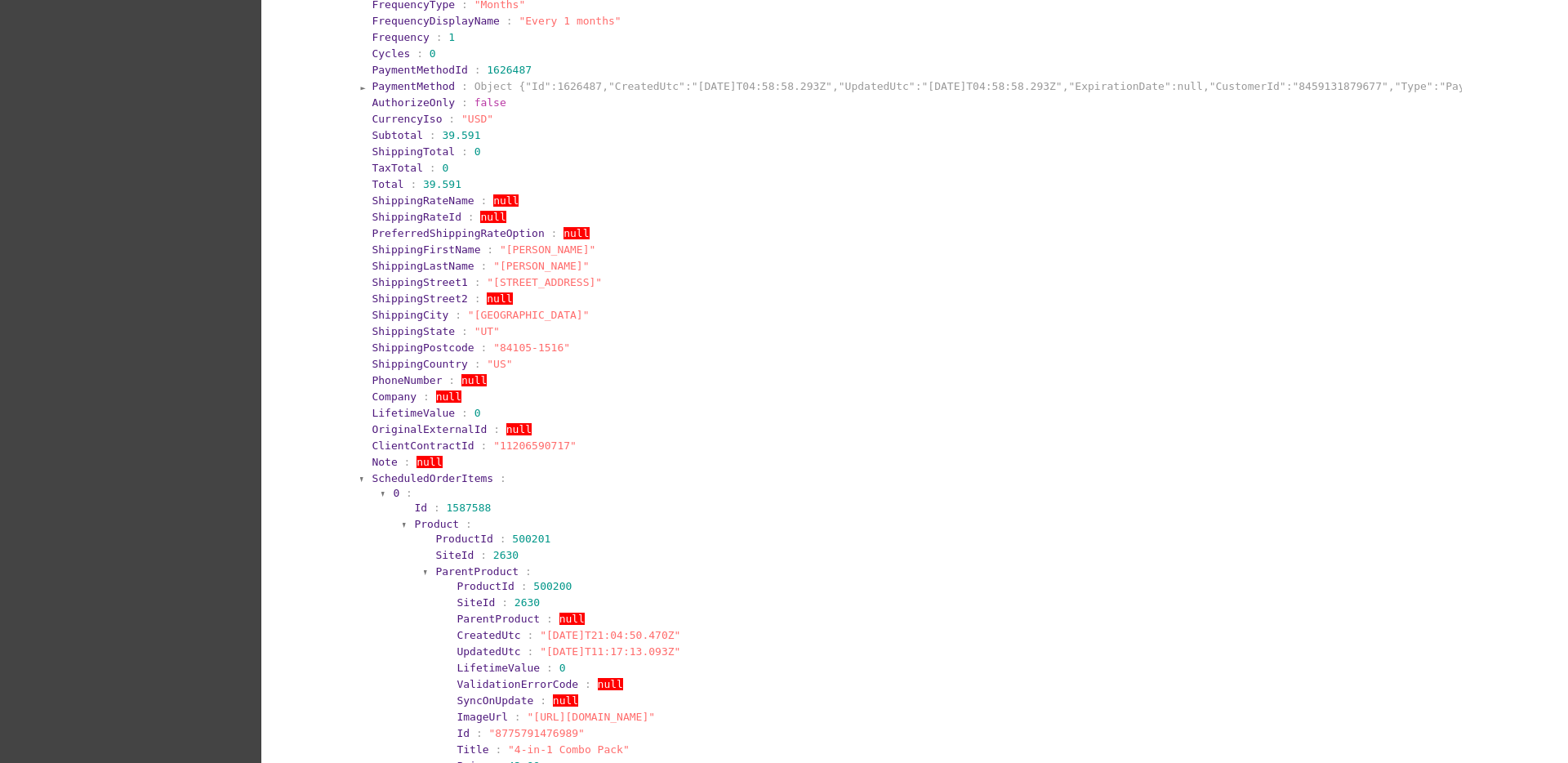
click at [401, 472] on span "ScheduledOrderItems" at bounding box center [432, 478] width 122 height 12
